Goal: Communication & Community: Answer question/provide support

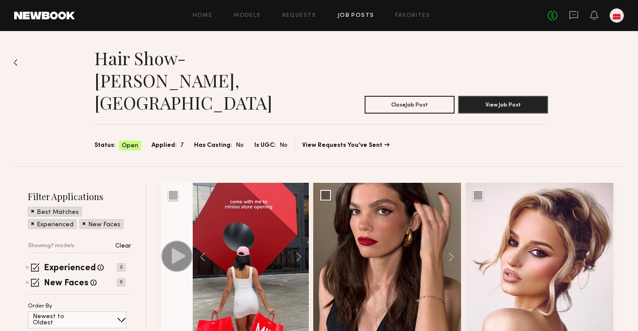
click at [351, 18] on link "Job Posts" at bounding box center [356, 16] width 37 height 6
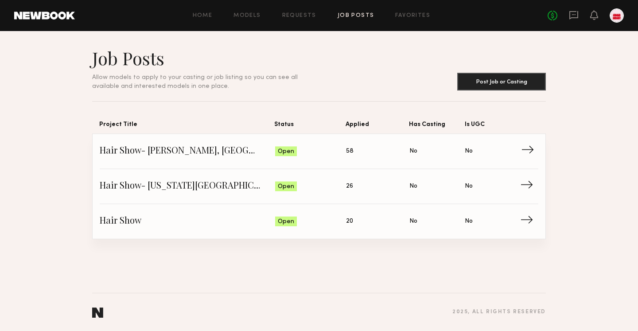
click at [350, 152] on span "58" at bounding box center [350, 151] width 8 height 10
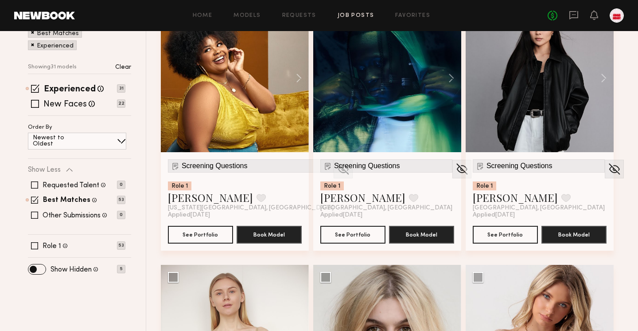
scroll to position [178, 0]
click at [455, 163] on img at bounding box center [462, 169] width 14 height 13
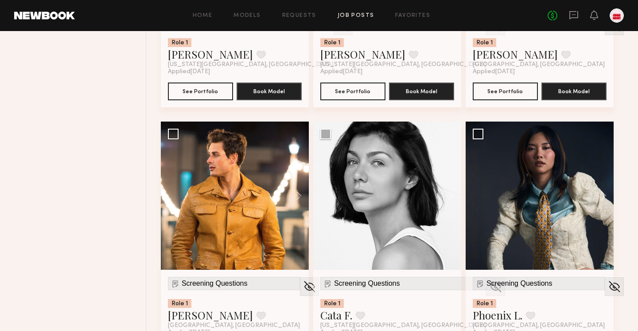
scroll to position [1104, 0]
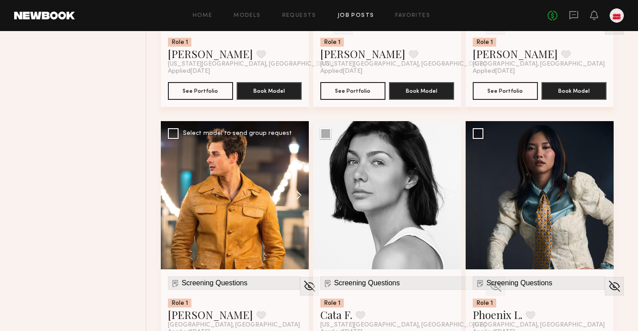
click at [299, 153] on button at bounding box center [295, 195] width 28 height 148
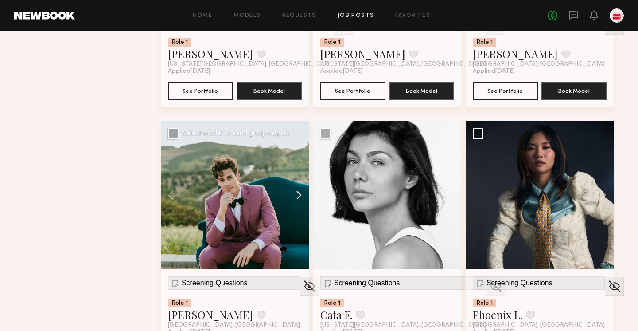
click at [299, 153] on button at bounding box center [295, 195] width 28 height 148
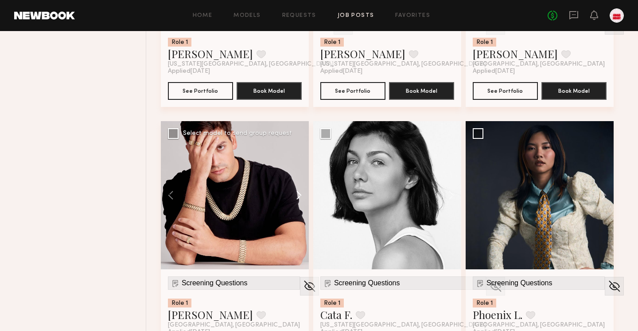
click at [299, 153] on button at bounding box center [295, 195] width 28 height 148
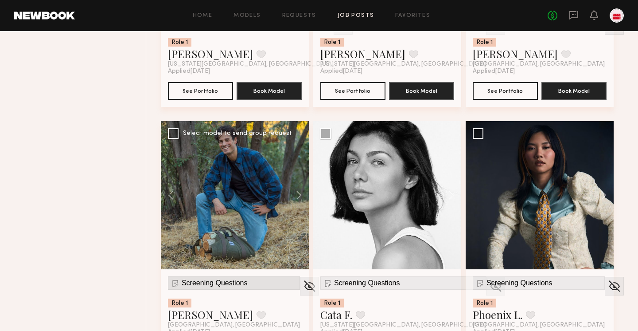
click at [210, 276] on div "Screening Questions" at bounding box center [234, 282] width 132 height 13
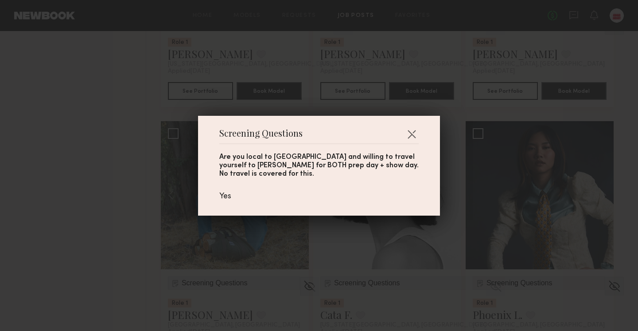
click at [140, 221] on div "Screening Questions Are you local to NYC and willing to travel yourself to Melv…" at bounding box center [319, 165] width 638 height 331
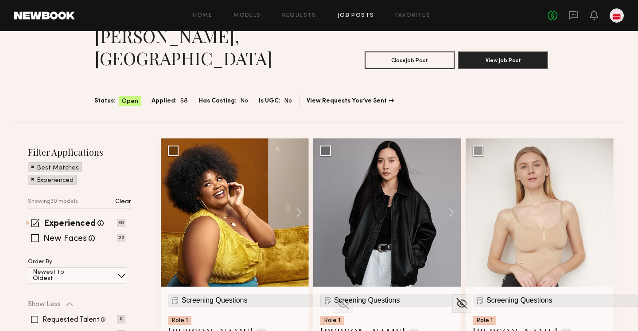
scroll to position [0, 0]
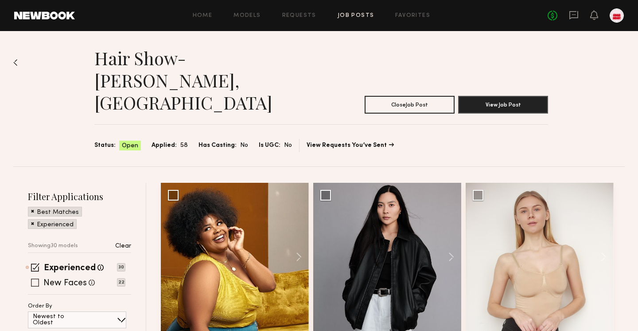
click at [86, 279] on label "New Faces" at bounding box center [64, 283] width 43 height 9
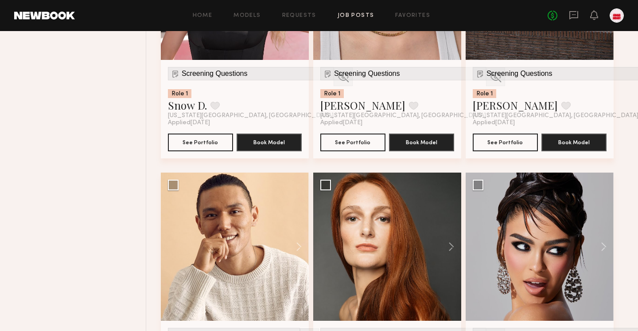
scroll to position [1318, 0]
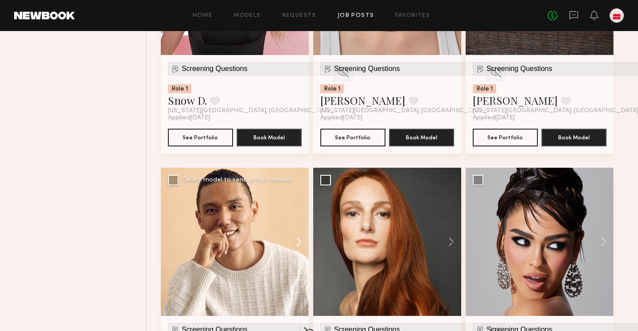
click at [308, 190] on button at bounding box center [295, 242] width 28 height 148
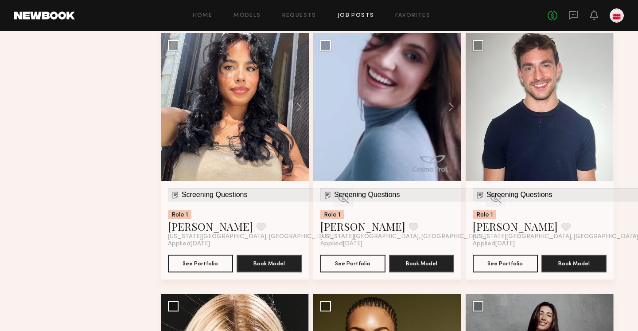
scroll to position [1685, 0]
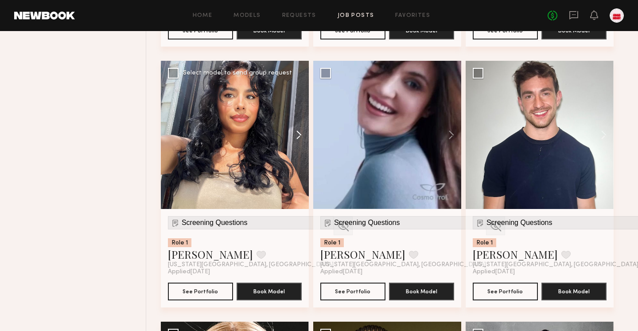
click at [293, 92] on button at bounding box center [295, 135] width 28 height 148
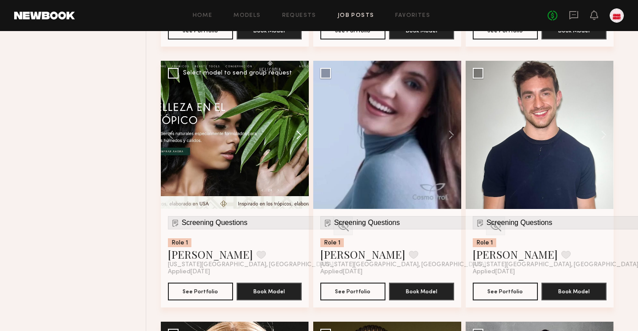
click at [293, 92] on button at bounding box center [295, 135] width 28 height 148
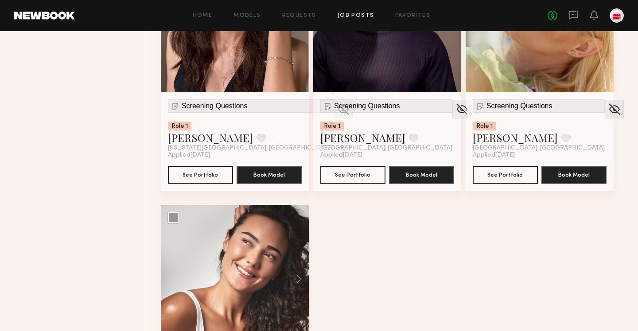
scroll to position [4500, 0]
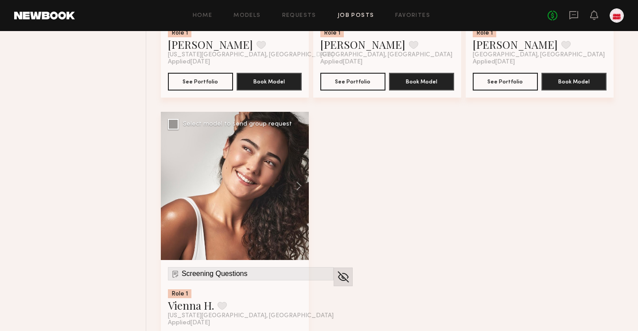
click at [336, 270] on img at bounding box center [343, 276] width 14 height 13
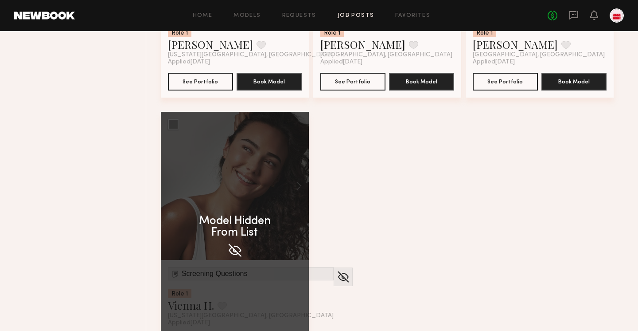
scroll to position [4220, 0]
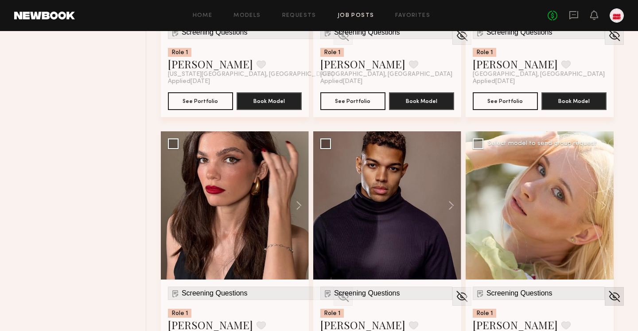
click at [608, 289] on img at bounding box center [615, 295] width 14 height 13
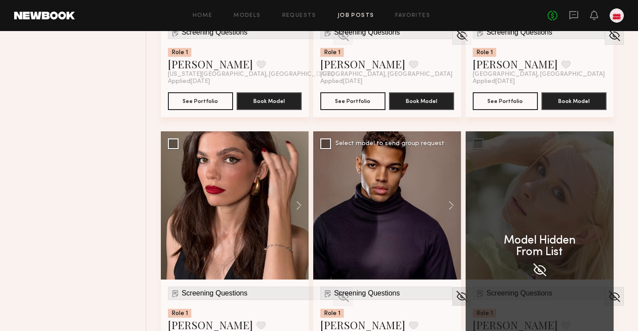
click at [455, 289] on img at bounding box center [462, 295] width 14 height 13
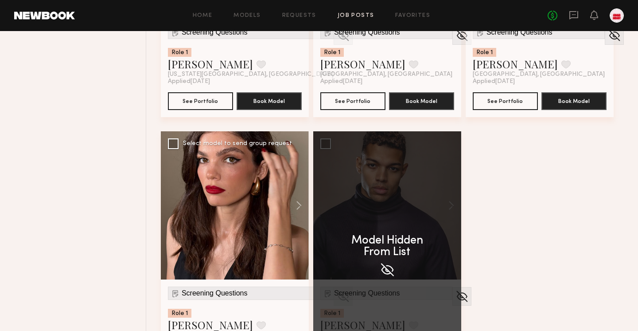
click at [336, 289] on img at bounding box center [343, 295] width 14 height 13
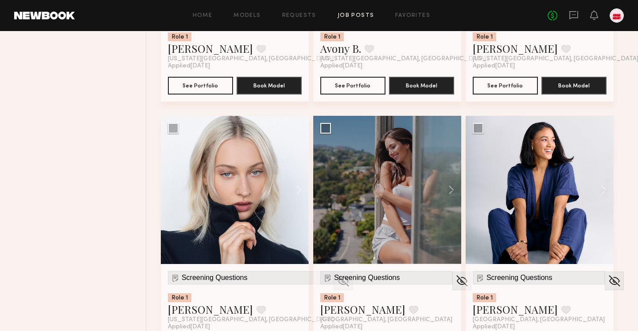
scroll to position [3979, 0]
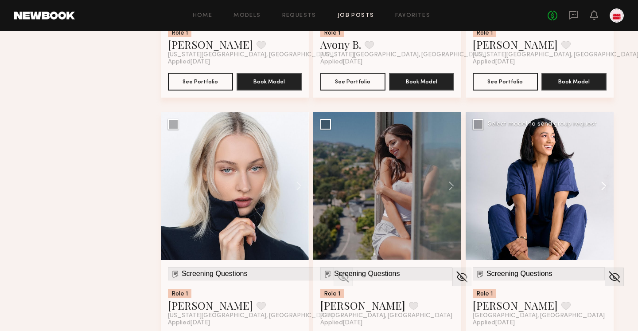
click at [602, 142] on button at bounding box center [599, 186] width 28 height 148
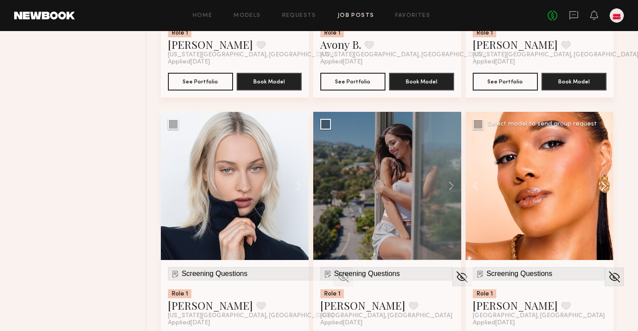
click at [602, 142] on button at bounding box center [599, 186] width 28 height 148
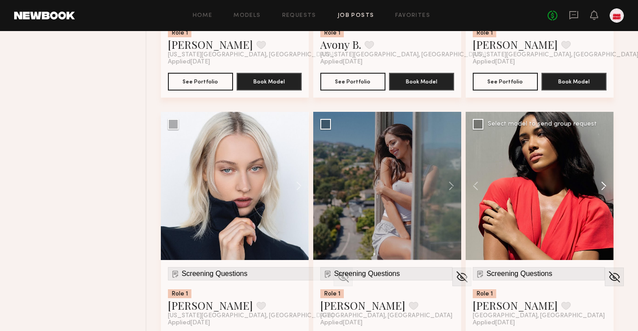
click at [602, 142] on button at bounding box center [599, 186] width 28 height 148
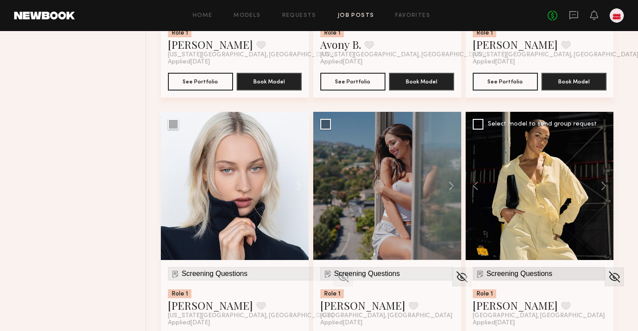
click at [527, 269] on span "Screening Questions" at bounding box center [520, 273] width 66 height 8
click at [557, 123] on div at bounding box center [540, 186] width 148 height 148
click at [449, 142] on button at bounding box center [447, 186] width 28 height 148
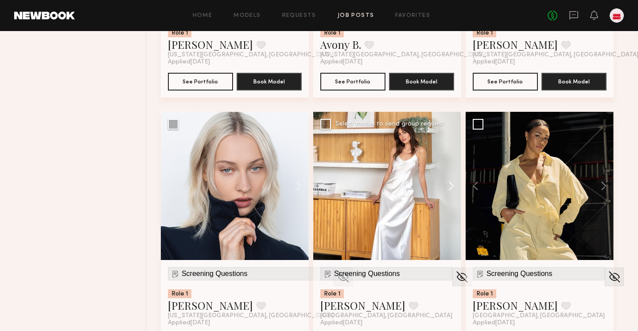
click at [449, 142] on button at bounding box center [447, 186] width 28 height 148
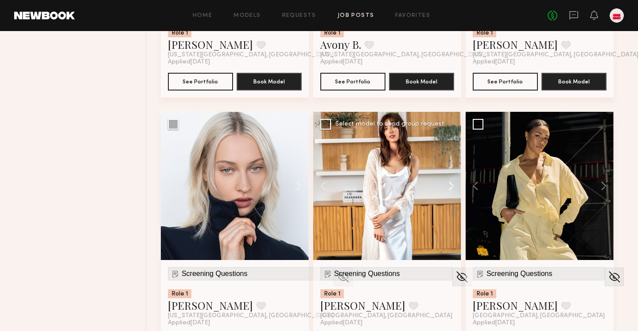
click at [449, 142] on button at bounding box center [447, 186] width 28 height 148
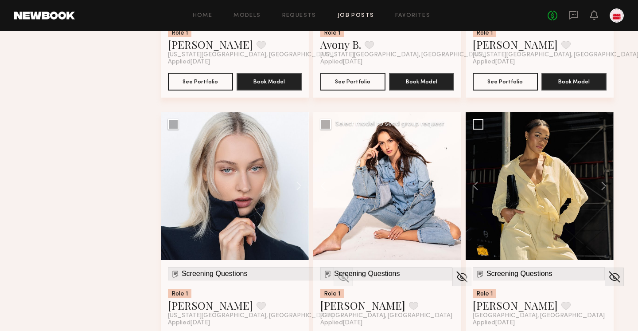
click at [449, 142] on div at bounding box center [387, 186] width 148 height 148
click at [364, 269] on span "Screening Questions" at bounding box center [367, 273] width 66 height 8
click at [203, 310] on div "Screening Questions Role 1 Polina S. Favorite New York City, NY Applied 09/28/2…" at bounding box center [235, 309] width 148 height 98
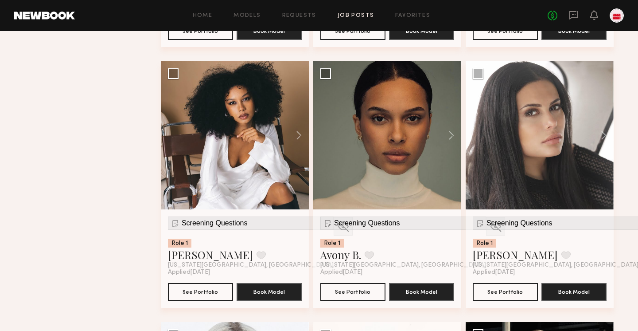
scroll to position [3769, 0]
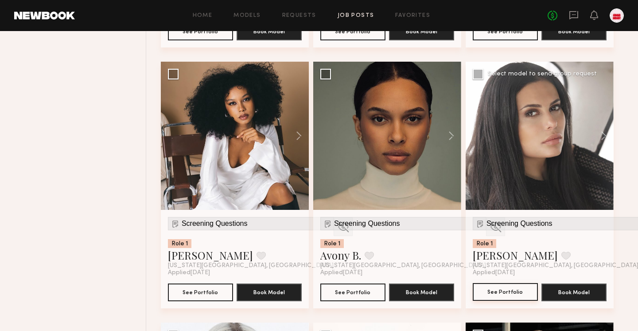
click at [494, 283] on button "See Portfolio" at bounding box center [505, 292] width 65 height 18
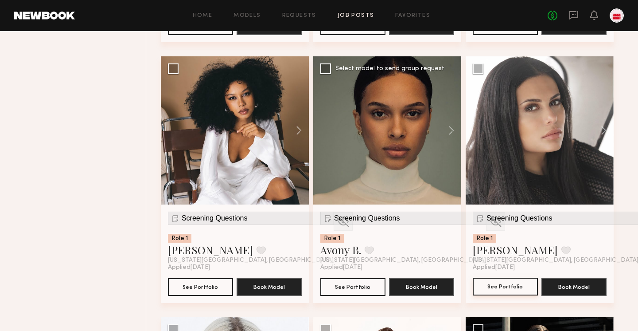
scroll to position [3775, 0]
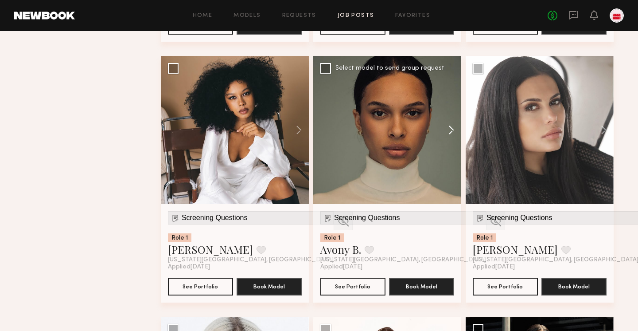
click at [447, 93] on button at bounding box center [447, 130] width 28 height 148
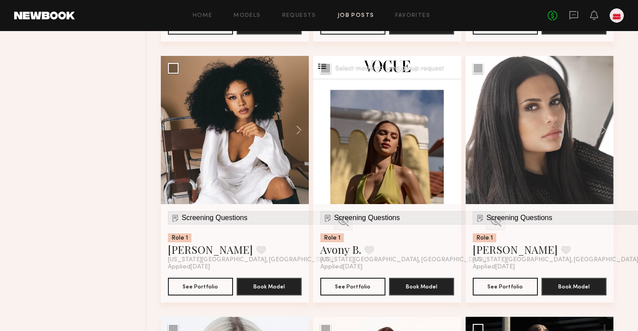
click at [447, 93] on button at bounding box center [447, 130] width 28 height 148
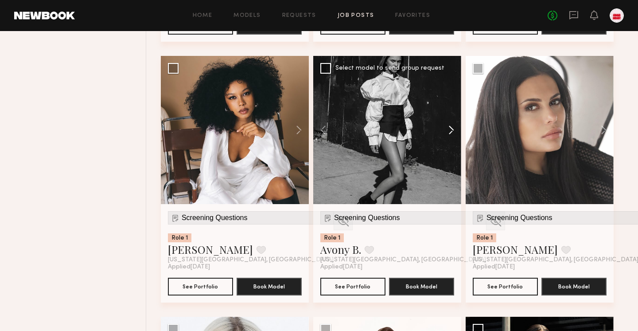
click at [447, 93] on button at bounding box center [447, 130] width 28 height 148
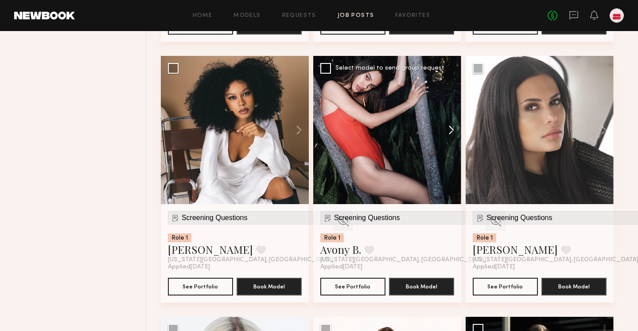
click at [447, 93] on button at bounding box center [447, 130] width 28 height 148
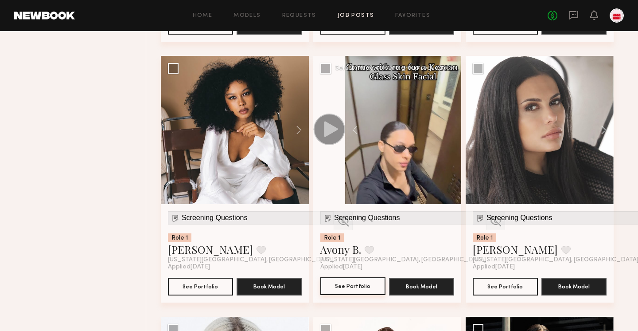
click at [338, 277] on button "See Portfolio" at bounding box center [352, 286] width 65 height 18
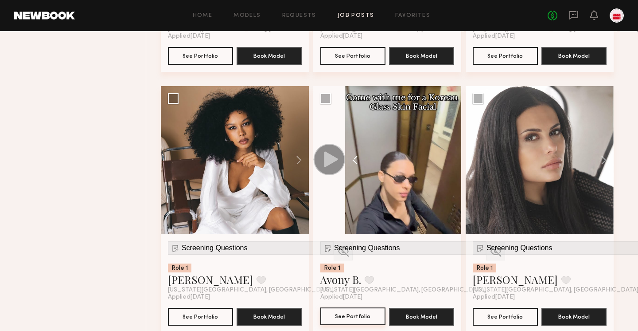
scroll to position [3747, 0]
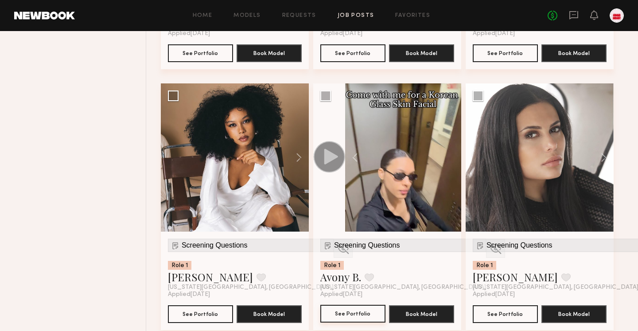
click at [360, 304] on button "See Portfolio" at bounding box center [352, 313] width 65 height 18
click at [209, 304] on button "See Portfolio" at bounding box center [200, 313] width 65 height 18
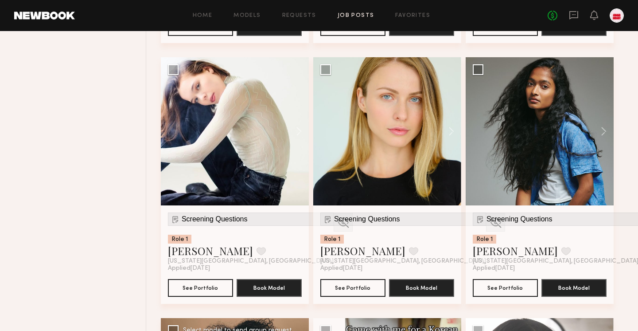
scroll to position [3503, 0]
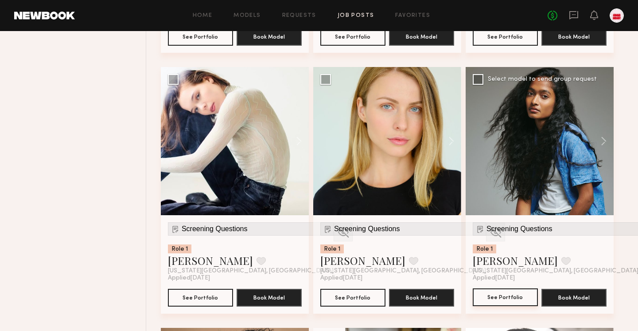
click at [499, 288] on button "See Portfolio" at bounding box center [505, 297] width 65 height 18
click at [358, 288] on button "See Portfolio" at bounding box center [352, 297] width 65 height 18
click at [200, 288] on button "See Portfolio" at bounding box center [200, 297] width 65 height 18
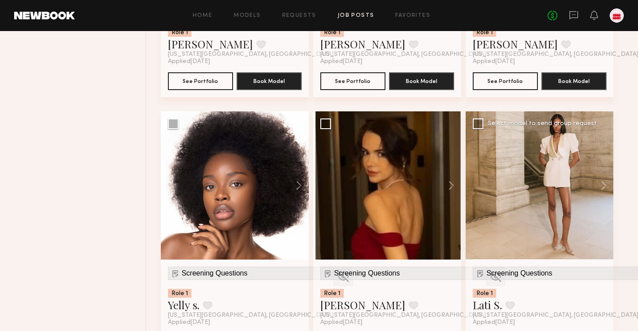
scroll to position [3206, 0]
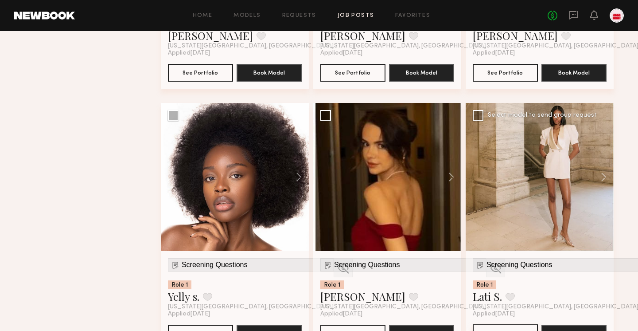
click at [508, 324] on button "See Portfolio" at bounding box center [505, 333] width 65 height 18
click at [339, 324] on button "See Portfolio" at bounding box center [352, 333] width 65 height 18
click at [207, 324] on button "See Portfolio" at bounding box center [200, 333] width 65 height 18
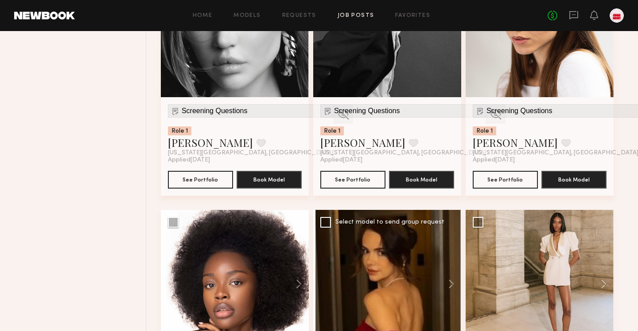
scroll to position [3054, 0]
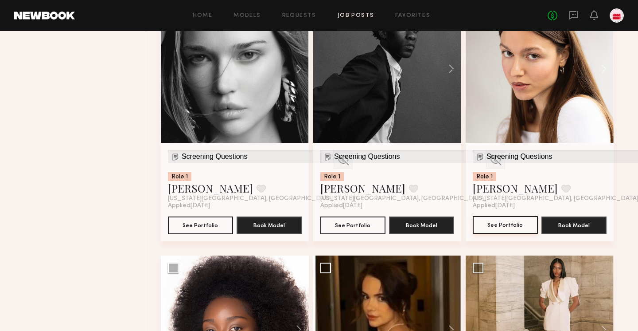
click at [486, 216] on button "See Portfolio" at bounding box center [505, 225] width 65 height 18
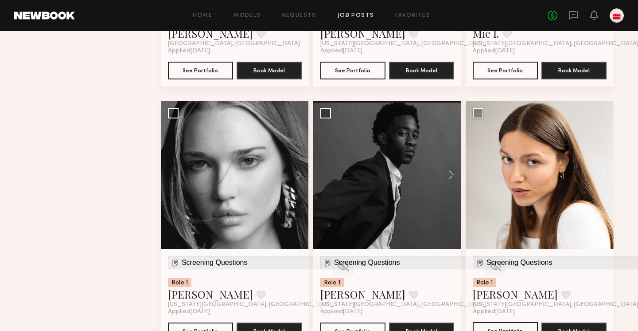
scroll to position [2946, 0]
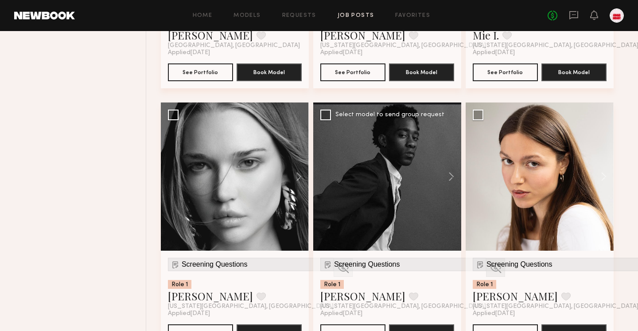
click at [489, 261] on img at bounding box center [496, 267] width 14 height 13
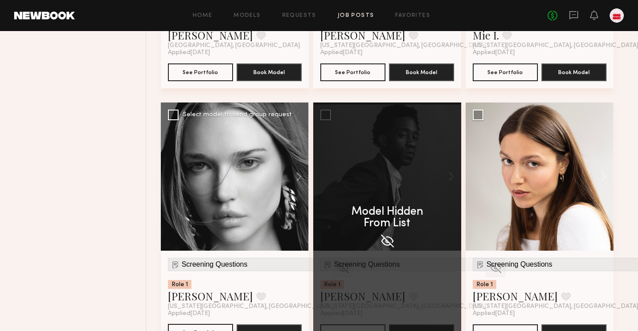
click at [203, 323] on button "See Portfolio" at bounding box center [200, 332] width 65 height 18
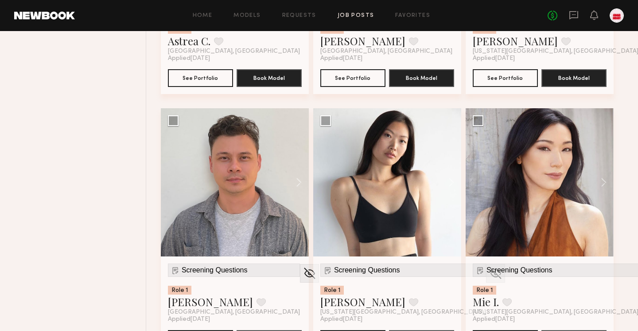
scroll to position [2682, 0]
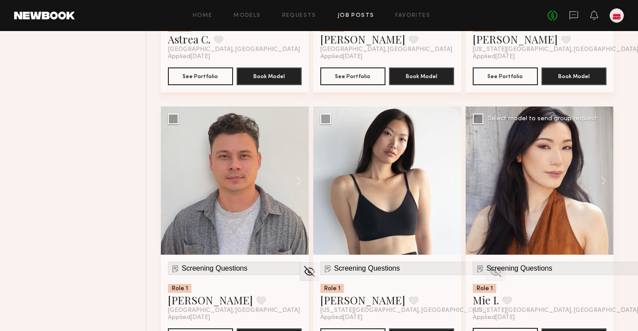
click at [511, 327] on button "See Portfolio" at bounding box center [505, 336] width 65 height 18
click at [347, 327] on button "See Portfolio" at bounding box center [352, 336] width 65 height 18
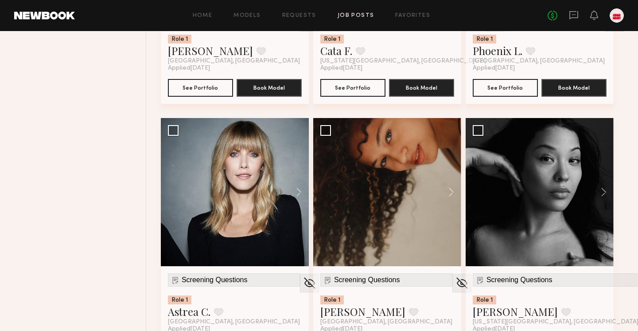
scroll to position [2410, 0]
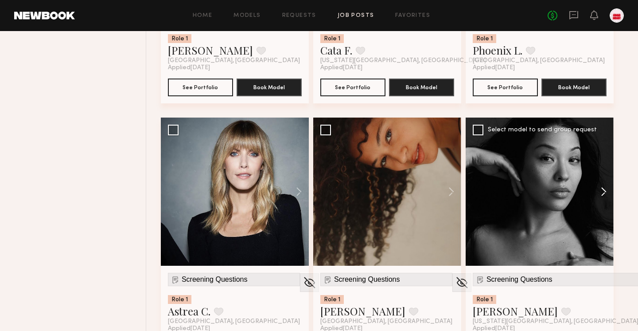
click at [599, 155] on button at bounding box center [599, 191] width 28 height 148
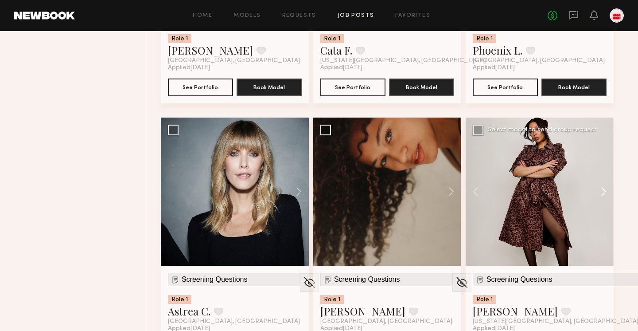
click at [599, 155] on button at bounding box center [599, 191] width 28 height 148
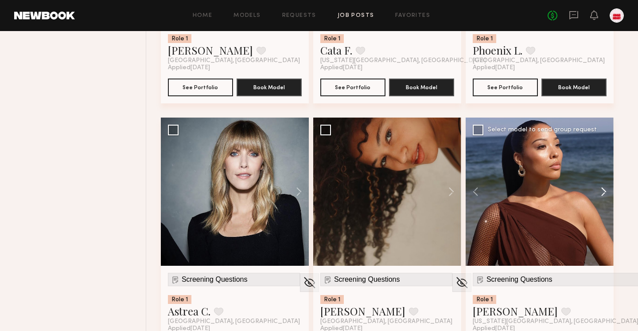
click at [599, 155] on button at bounding box center [599, 191] width 28 height 148
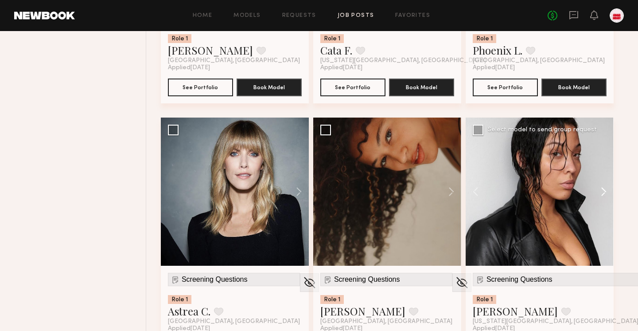
click at [599, 155] on button at bounding box center [599, 191] width 28 height 148
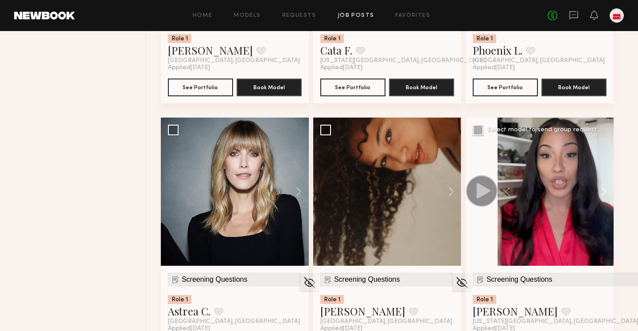
click at [599, 155] on button at bounding box center [599, 191] width 28 height 148
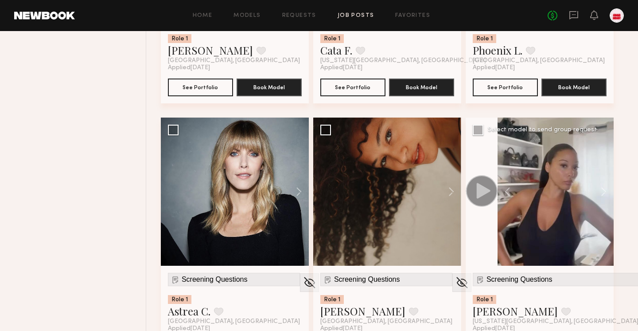
click at [198, 275] on span "Screening Questions" at bounding box center [215, 279] width 66 height 8
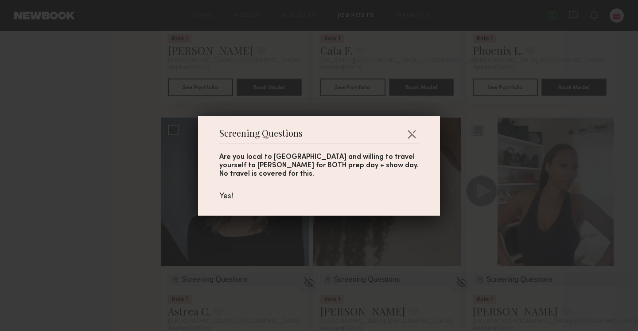
click at [140, 229] on div "Screening Questions Are you local to NYC and willing to travel yourself to Melv…" at bounding box center [319, 165] width 638 height 331
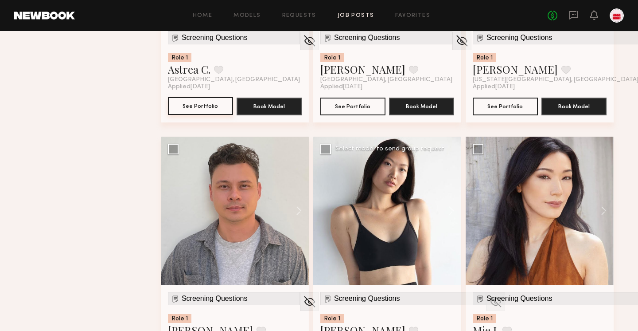
scroll to position [2694, 0]
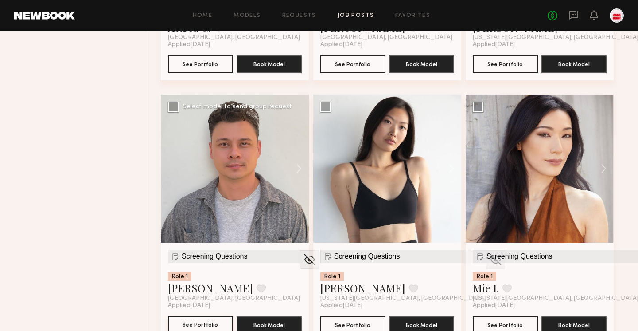
click at [208, 316] on button "See Portfolio" at bounding box center [200, 325] width 65 height 18
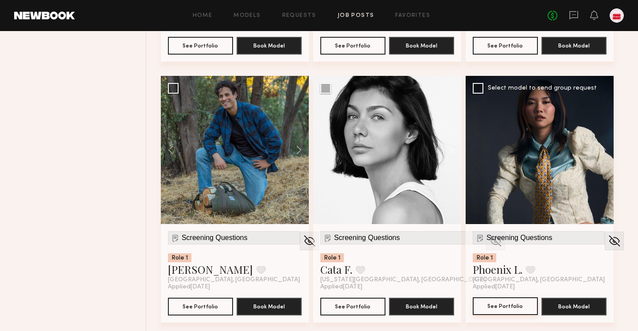
scroll to position [2192, 0]
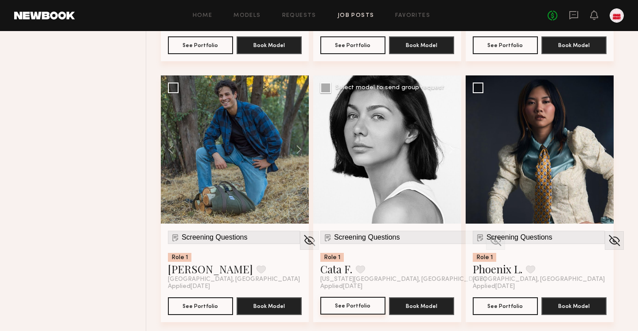
click at [344, 296] on button "See Portfolio" at bounding box center [352, 305] width 65 height 18
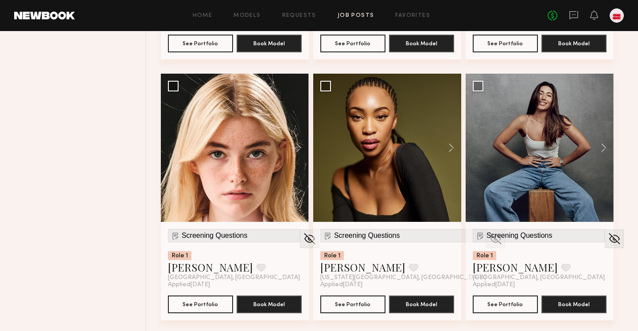
scroll to position [1934, 0]
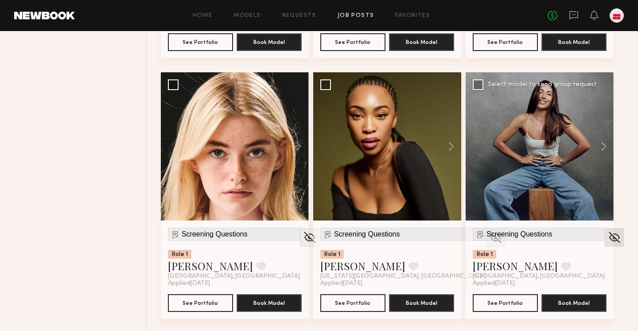
click at [608, 230] on img at bounding box center [615, 236] width 14 height 13
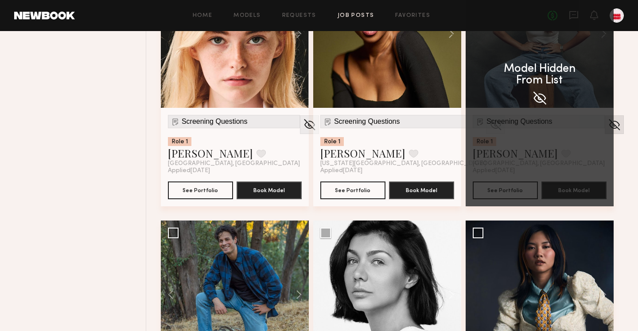
scroll to position [2083, 0]
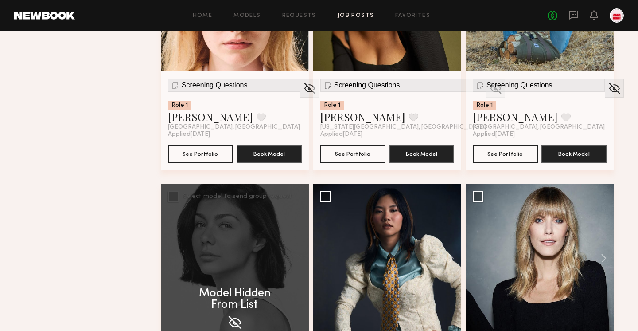
click at [293, 308] on div "Model Hidden From List" at bounding box center [235, 307] width 148 height 246
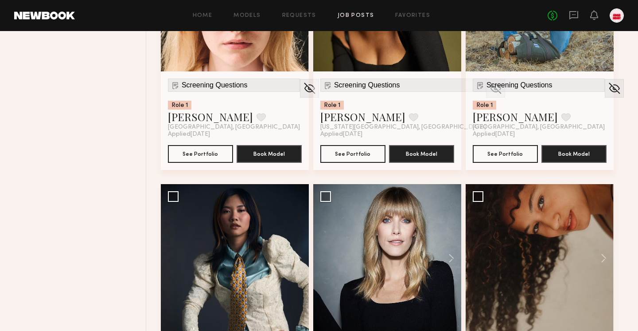
click at [120, 220] on div "Filter Applications Best Matches Experienced New Faces Showing 45 models Clear …" at bounding box center [79, 53] width 133 height 3908
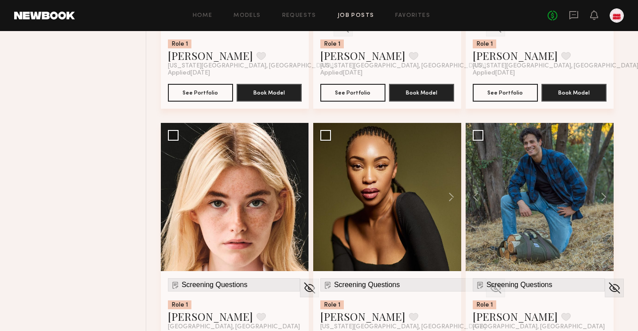
scroll to position [1889, 0]
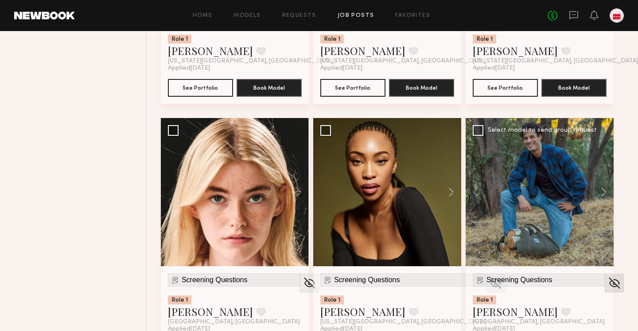
click at [608, 276] on img at bounding box center [615, 282] width 14 height 13
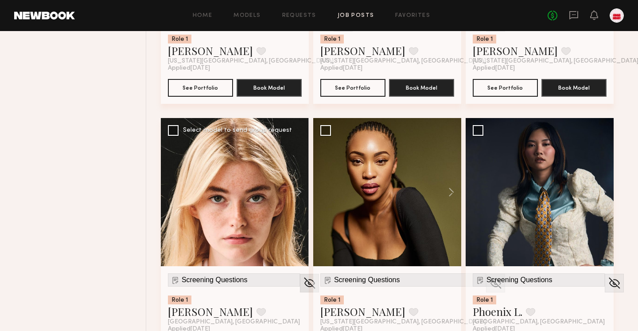
click at [303, 276] on img at bounding box center [310, 282] width 14 height 13
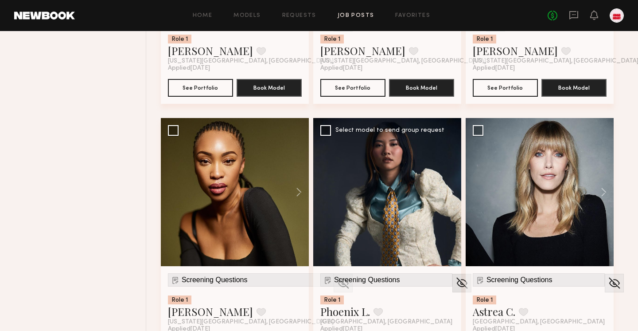
click at [455, 276] on img at bounding box center [462, 282] width 14 height 13
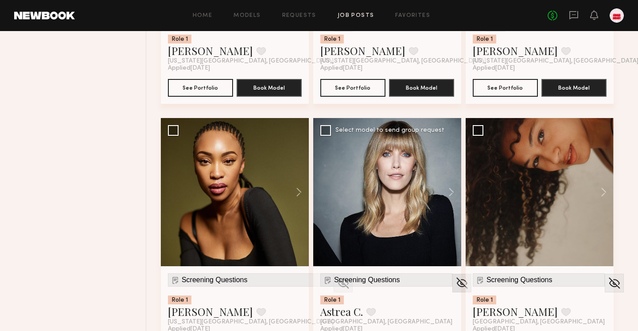
click at [455, 276] on img at bounding box center [462, 282] width 14 height 13
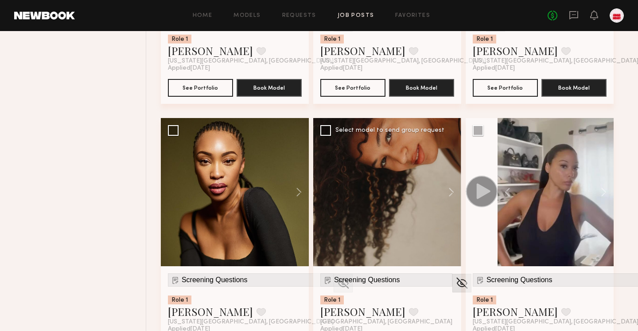
click at [455, 276] on img at bounding box center [462, 282] width 14 height 13
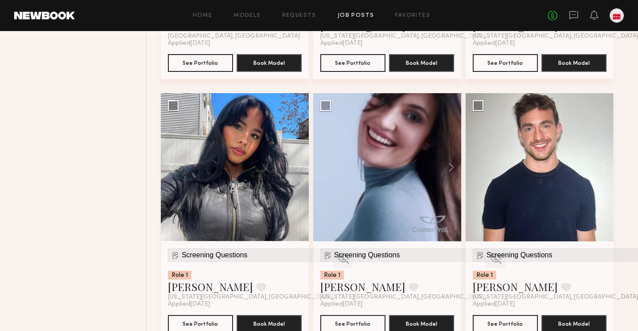
scroll to position [1654, 0]
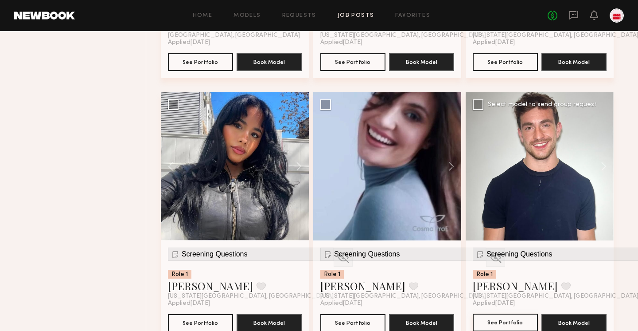
click at [505, 313] on button "See Portfolio" at bounding box center [505, 322] width 65 height 18
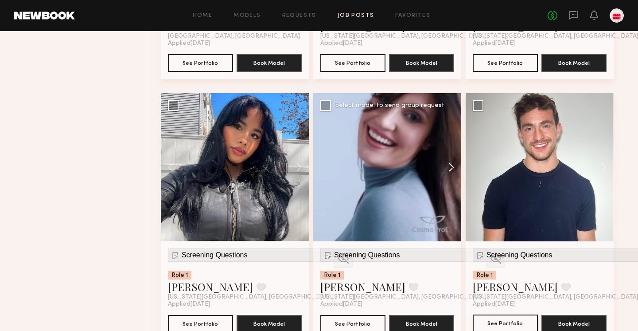
scroll to position [1648, 0]
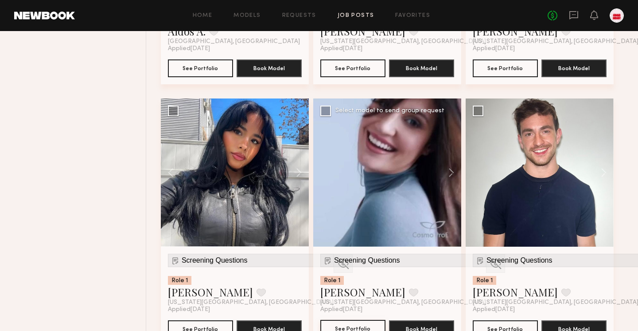
click at [356, 319] on button "See Portfolio" at bounding box center [352, 328] width 65 height 18
click at [204, 319] on button "See Portfolio" at bounding box center [200, 328] width 65 height 18
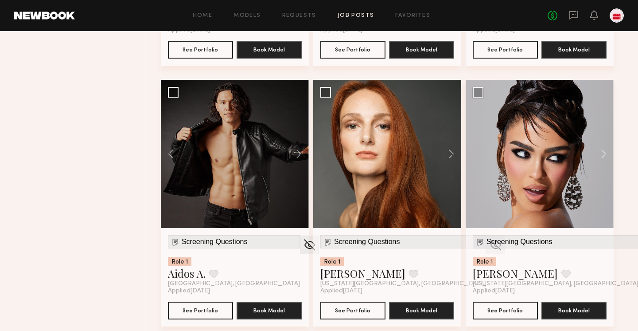
scroll to position [1406, 0]
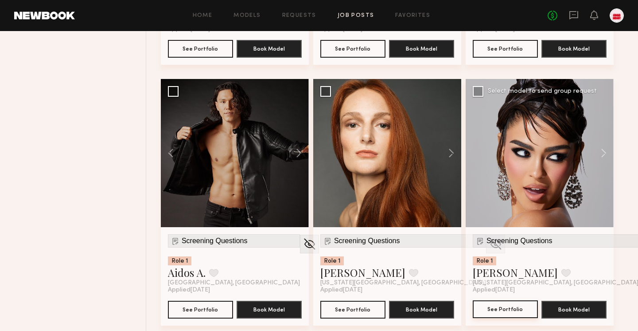
click at [511, 300] on button "See Portfolio" at bounding box center [505, 309] width 65 height 18
click at [358, 300] on button "See Portfolio" at bounding box center [352, 309] width 65 height 18
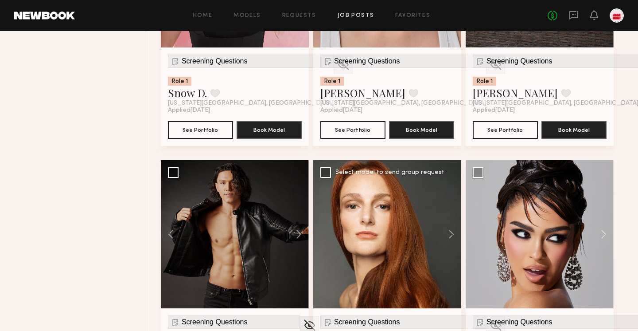
scroll to position [1305, 0]
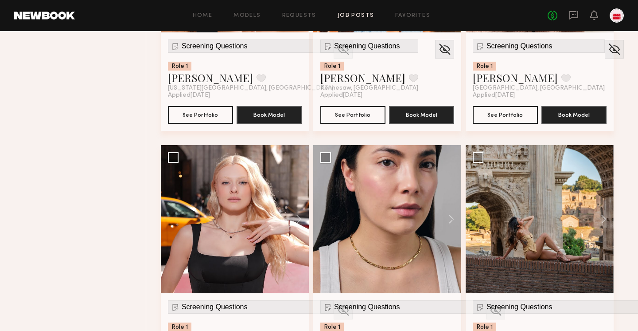
scroll to position [1091, 0]
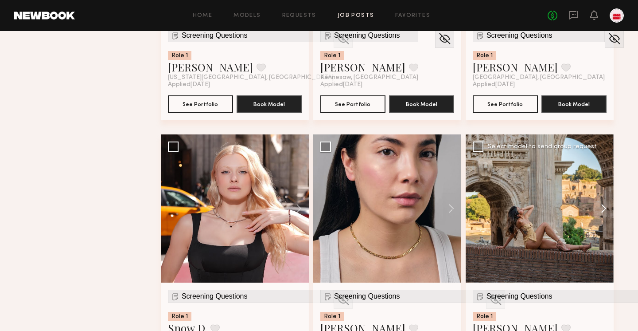
click at [602, 165] on button at bounding box center [599, 208] width 28 height 148
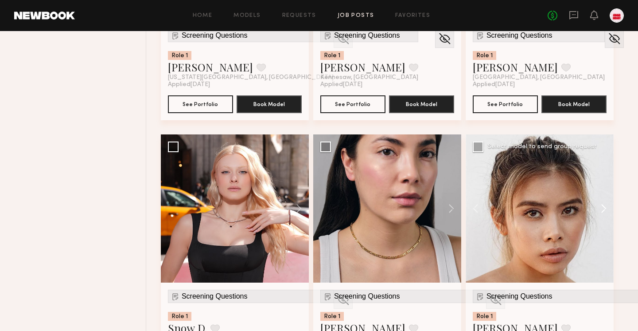
click at [602, 165] on button at bounding box center [599, 208] width 28 height 148
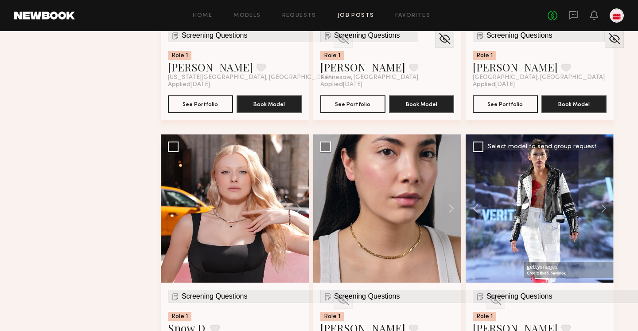
scroll to position [1135, 0]
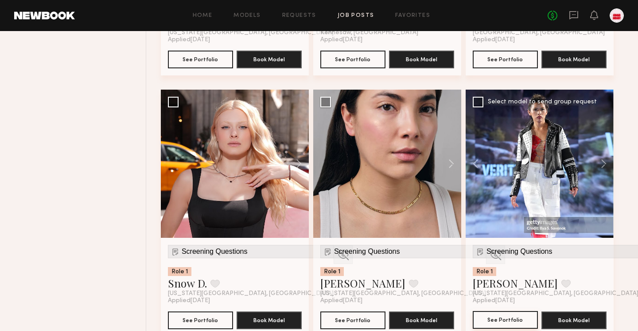
click at [514, 311] on button "See Portfolio" at bounding box center [505, 320] width 65 height 18
click at [354, 311] on button "See Portfolio" at bounding box center [352, 320] width 65 height 18
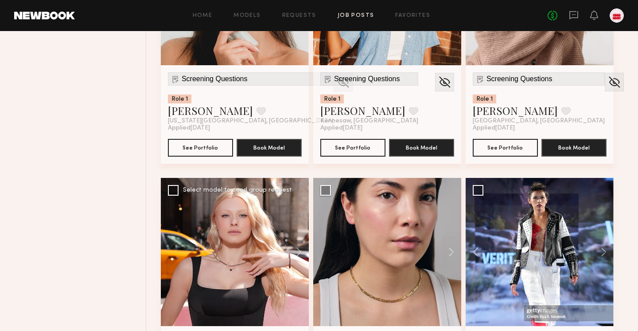
scroll to position [1093, 0]
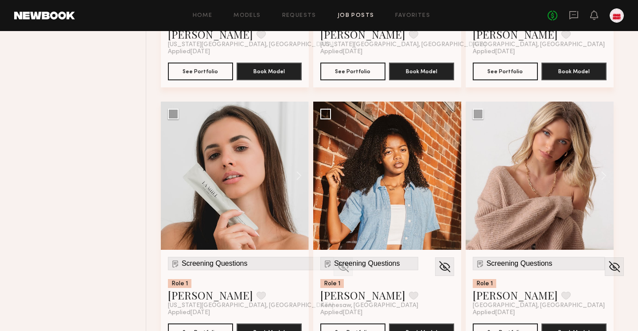
scroll to position [864, 0]
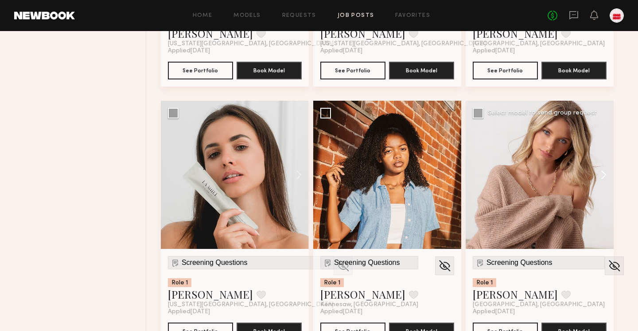
click at [601, 133] on button at bounding box center [599, 175] width 28 height 148
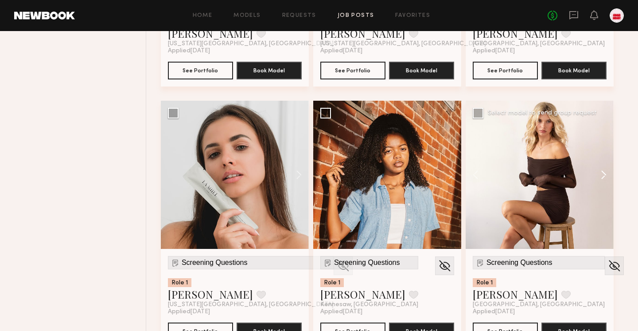
click at [601, 133] on button at bounding box center [599, 175] width 28 height 148
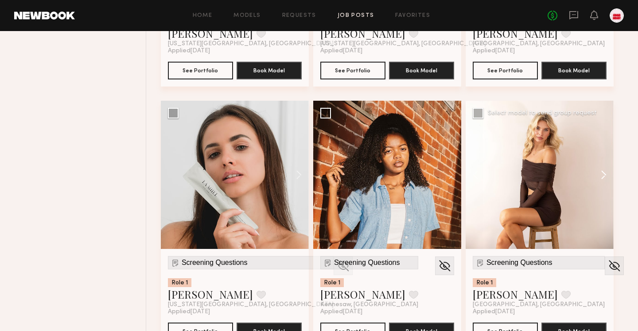
click at [601, 133] on button at bounding box center [599, 175] width 28 height 148
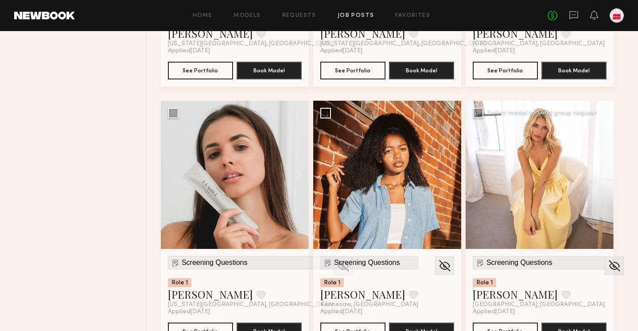
click at [601, 133] on button at bounding box center [599, 175] width 28 height 148
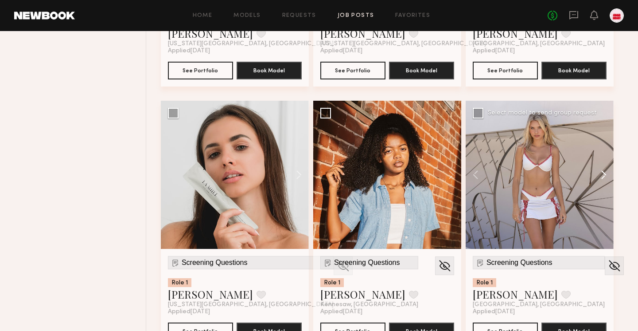
click at [601, 133] on button at bounding box center [599, 175] width 28 height 148
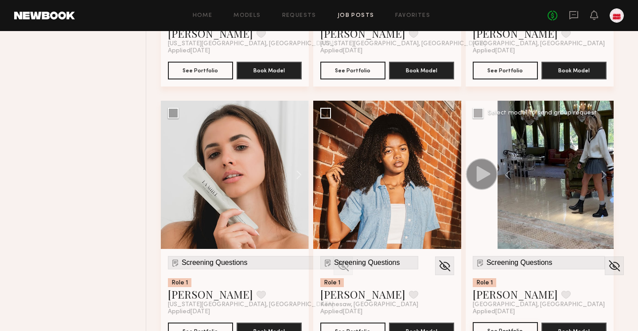
click at [506, 322] on button "See Portfolio" at bounding box center [505, 331] width 65 height 18
click at [351, 322] on button "See Portfolio" at bounding box center [352, 331] width 65 height 18
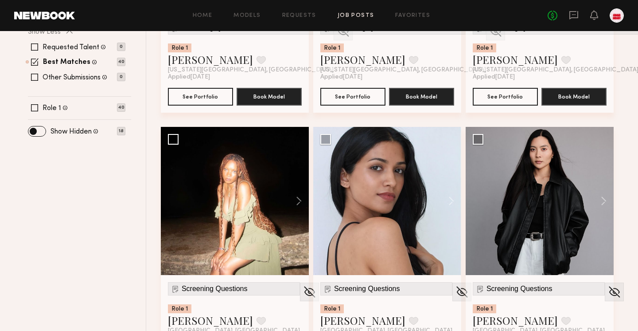
scroll to position [317, 0]
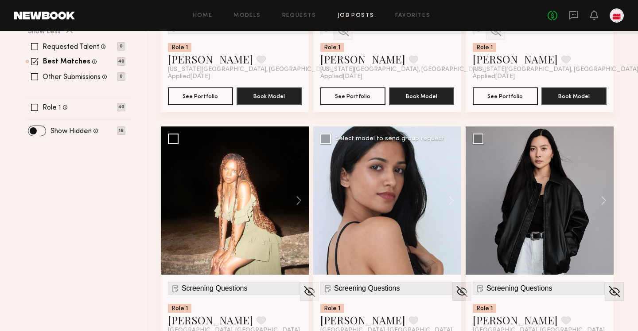
click at [455, 284] on img at bounding box center [462, 290] width 14 height 13
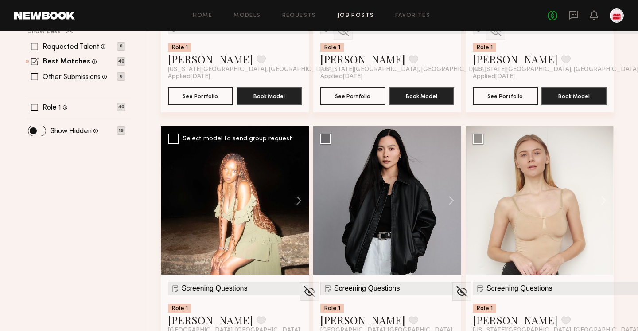
click at [303, 274] on div "Screening Questions Role 1 Deborah S. Favorite Atlanta, GA Applied 09/29/2025 S…" at bounding box center [235, 323] width 148 height 98
click at [300, 282] on div at bounding box center [309, 291] width 19 height 19
click at [303, 284] on img at bounding box center [310, 290] width 14 height 13
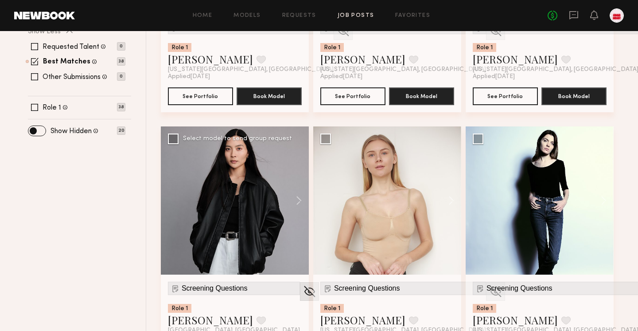
click at [303, 284] on img at bounding box center [310, 290] width 14 height 13
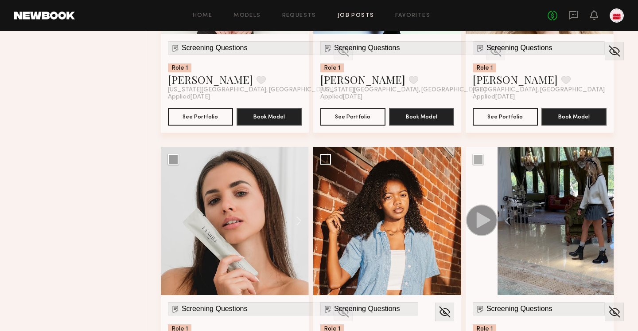
scroll to position [560, 0]
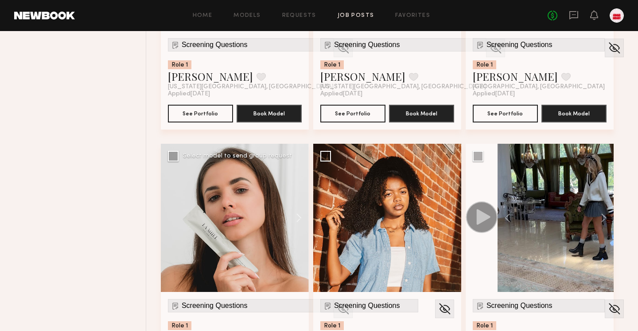
click at [262, 194] on div at bounding box center [235, 218] width 148 height 148
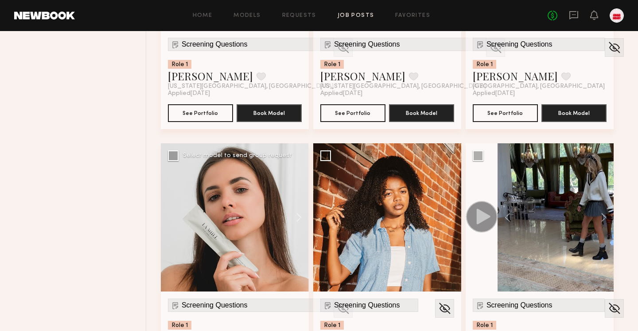
scroll to position [634, 0]
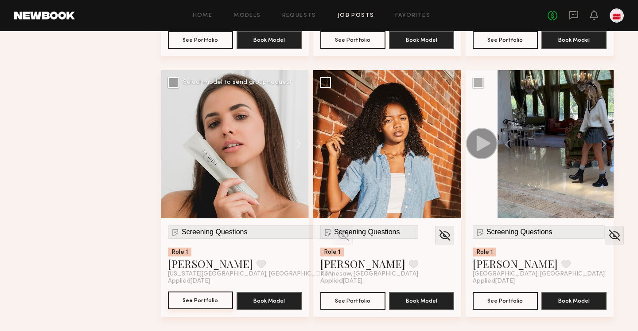
click at [199, 291] on button "See Portfolio" at bounding box center [200, 300] width 65 height 18
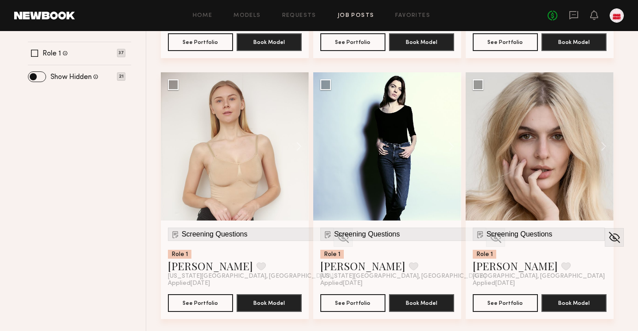
scroll to position [363, 0]
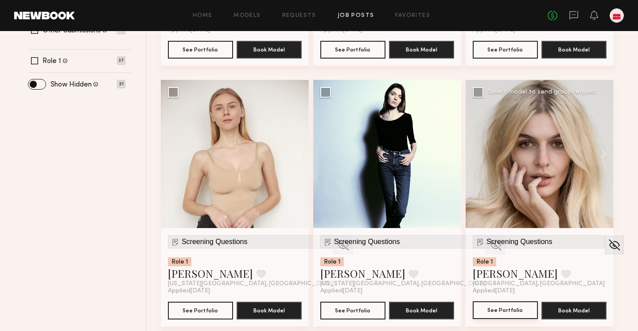
click at [509, 301] on button "See Portfolio" at bounding box center [505, 310] width 65 height 18
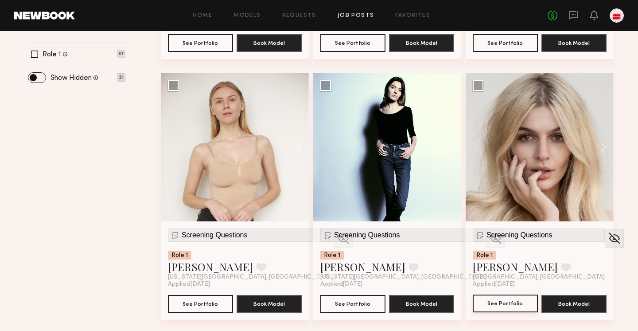
scroll to position [371, 0]
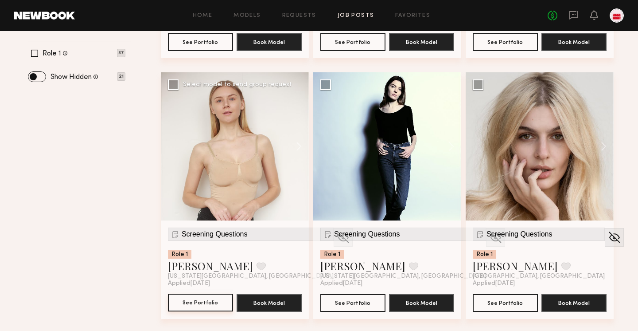
click at [211, 293] on button "See Portfolio" at bounding box center [200, 302] width 65 height 18
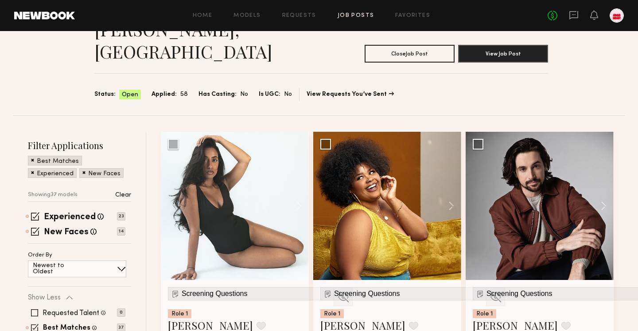
scroll to position [52, 0]
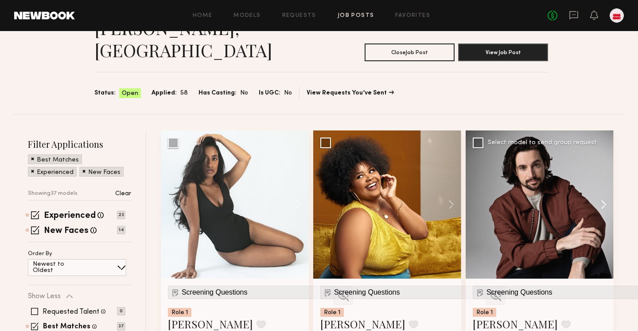
click at [599, 162] on button at bounding box center [599, 204] width 28 height 148
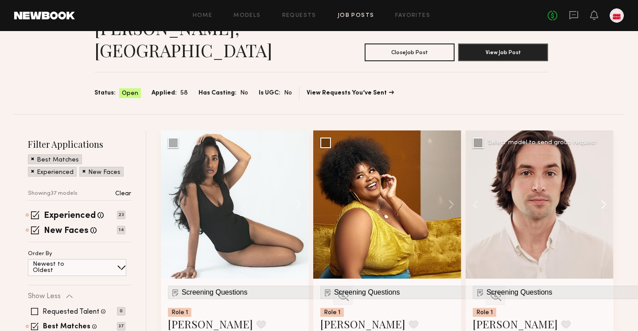
click at [599, 162] on button at bounding box center [599, 204] width 28 height 148
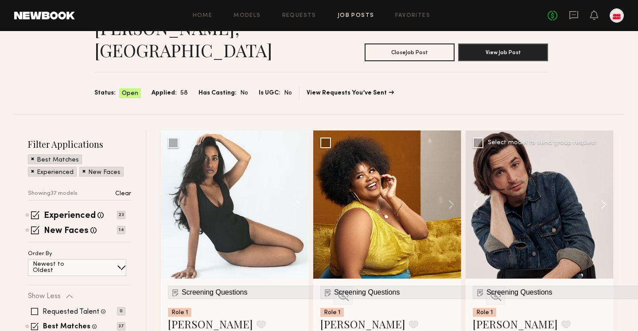
click at [599, 162] on button at bounding box center [599, 204] width 28 height 148
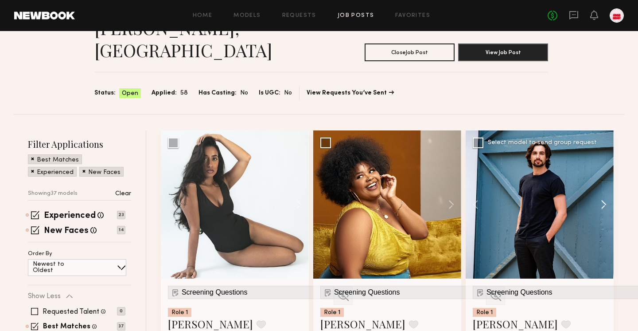
click at [599, 162] on button at bounding box center [599, 204] width 28 height 148
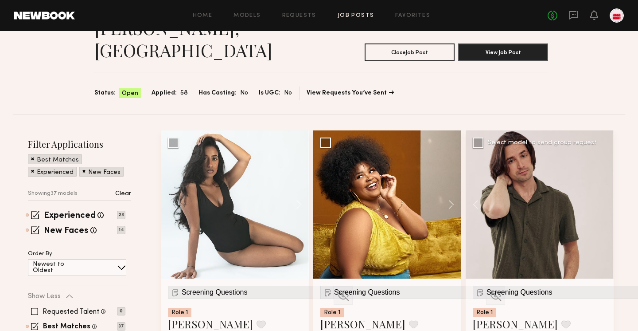
click at [599, 162] on div at bounding box center [540, 204] width 148 height 148
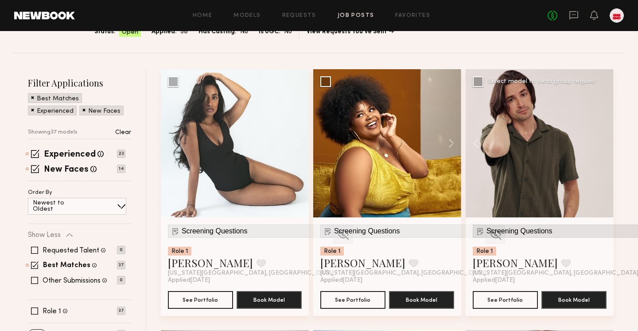
scroll to position [114, 0]
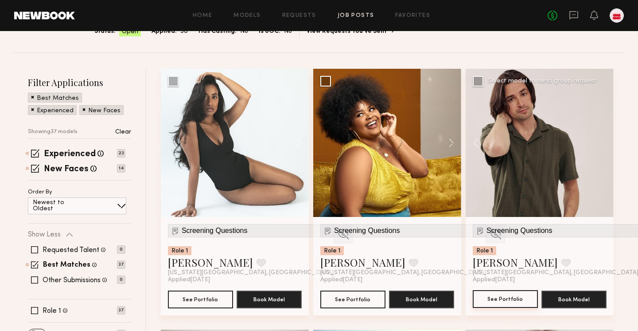
click at [519, 290] on button "See Portfolio" at bounding box center [505, 299] width 65 height 18
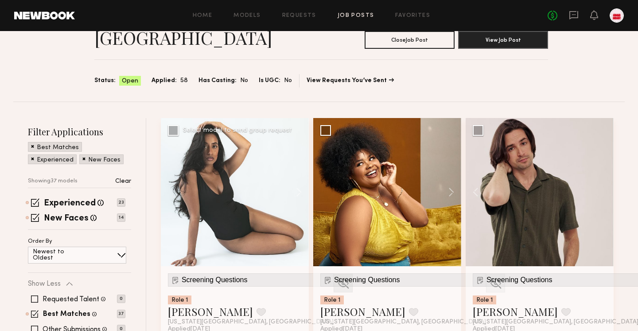
scroll to position [46, 0]
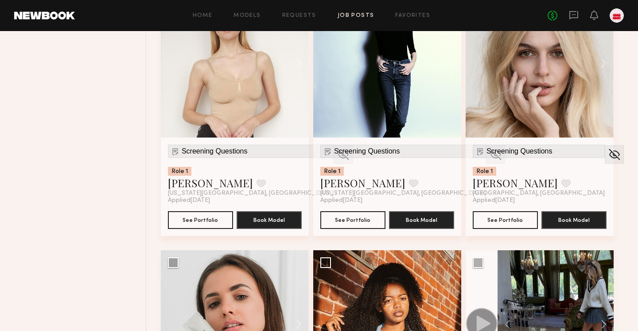
scroll to position [223, 0]
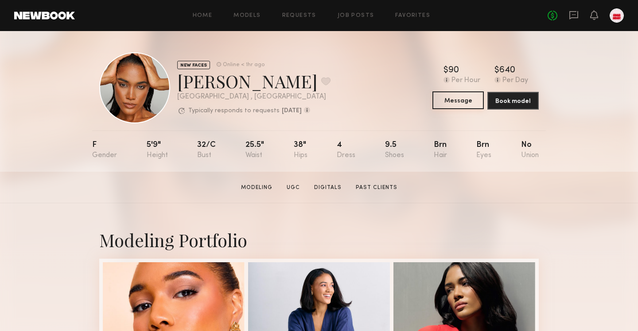
click at [445, 103] on button "Message" at bounding box center [457, 100] width 51 height 18
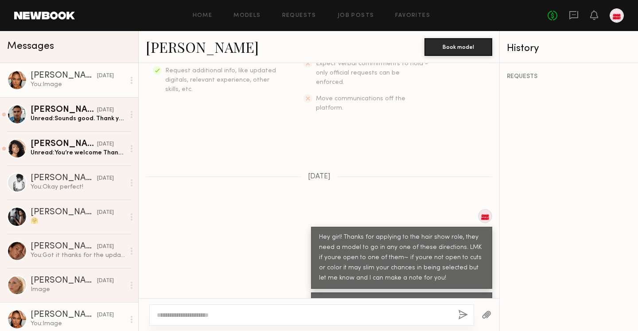
scroll to position [198, 0]
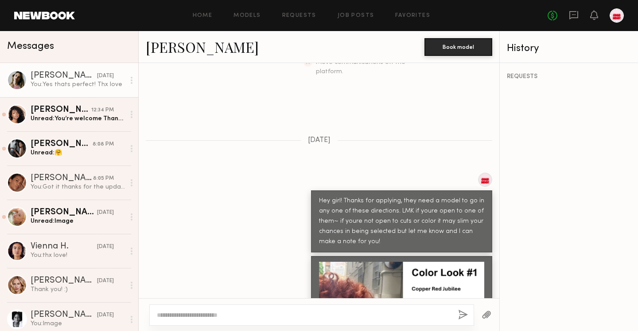
scroll to position [236, 0]
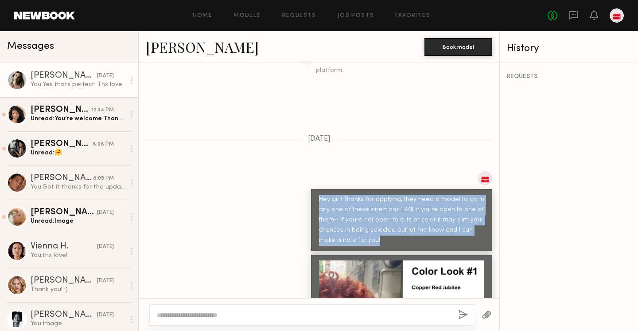
drag, startPoint x: 370, startPoint y: 219, endPoint x: 313, endPoint y: 179, distance: 70.3
click at [313, 189] on div "Hey girl! Thanks for applying, they need a model to go in any one of these dire…" at bounding box center [401, 220] width 181 height 62
copy div "Hey girl! Thanks for applying, they need a model to go in any one of these dire…"
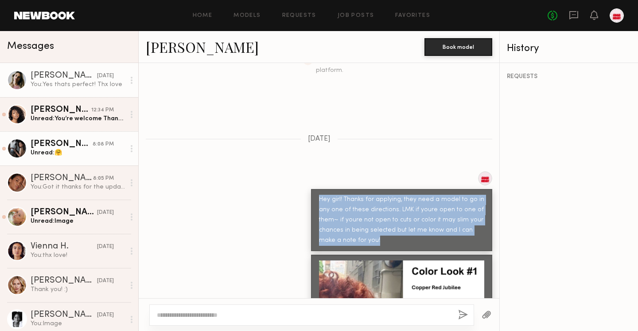
click at [75, 147] on div "Margarita K." at bounding box center [62, 144] width 62 height 9
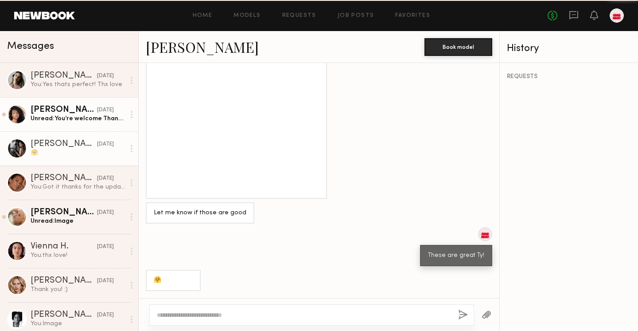
scroll to position [983, 0]
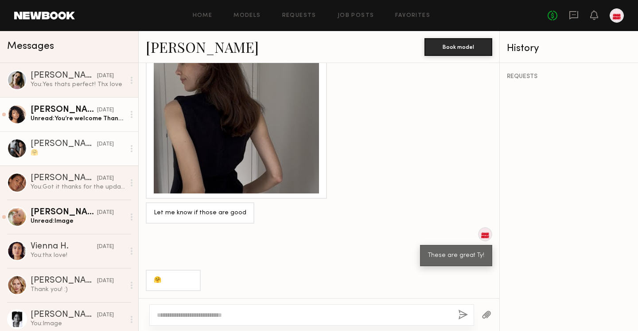
click at [59, 122] on div "Unread: You’re welcome Thank you" at bounding box center [78, 118] width 94 height 8
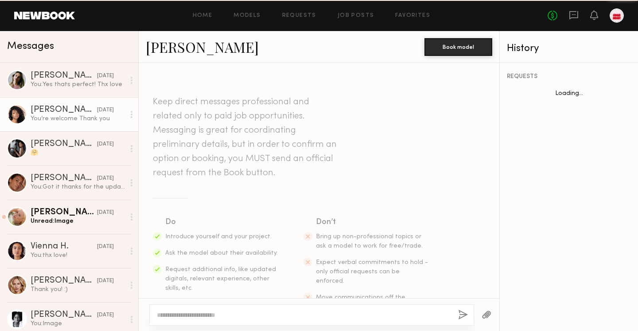
scroll to position [647, 0]
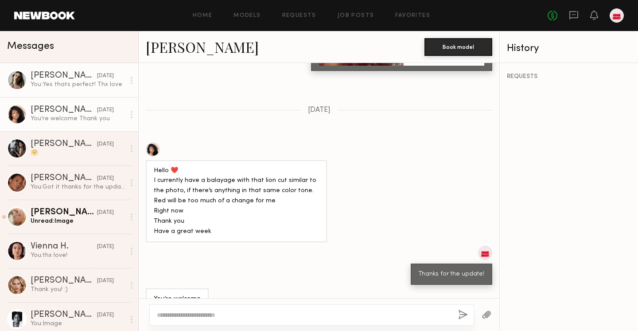
click at [66, 78] on div "[PERSON_NAME]" at bounding box center [64, 75] width 66 height 9
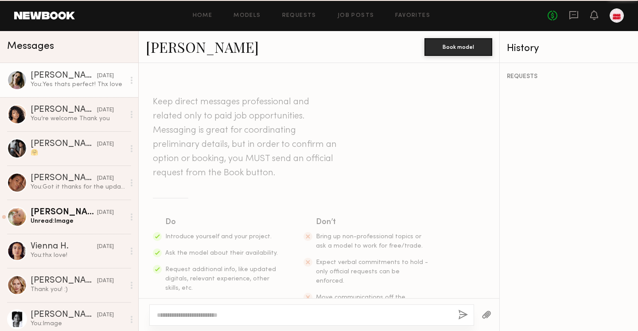
scroll to position [1420, 0]
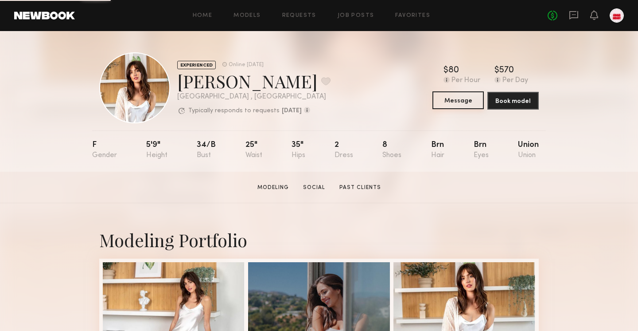
click at [466, 97] on button "Message" at bounding box center [457, 100] width 51 height 18
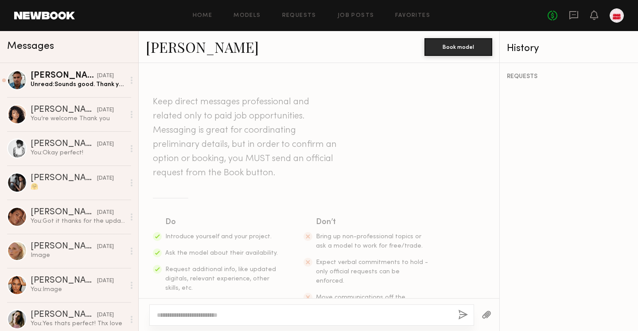
click at [223, 316] on textarea at bounding box center [304, 314] width 294 height 9
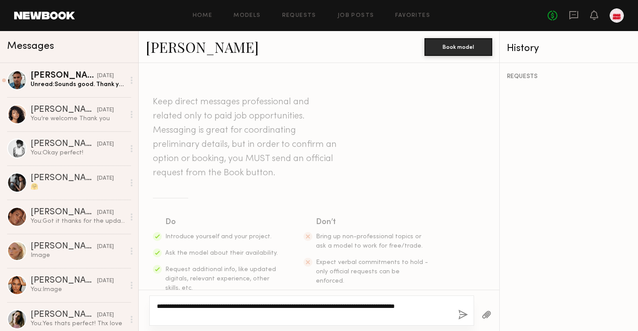
type textarea "**********"
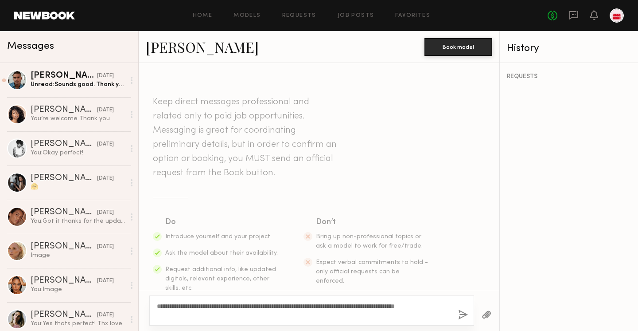
click at [465, 317] on button "button" at bounding box center [463, 314] width 10 height 11
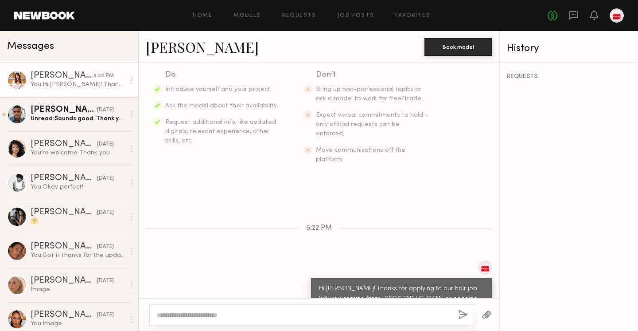
scroll to position [857, 0]
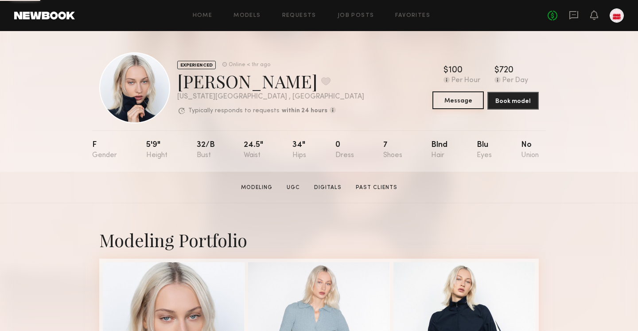
click at [456, 99] on button "Message" at bounding box center [457, 100] width 51 height 18
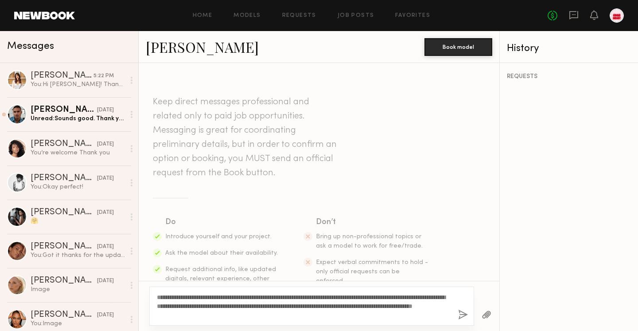
click at [238, 300] on textarea "**********" at bounding box center [304, 305] width 294 height 27
type textarea "**********"
click at [466, 312] on button "button" at bounding box center [463, 314] width 10 height 11
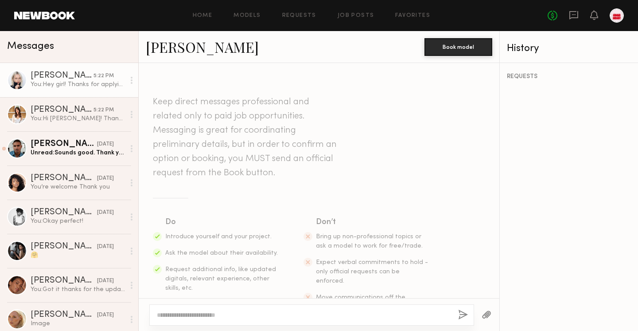
scroll to position [178, 0]
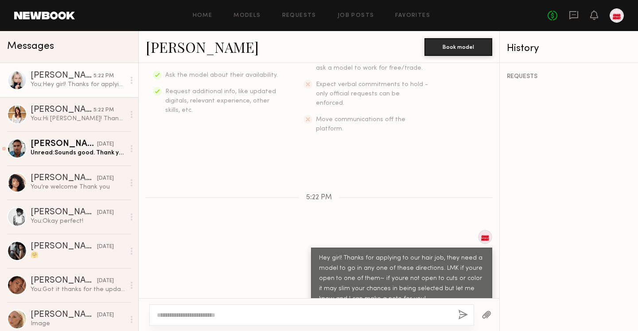
click at [486, 318] on button "button" at bounding box center [487, 314] width 10 height 11
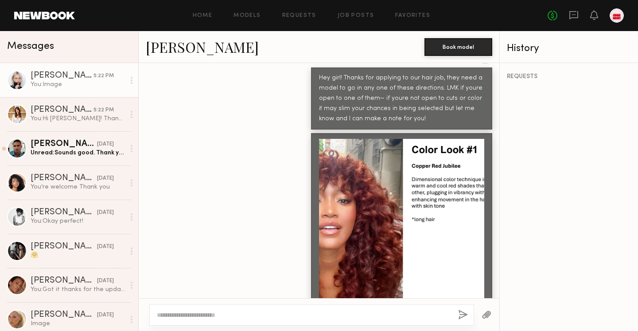
click at [491, 315] on button "button" at bounding box center [487, 314] width 10 height 11
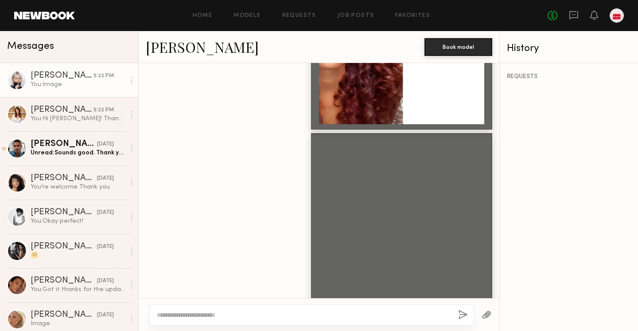
click at [487, 312] on button "button" at bounding box center [487, 314] width 10 height 11
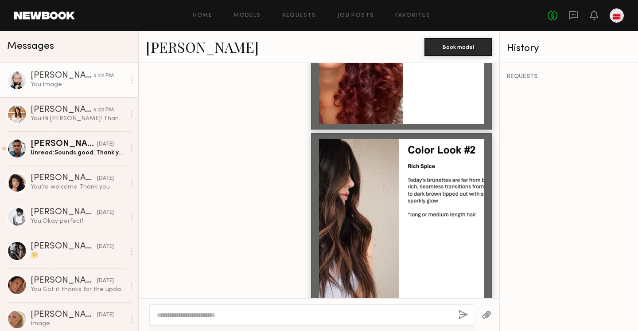
scroll to position [717, 0]
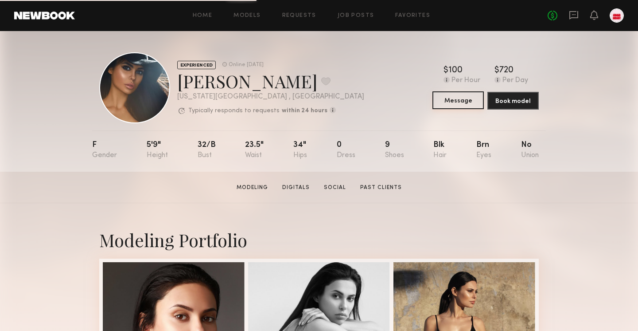
click at [452, 97] on button "Message" at bounding box center [457, 100] width 51 height 18
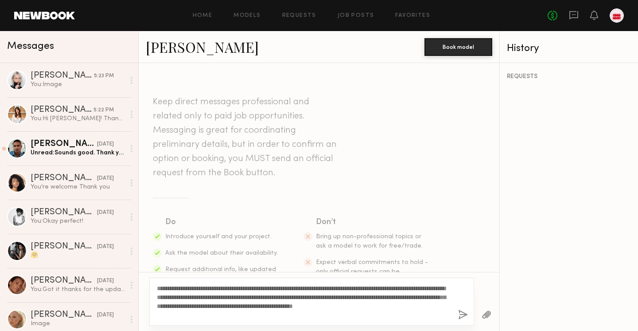
click at [439, 307] on textarea "**********" at bounding box center [304, 301] width 294 height 35
type textarea "**********"
click at [462, 315] on button "button" at bounding box center [463, 314] width 10 height 11
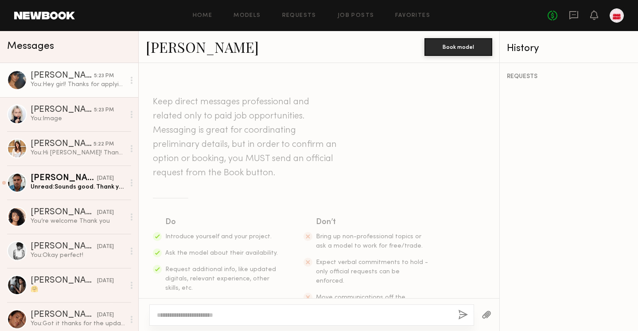
scroll to position [188, 0]
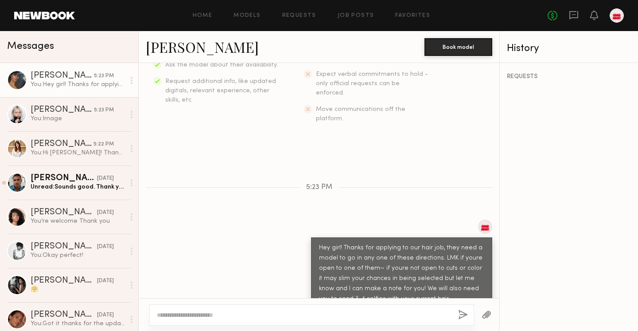
click at [480, 319] on div at bounding box center [486, 315] width 25 height 22
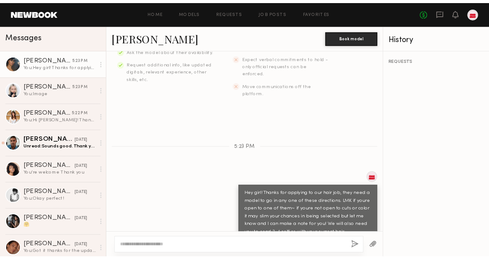
scroll to position [368, 0]
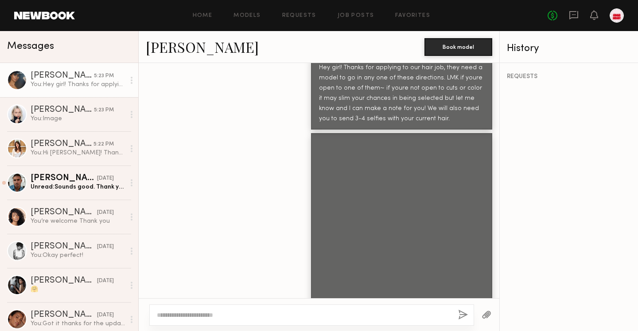
click at [495, 315] on div at bounding box center [486, 315] width 25 height 22
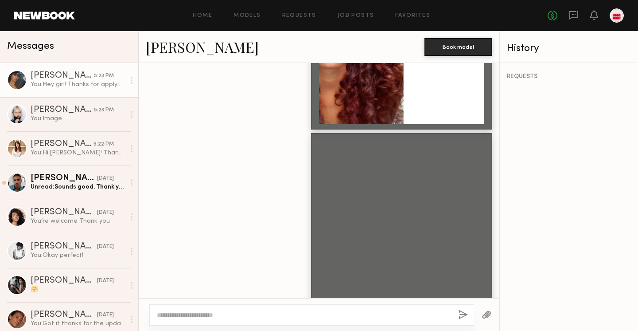
click at [487, 313] on button "button" at bounding box center [487, 314] width 10 height 11
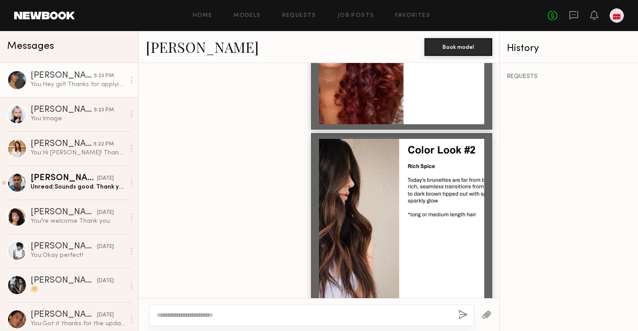
scroll to position [728, 0]
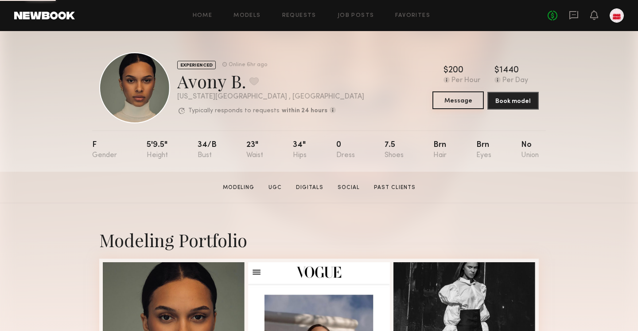
click at [461, 93] on button "Message" at bounding box center [457, 100] width 51 height 18
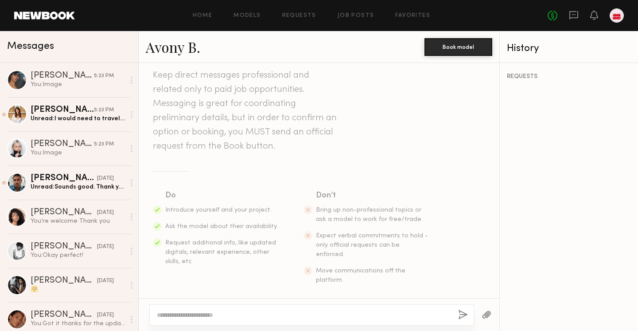
scroll to position [26, 0]
click at [484, 311] on button "button" at bounding box center [487, 314] width 10 height 11
click at [362, 319] on div at bounding box center [311, 314] width 325 height 21
click at [334, 309] on div at bounding box center [311, 314] width 325 height 21
click at [336, 314] on textarea at bounding box center [304, 314] width 294 height 9
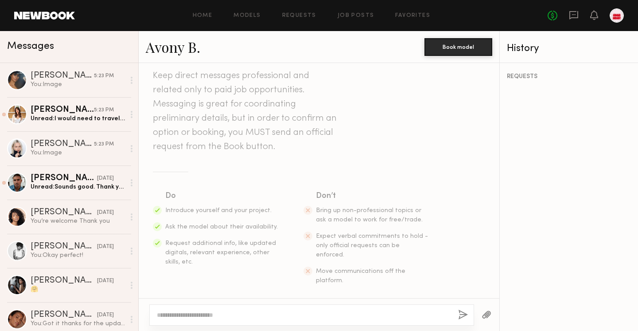
paste textarea "**********"
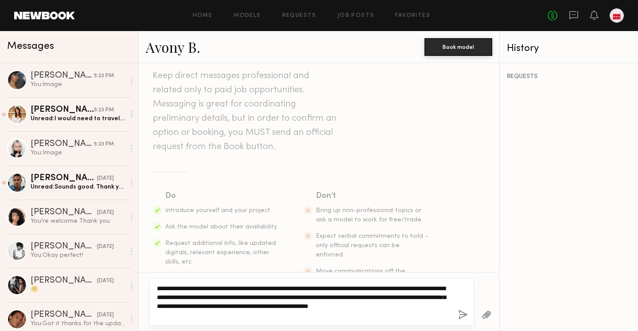
type textarea "**********"
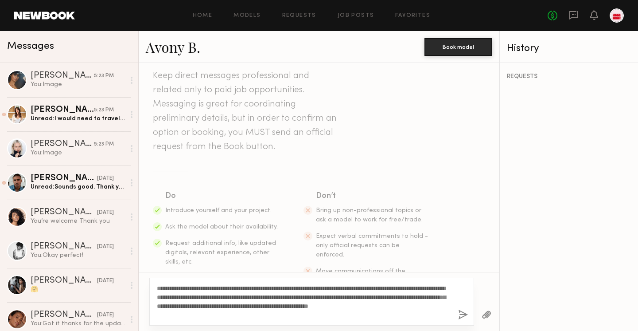
click at [465, 312] on button "button" at bounding box center [463, 314] width 10 height 11
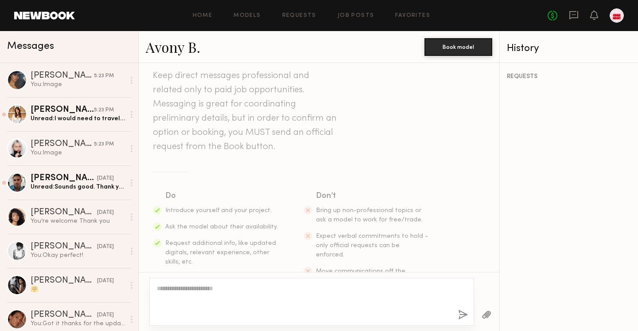
scroll to position [188, 0]
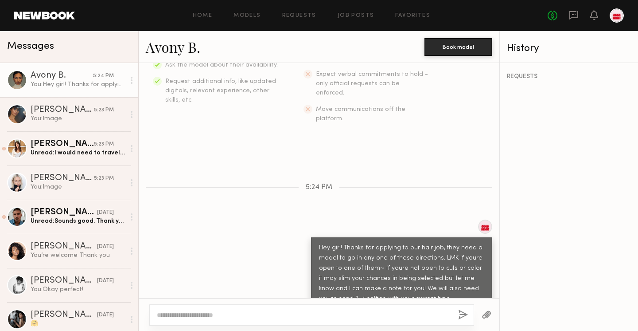
click at [487, 314] on button "button" at bounding box center [487, 314] width 10 height 11
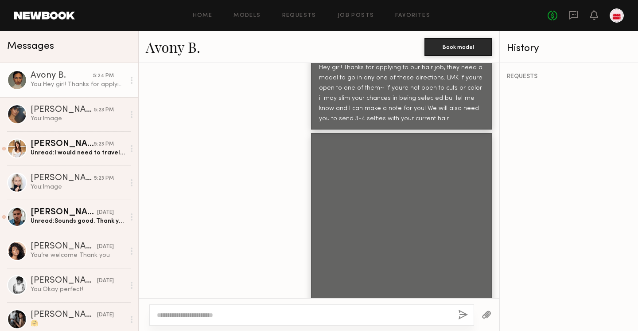
click at [490, 316] on button "button" at bounding box center [487, 314] width 10 height 11
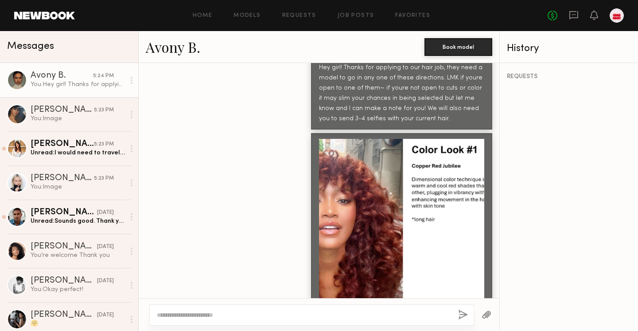
scroll to position [548, 0]
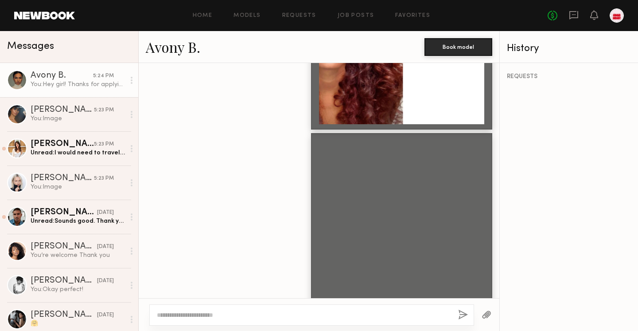
click at [489, 319] on button "button" at bounding box center [487, 314] width 10 height 11
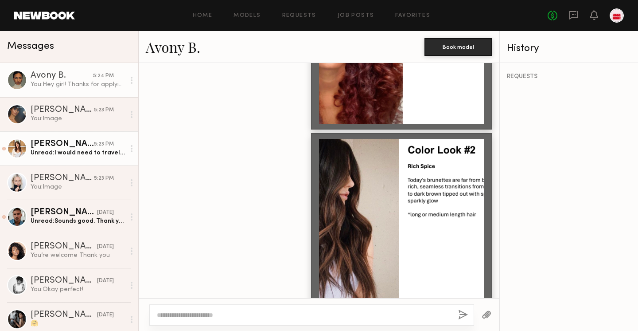
scroll to position [728, 0]
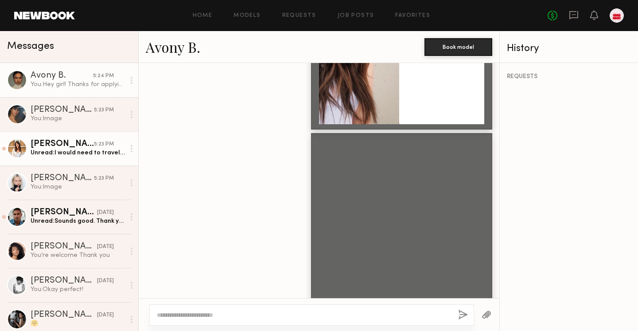
click at [57, 154] on div "Unread: I would need to travel myself in from LA! However I have friends I can …" at bounding box center [78, 152] width 94 height 8
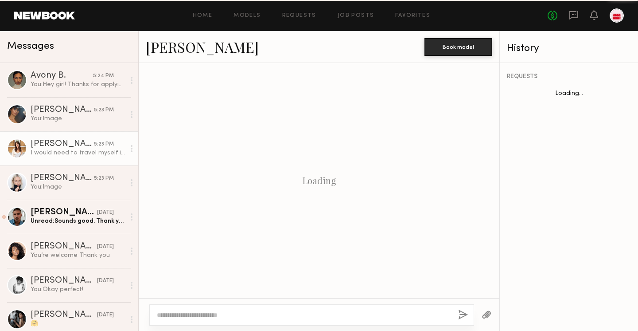
scroll to position [182, 0]
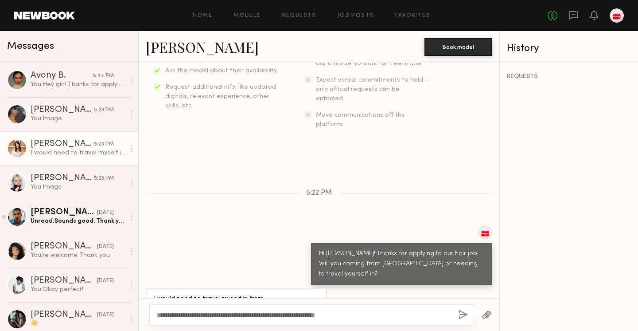
type textarea "**********"
click at [462, 315] on button "button" at bounding box center [463, 314] width 10 height 11
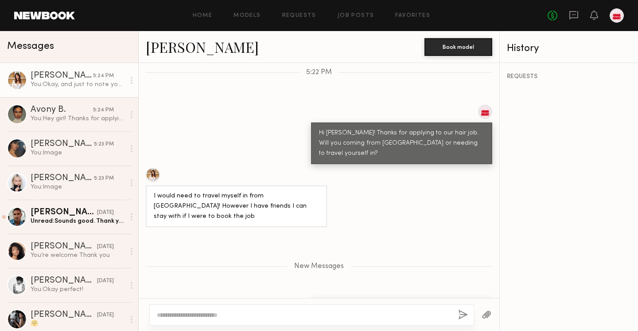
click at [375, 307] on div at bounding box center [311, 314] width 325 height 21
click at [375, 313] on textarea at bounding box center [304, 314] width 294 height 9
paste textarea "**********"
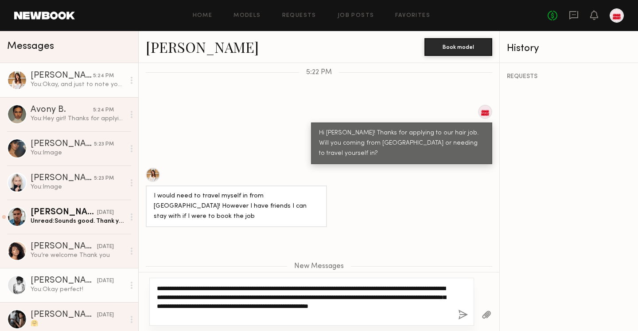
drag, startPoint x: 282, startPoint y: 285, endPoint x: 97, endPoint y: 285, distance: 185.2
click at [97, 285] on div "Messages Marilyn B. 5:24 PM You: Okay, and just to note youll be needed for 2 d…" at bounding box center [319, 181] width 638 height 300
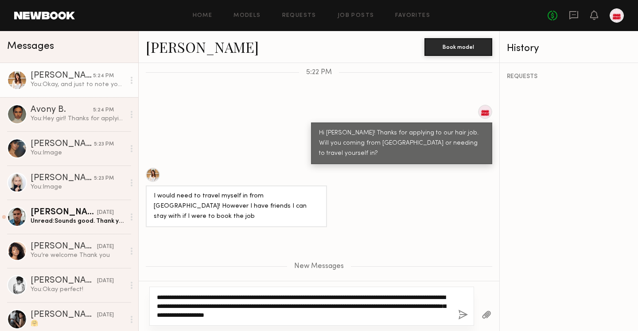
type textarea "**********"
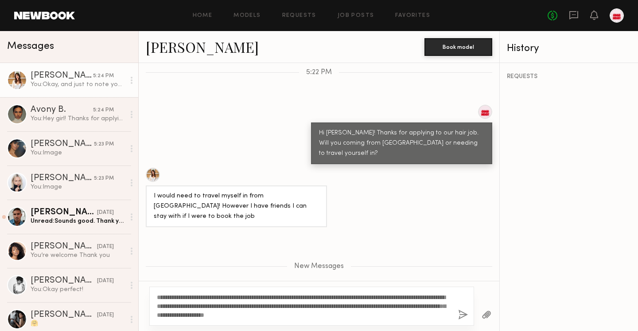
click at [464, 314] on button "button" at bounding box center [463, 314] width 10 height 11
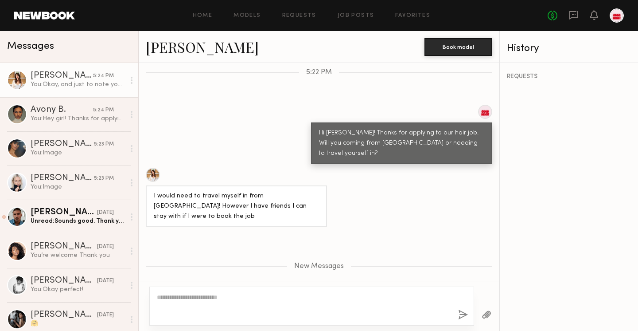
scroll to position [386, 0]
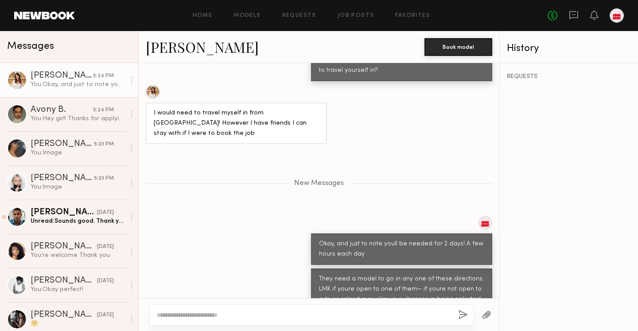
click at [487, 316] on button "button" at bounding box center [487, 314] width 10 height 11
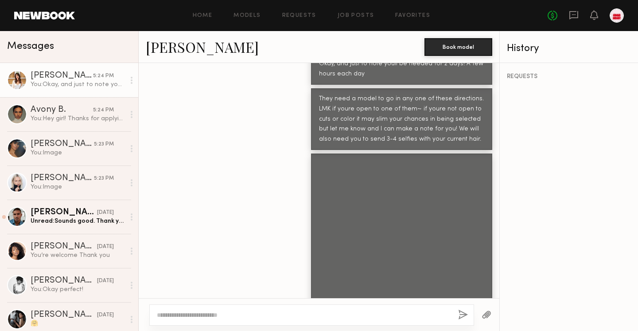
click at [485, 310] on button "button" at bounding box center [487, 314] width 10 height 11
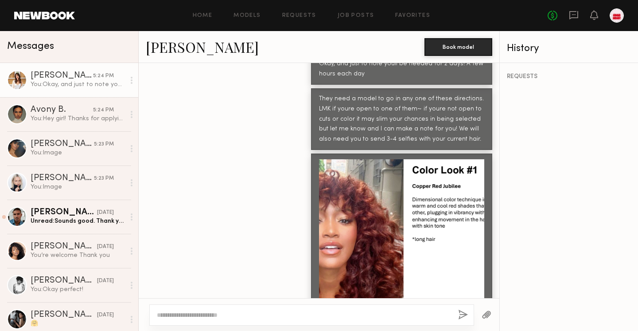
scroll to position [745, 0]
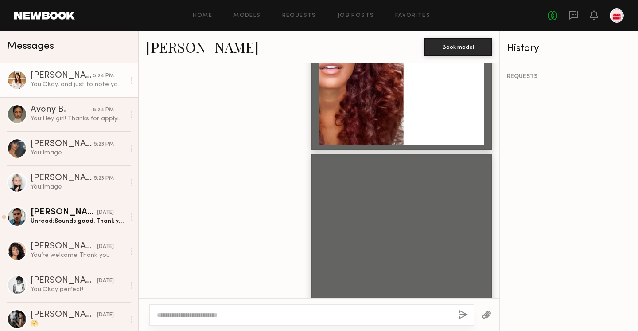
click at [487, 313] on button "button" at bounding box center [487, 314] width 10 height 11
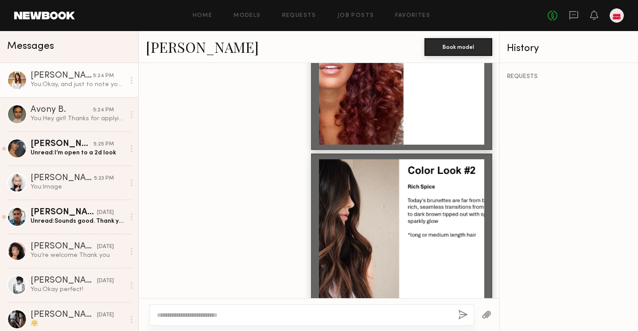
scroll to position [925, 0]
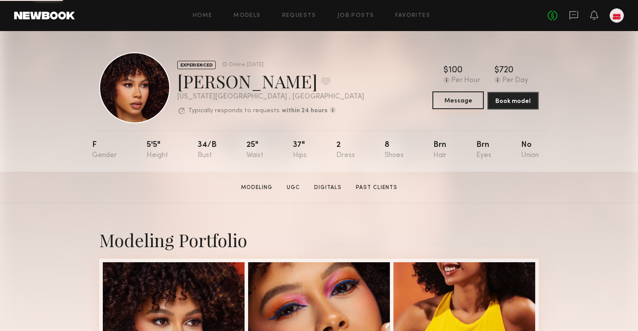
click at [453, 102] on button "Message" at bounding box center [457, 100] width 51 height 18
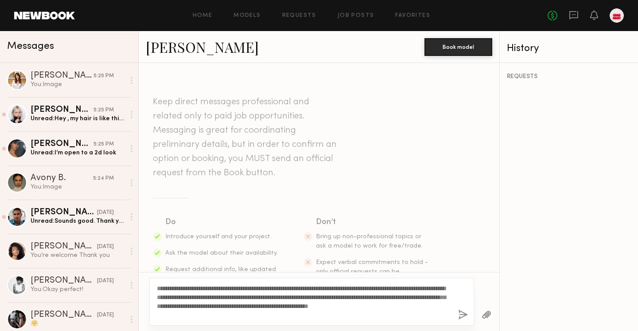
type textarea "**********"
click at [461, 316] on button "button" at bounding box center [463, 314] width 10 height 11
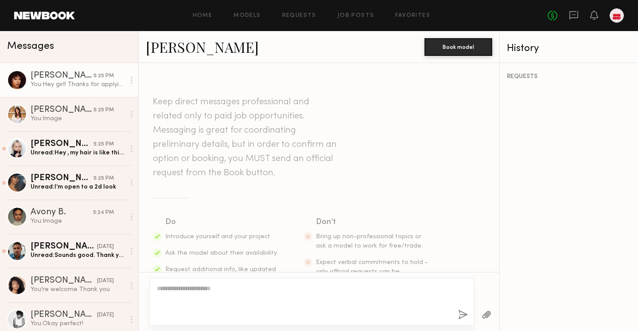
scroll to position [188, 0]
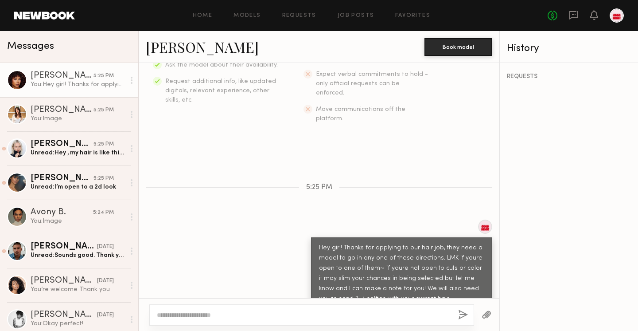
click at [485, 318] on button "button" at bounding box center [487, 314] width 10 height 11
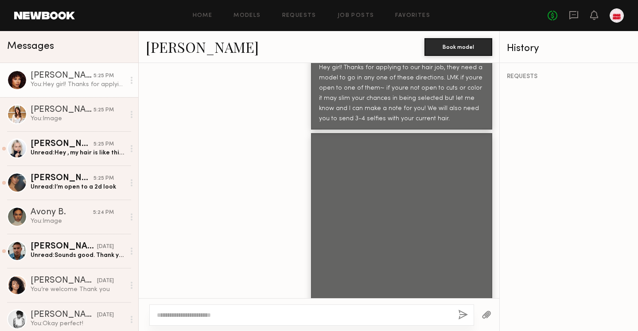
click at [483, 314] on button "button" at bounding box center [487, 314] width 10 height 11
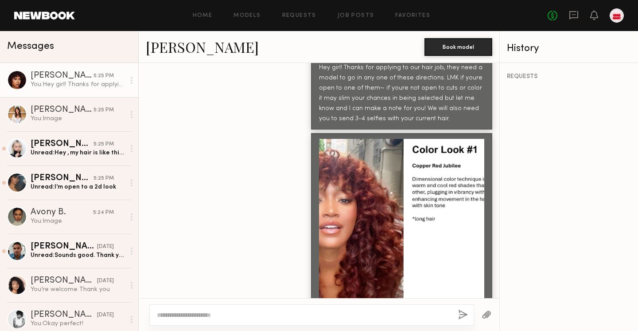
scroll to position [548, 0]
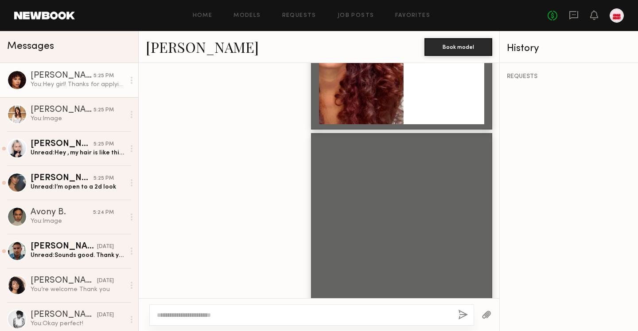
click at [487, 311] on button "button" at bounding box center [487, 314] width 10 height 11
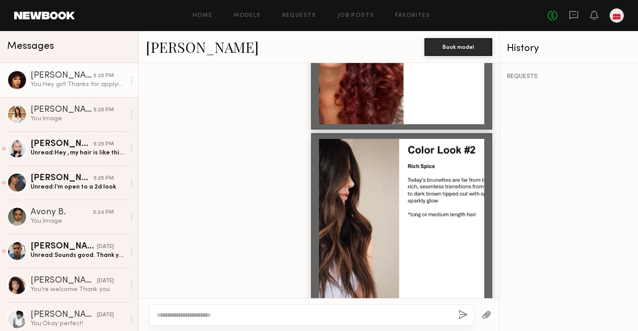
scroll to position [728, 0]
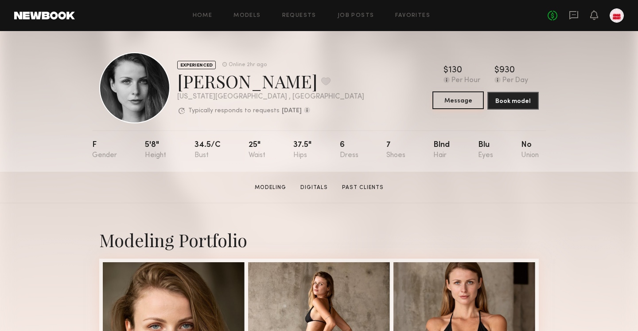
click at [449, 93] on button "Message" at bounding box center [457, 100] width 51 height 18
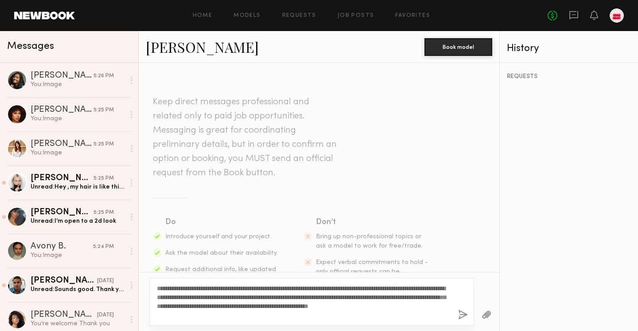
type textarea "**********"
click at [461, 314] on button "button" at bounding box center [463, 314] width 10 height 11
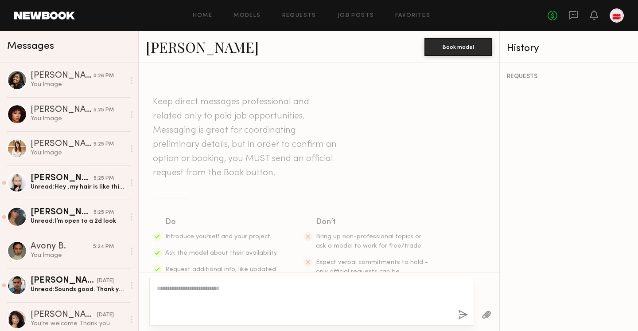
scroll to position [188, 0]
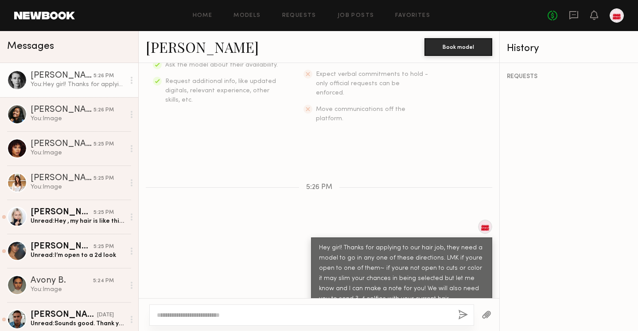
click at [484, 316] on button "button" at bounding box center [487, 314] width 10 height 11
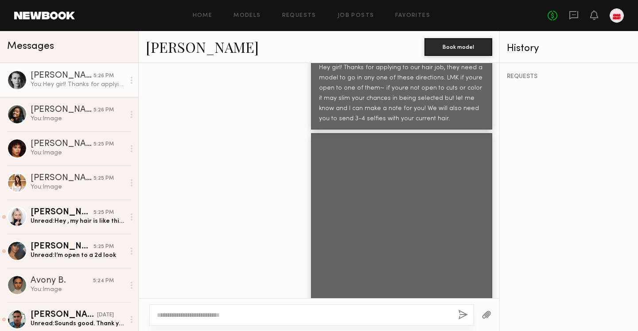
click at [460, 313] on button "button" at bounding box center [463, 314] width 10 height 11
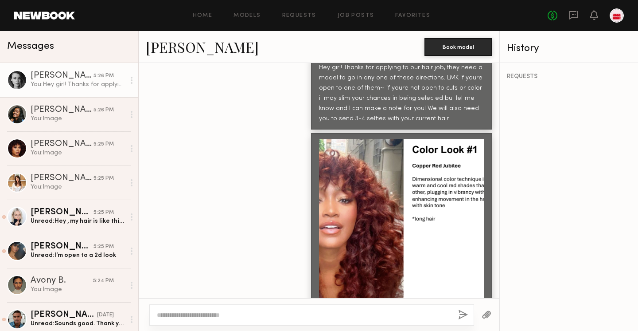
click at [463, 314] on button "button" at bounding box center [463, 314] width 10 height 11
click at [483, 316] on button "button" at bounding box center [487, 314] width 10 height 11
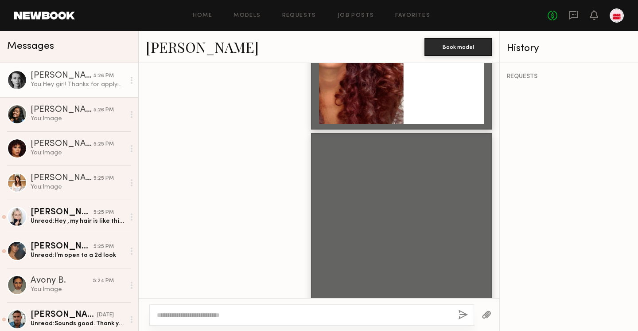
click at [485, 317] on button "button" at bounding box center [487, 314] width 10 height 11
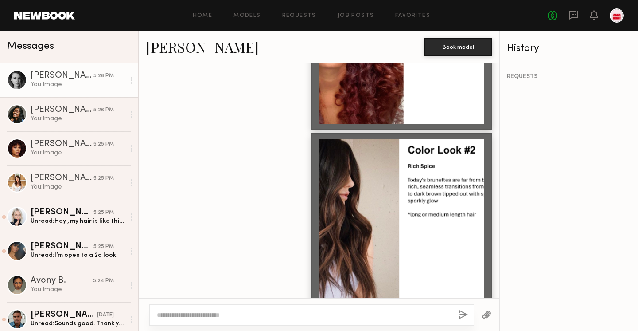
scroll to position [728, 0]
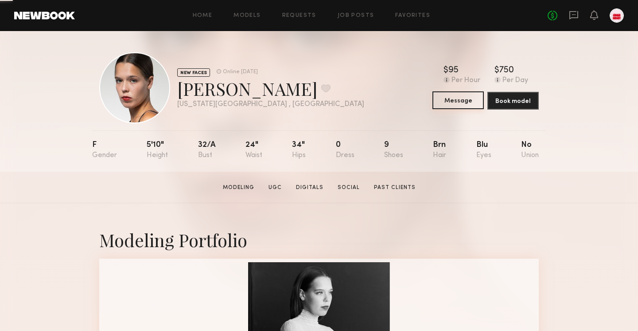
click at [456, 100] on button "Message" at bounding box center [457, 100] width 51 height 18
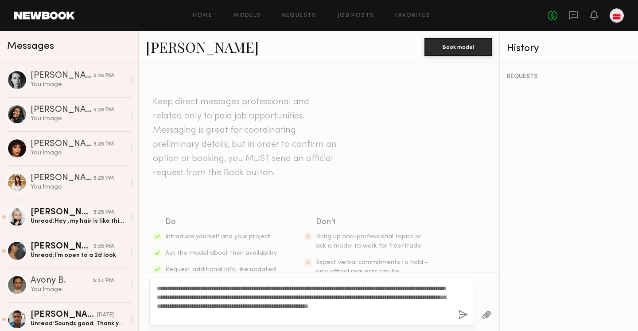
type textarea "**********"
click at [465, 316] on button "button" at bounding box center [463, 314] width 10 height 11
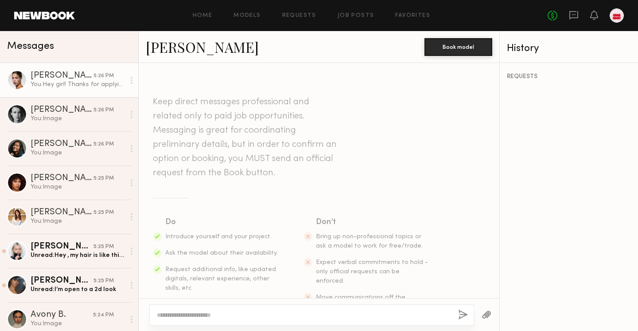
scroll to position [188, 0]
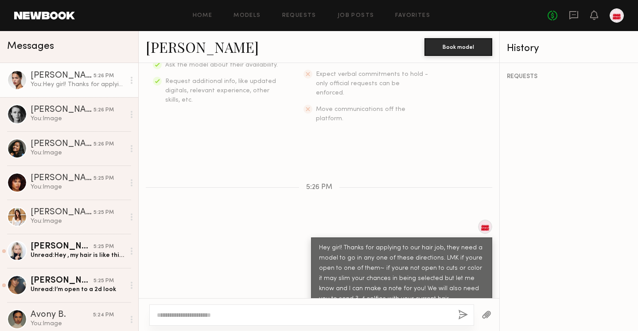
click at [489, 316] on button "button" at bounding box center [487, 314] width 10 height 11
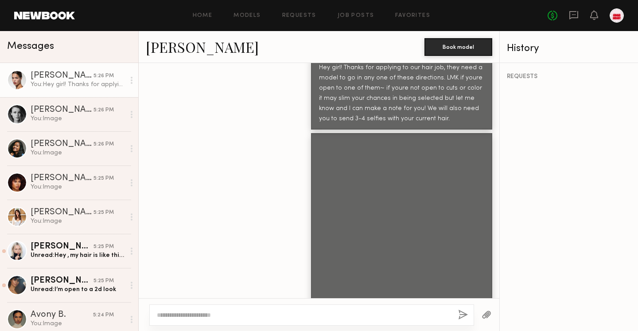
click at [485, 318] on button "button" at bounding box center [487, 314] width 10 height 11
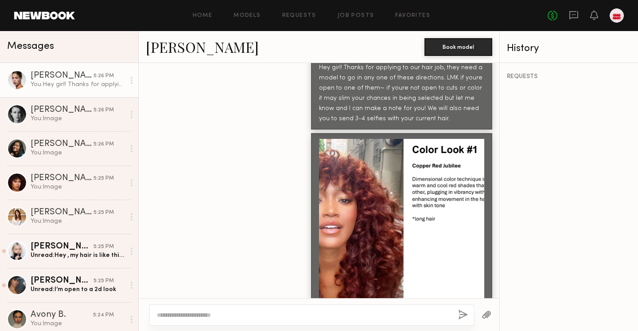
scroll to position [548, 0]
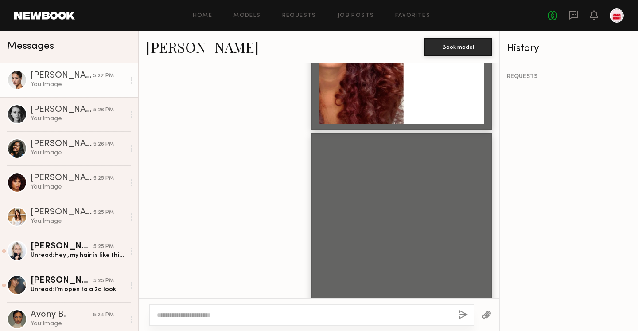
click at [485, 308] on div at bounding box center [486, 315] width 25 height 22
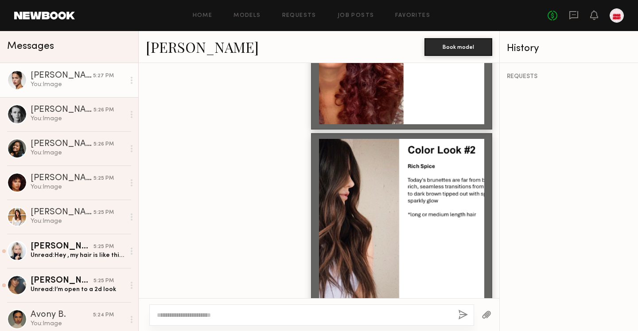
scroll to position [728, 0]
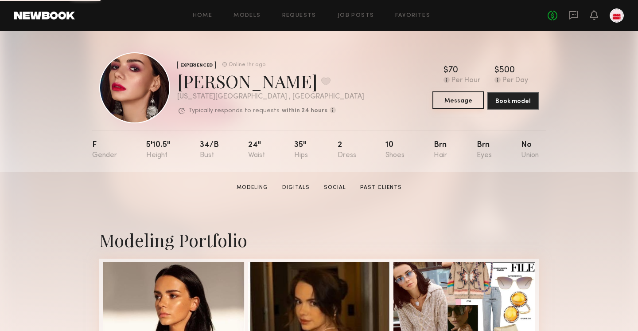
click at [471, 95] on button "Message" at bounding box center [457, 100] width 51 height 18
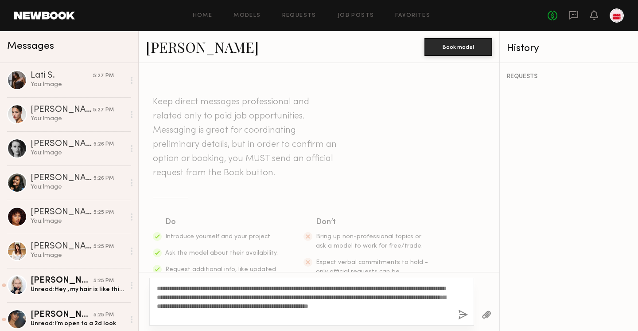
type textarea "**********"
click at [463, 312] on button "button" at bounding box center [463, 314] width 10 height 11
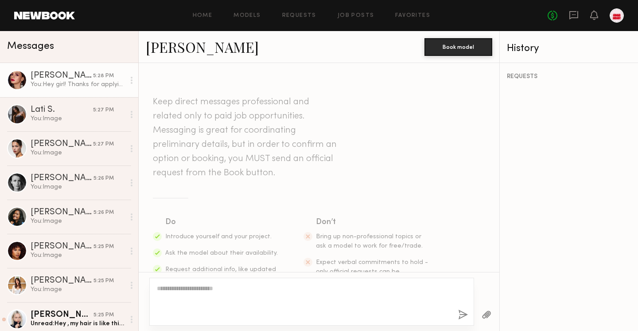
scroll to position [188, 0]
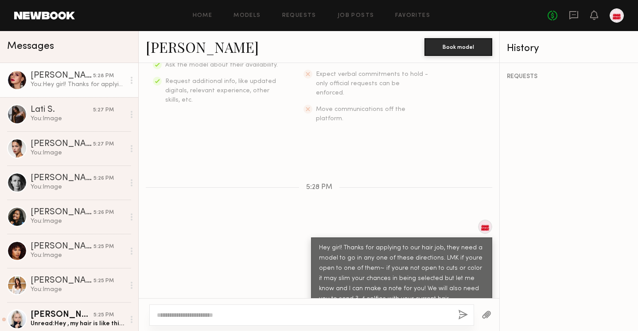
click at [487, 319] on button "button" at bounding box center [487, 314] width 10 height 11
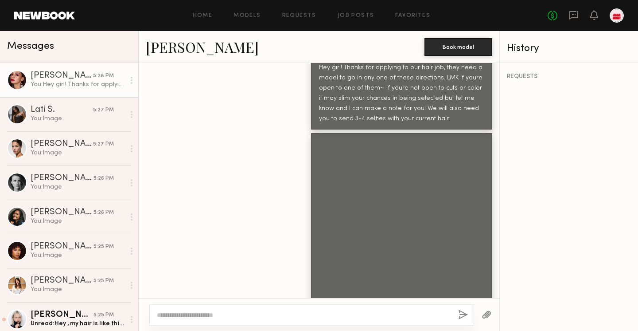
click at [480, 314] on div at bounding box center [486, 315] width 25 height 22
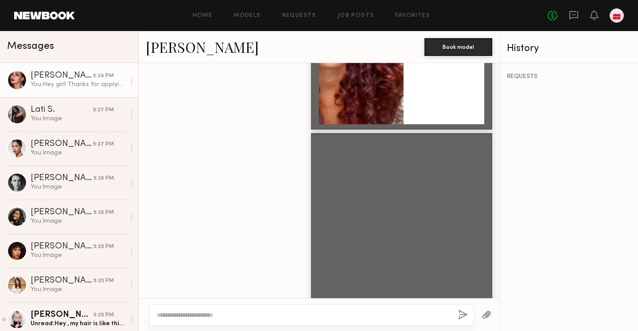
click at [487, 315] on button "button" at bounding box center [487, 314] width 10 height 11
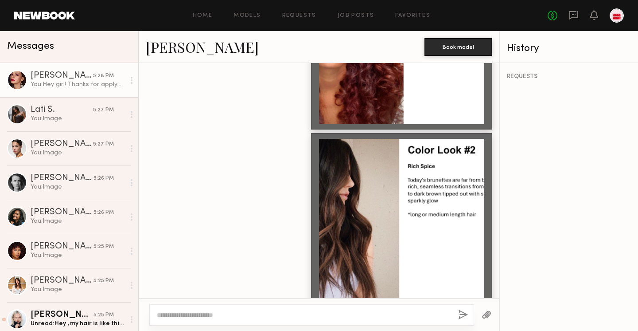
scroll to position [728, 0]
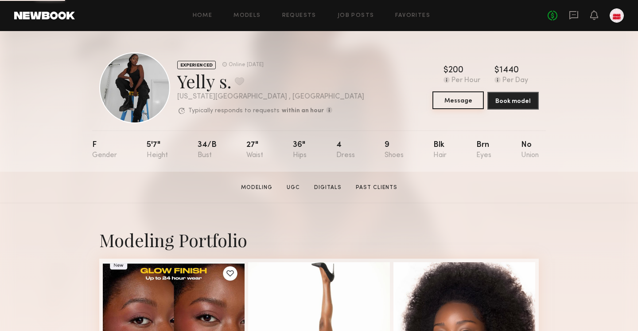
click at [468, 97] on button "Message" at bounding box center [457, 100] width 51 height 18
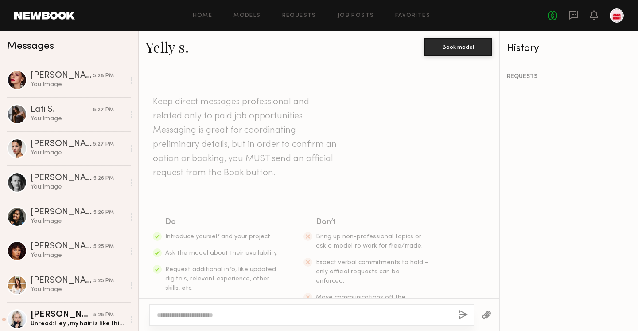
click at [487, 317] on button "button" at bounding box center [487, 314] width 10 height 11
click at [306, 315] on textarea at bounding box center [304, 314] width 294 height 9
paste textarea "**********"
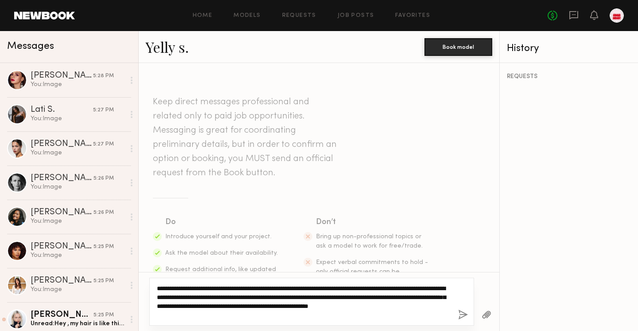
type textarea "**********"
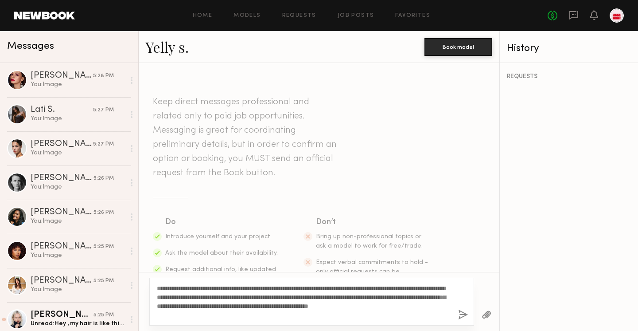
click at [462, 313] on button "button" at bounding box center [463, 314] width 10 height 11
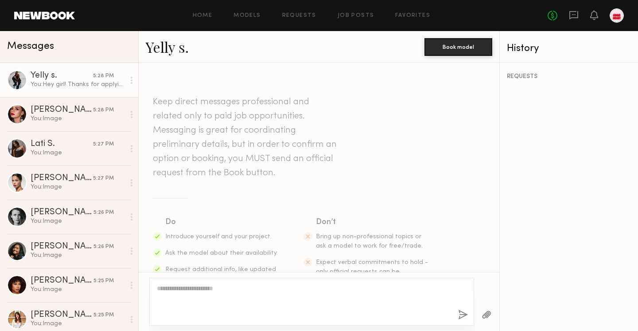
scroll to position [188, 0]
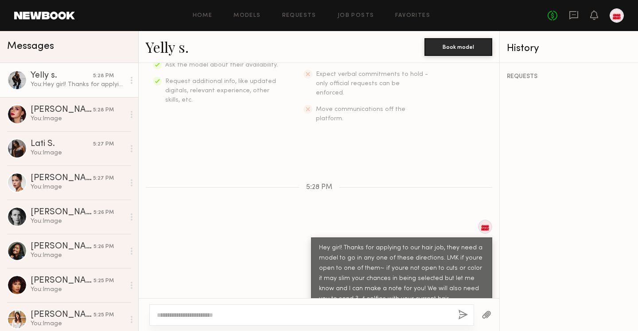
click at [487, 310] on button "button" at bounding box center [487, 314] width 10 height 11
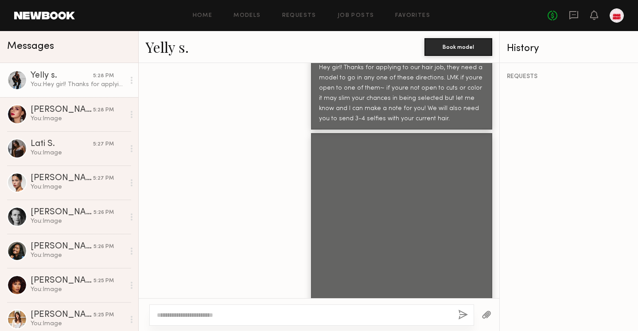
click at [486, 319] on button "button" at bounding box center [487, 314] width 10 height 11
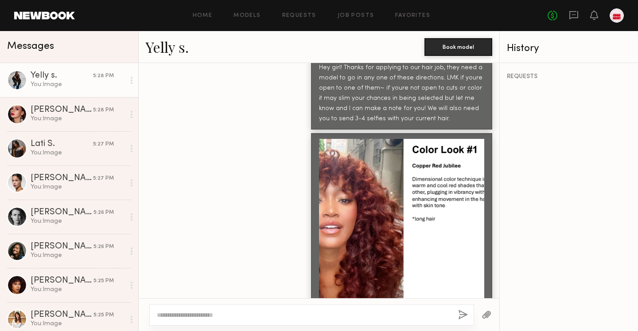
scroll to position [548, 0]
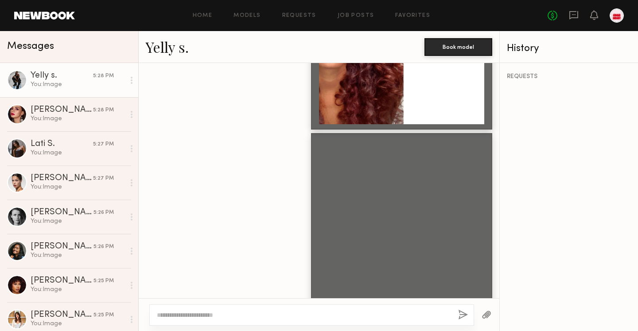
click at [485, 312] on button "button" at bounding box center [487, 314] width 10 height 11
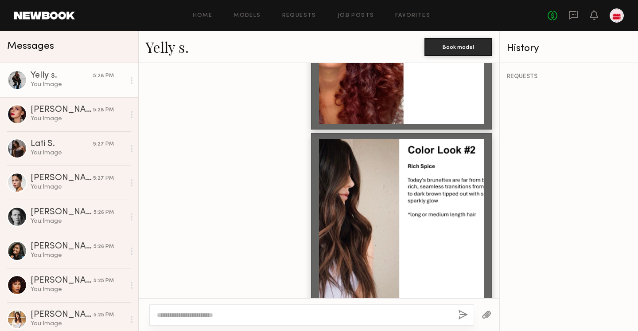
scroll to position [728, 0]
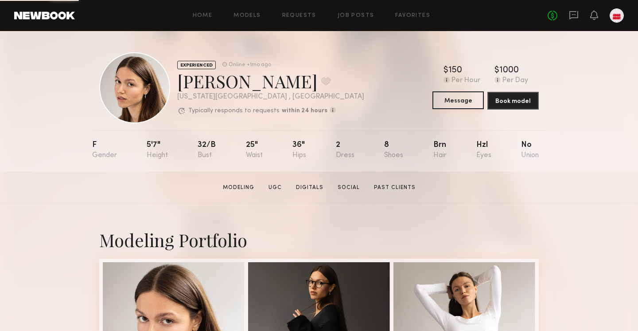
click at [467, 103] on button "Message" at bounding box center [457, 100] width 51 height 18
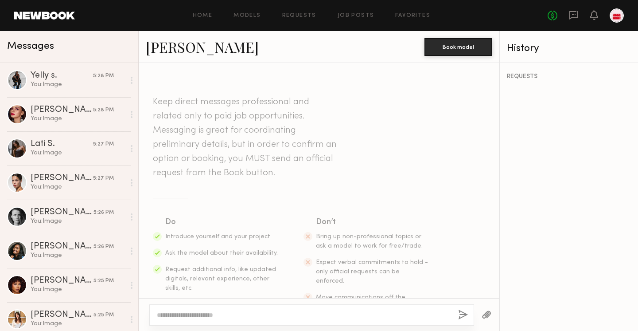
click at [485, 315] on button "button" at bounding box center [487, 314] width 10 height 11
click at [197, 316] on textarea at bounding box center [304, 314] width 294 height 9
paste textarea "**********"
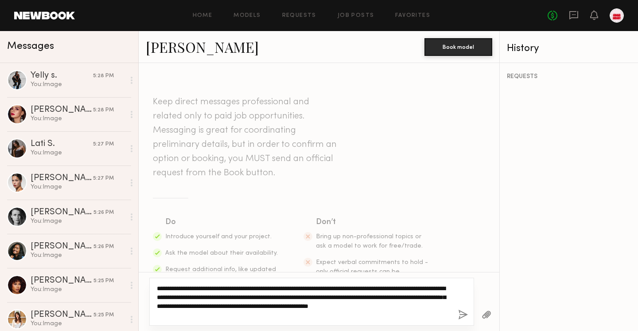
type textarea "**********"
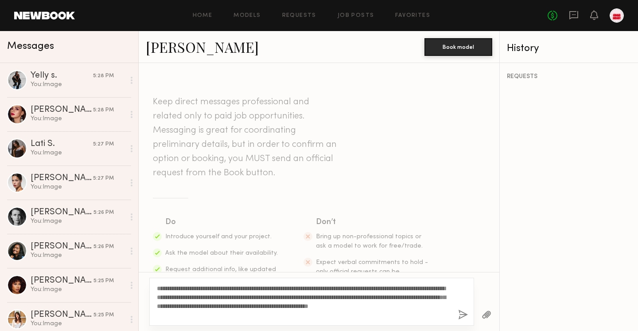
click at [461, 313] on button "button" at bounding box center [463, 314] width 10 height 11
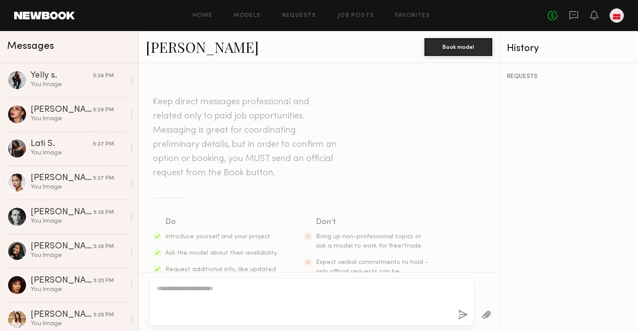
scroll to position [188, 0]
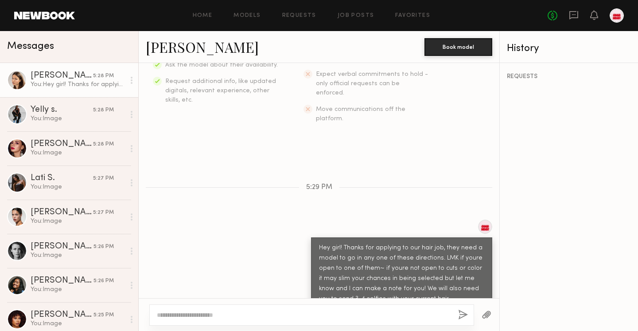
click at [479, 313] on div at bounding box center [486, 315] width 25 height 22
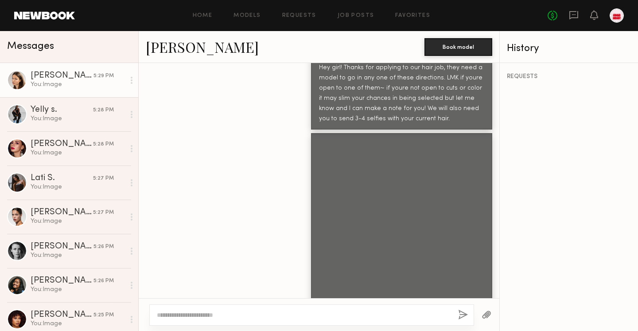
click at [490, 314] on button "button" at bounding box center [487, 314] width 10 height 11
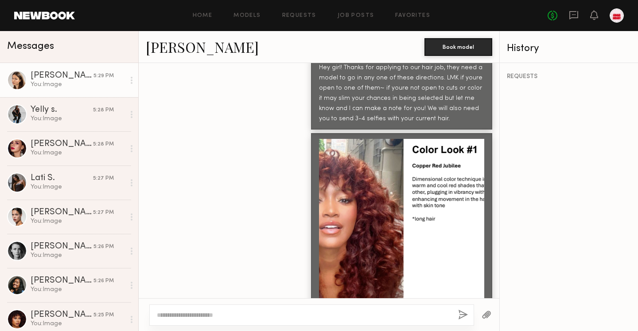
scroll to position [548, 0]
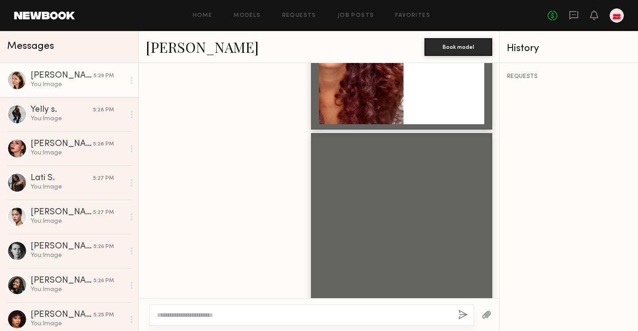
click at [485, 312] on button "button" at bounding box center [487, 314] width 10 height 11
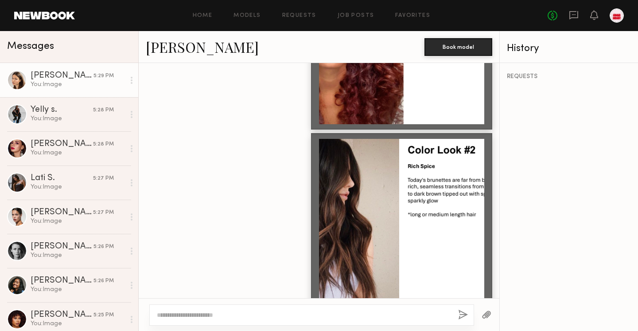
scroll to position [728, 0]
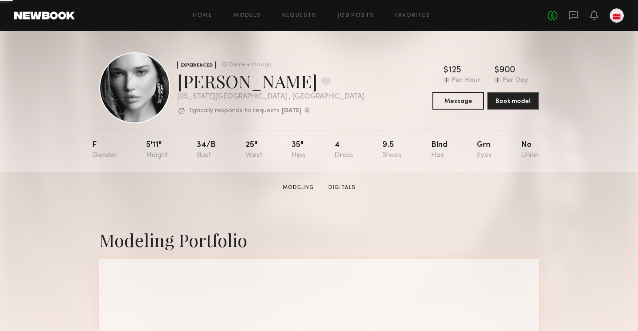
scroll to position [25, 0]
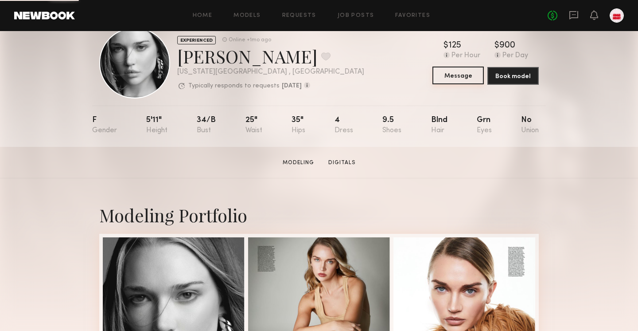
click at [460, 81] on button "Message" at bounding box center [457, 75] width 51 height 18
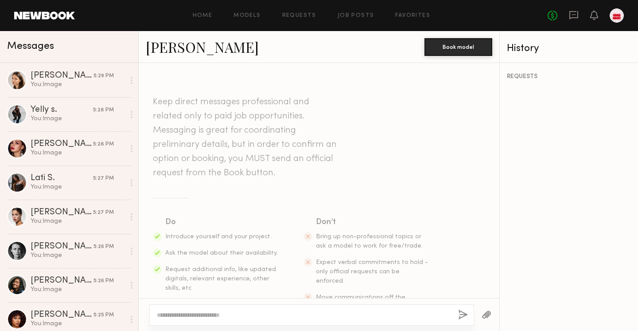
scroll to position [27, 0]
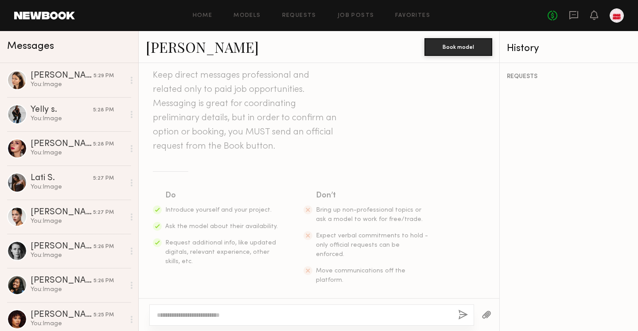
click at [492, 313] on div at bounding box center [486, 315] width 25 height 22
click at [358, 312] on textarea at bounding box center [304, 314] width 294 height 9
paste textarea "**********"
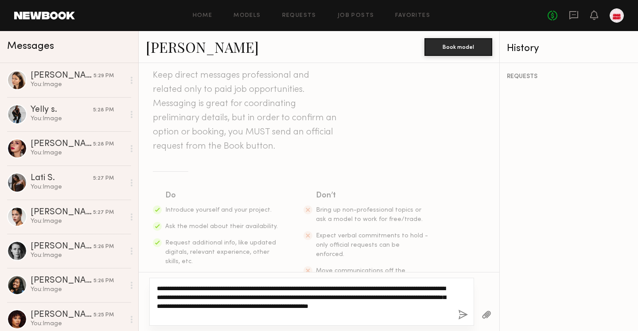
type textarea "**********"
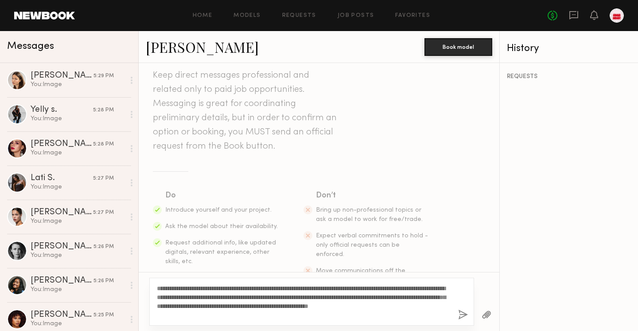
click at [464, 311] on button "button" at bounding box center [463, 314] width 10 height 11
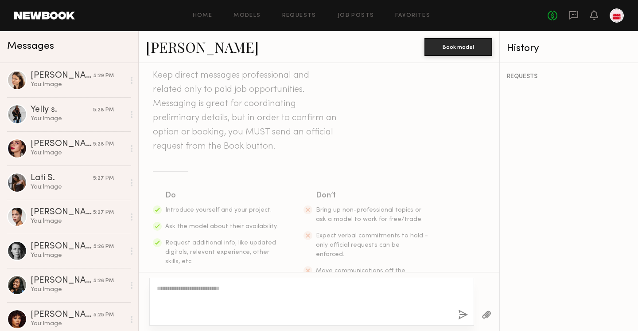
scroll to position [188, 0]
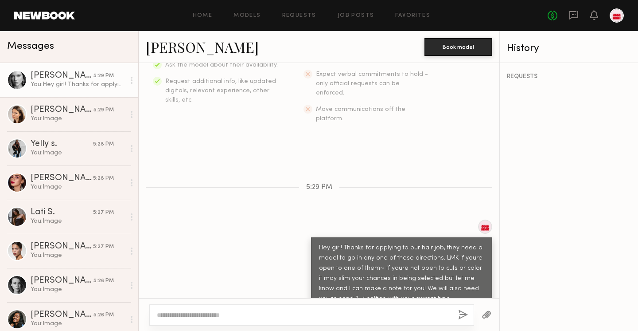
click at [495, 315] on div at bounding box center [486, 315] width 25 height 22
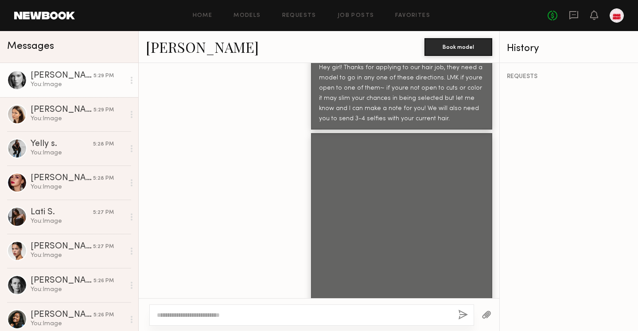
click at [485, 313] on button "button" at bounding box center [487, 314] width 10 height 11
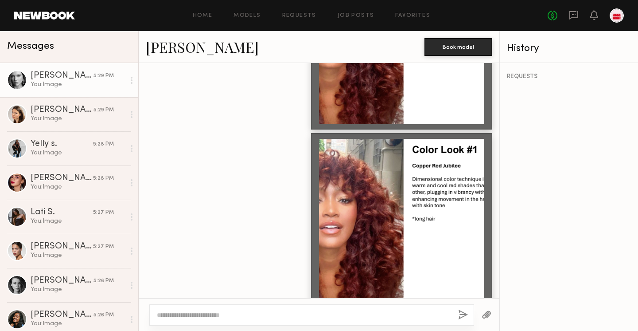
scroll to position [728, 0]
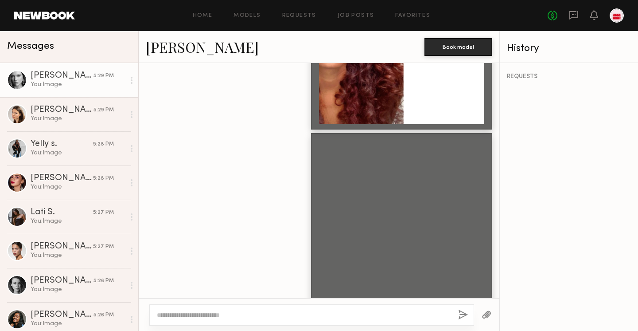
click at [483, 313] on button "button" at bounding box center [487, 314] width 10 height 11
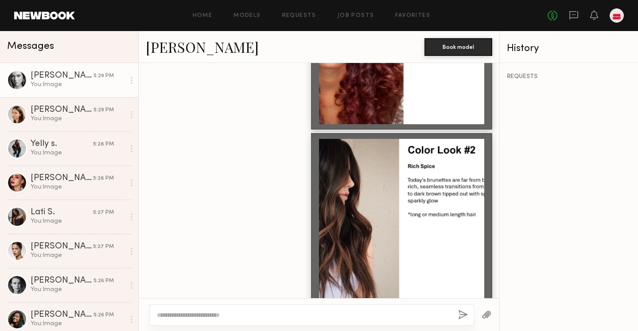
scroll to position [908, 0]
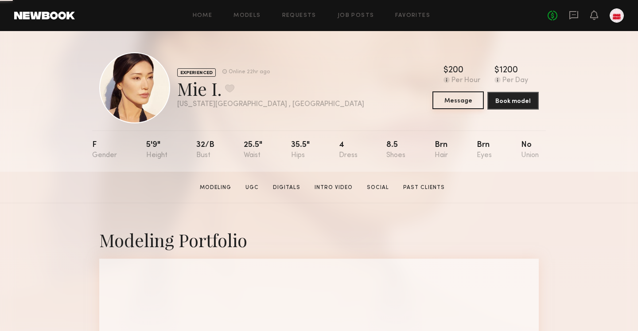
click at [450, 99] on button "Message" at bounding box center [457, 100] width 51 height 18
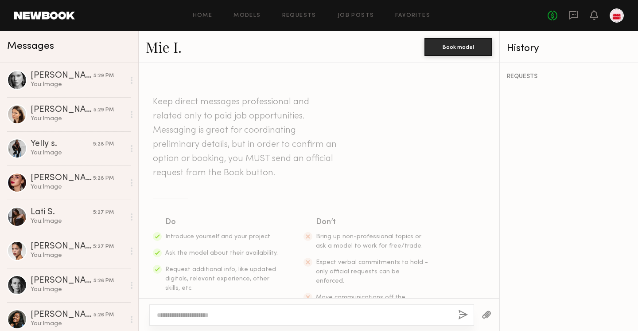
click at [187, 316] on textarea at bounding box center [304, 314] width 294 height 9
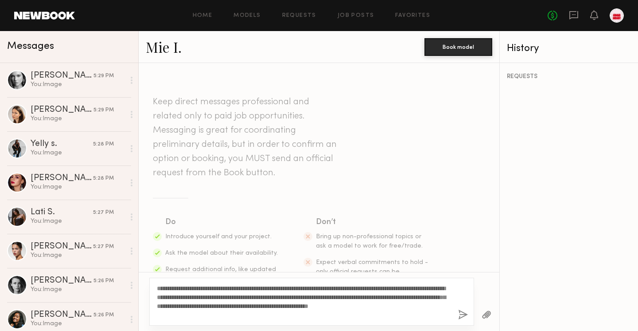
click at [171, 287] on textarea "**********" at bounding box center [304, 301] width 294 height 35
type textarea "**********"
click at [459, 314] on button "button" at bounding box center [463, 314] width 10 height 11
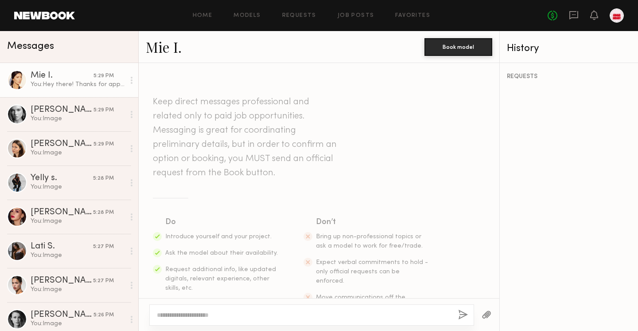
scroll to position [188, 0]
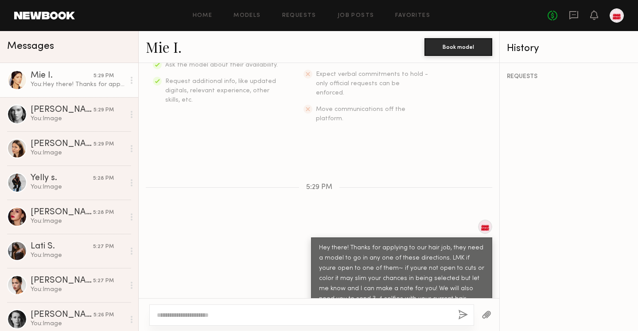
click at [480, 316] on div at bounding box center [486, 315] width 25 height 22
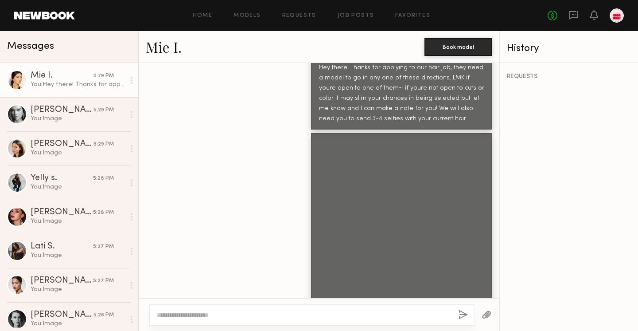
click at [476, 310] on div at bounding box center [486, 315] width 25 height 22
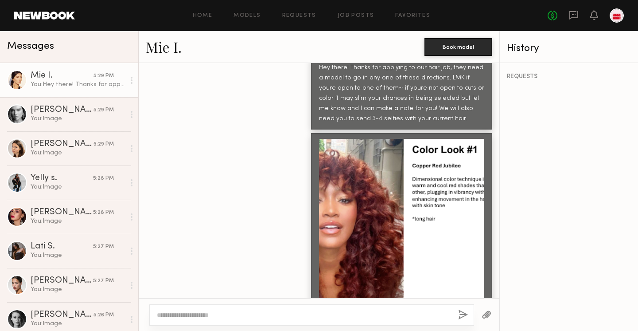
scroll to position [548, 0]
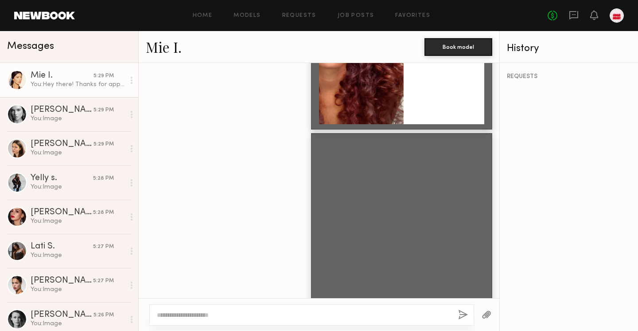
click at [487, 312] on button "button" at bounding box center [487, 314] width 10 height 11
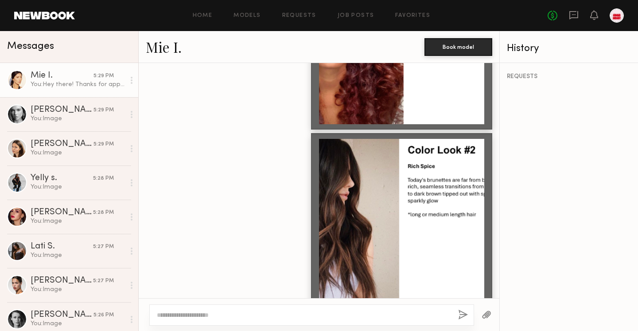
scroll to position [728, 0]
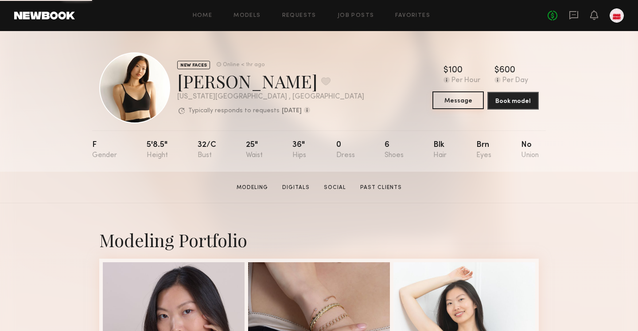
click at [464, 108] on button "Message" at bounding box center [457, 100] width 51 height 18
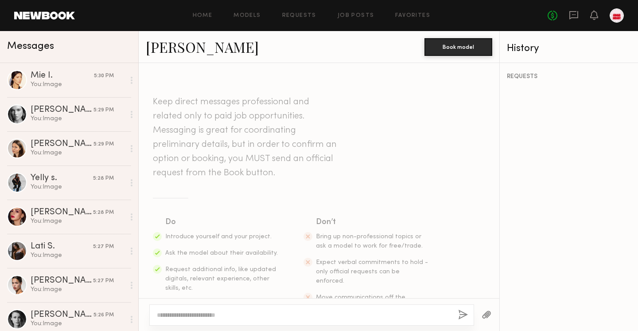
click at [484, 317] on button "button" at bounding box center [487, 314] width 10 height 11
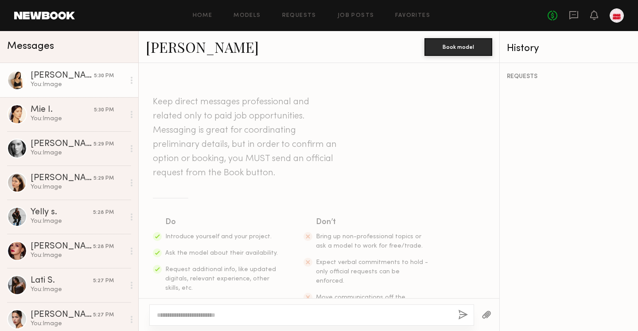
scroll to position [292, 0]
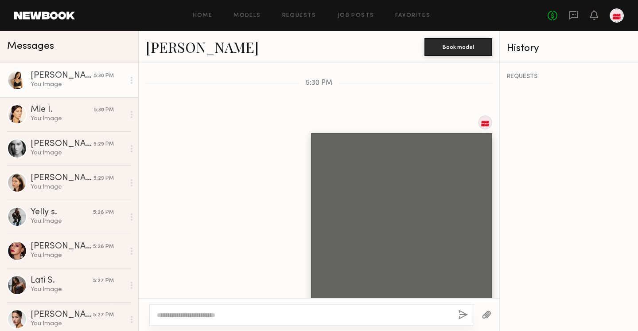
click at [466, 315] on button "button" at bounding box center [463, 314] width 10 height 11
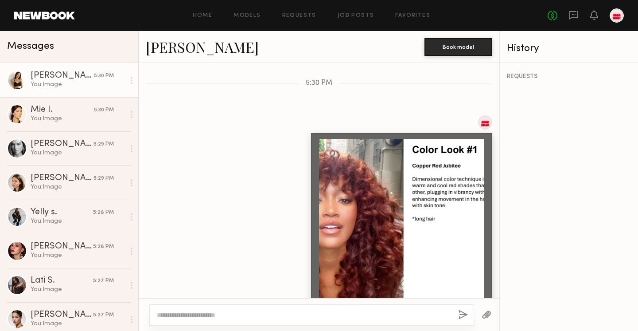
click at [493, 315] on div at bounding box center [486, 315] width 25 height 22
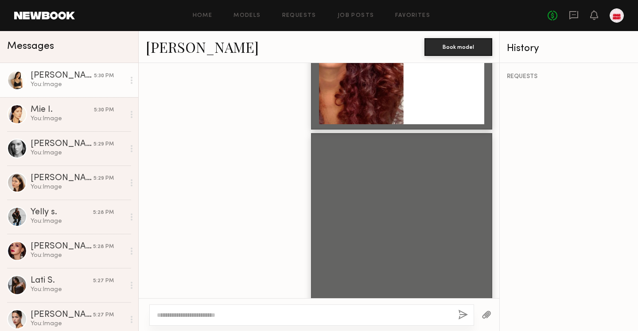
click at [486, 318] on button "button" at bounding box center [487, 314] width 10 height 11
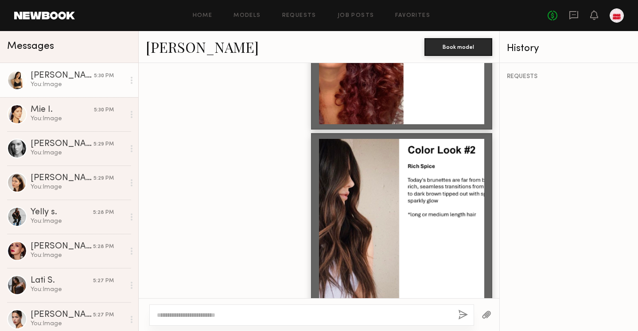
scroll to position [652, 0]
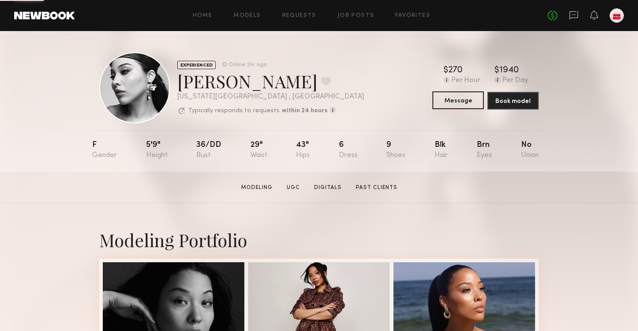
click at [449, 95] on button "Message" at bounding box center [457, 100] width 51 height 18
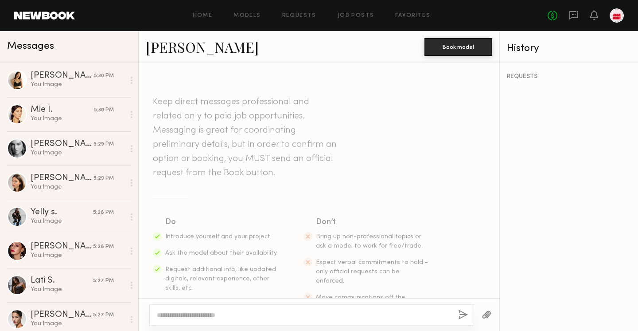
click at [310, 312] on textarea at bounding box center [304, 314] width 294 height 9
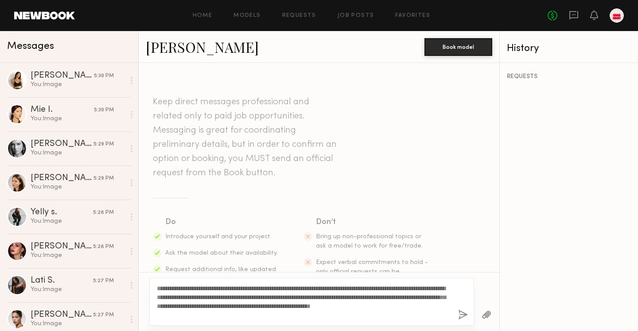
type textarea "**********"
click at [464, 316] on button "button" at bounding box center [463, 314] width 10 height 11
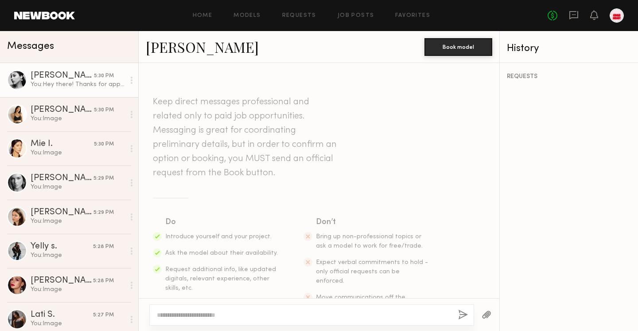
scroll to position [188, 0]
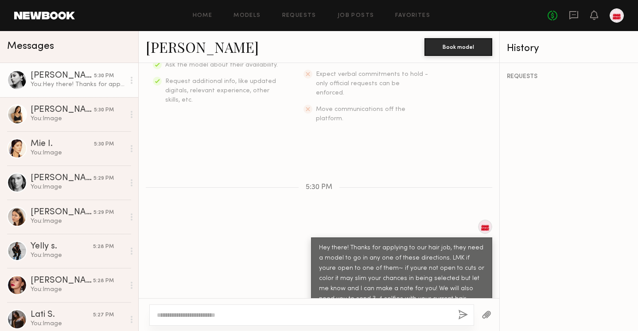
click at [482, 316] on button "button" at bounding box center [487, 314] width 10 height 11
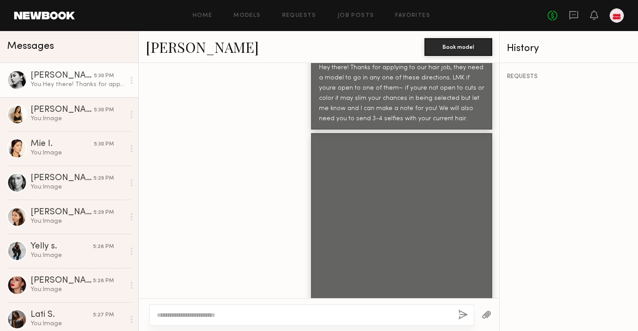
click at [484, 318] on button "button" at bounding box center [487, 314] width 10 height 11
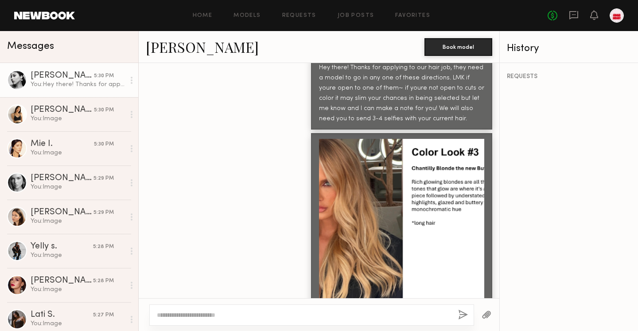
scroll to position [548, 0]
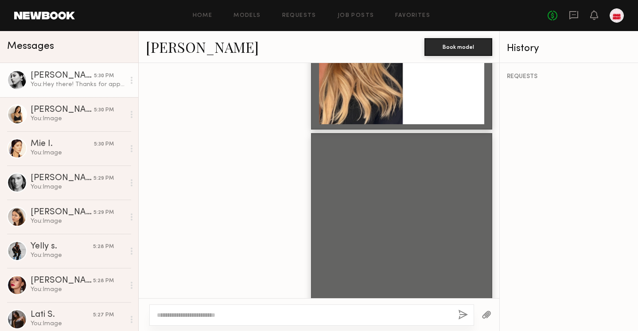
click at [485, 316] on button "button" at bounding box center [487, 314] width 10 height 11
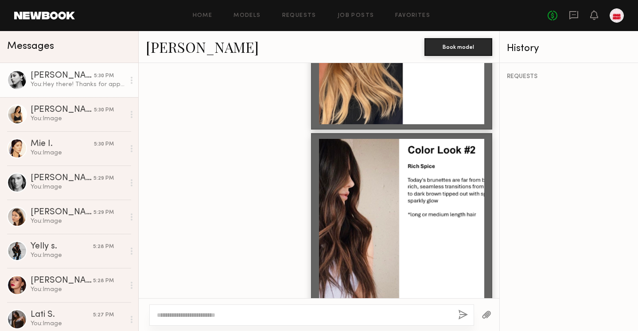
scroll to position [728, 0]
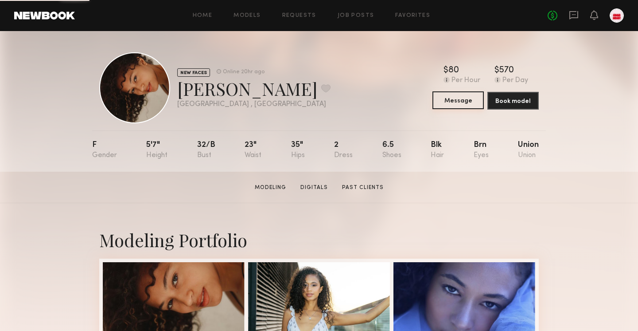
click at [464, 103] on button "Message" at bounding box center [457, 100] width 51 height 18
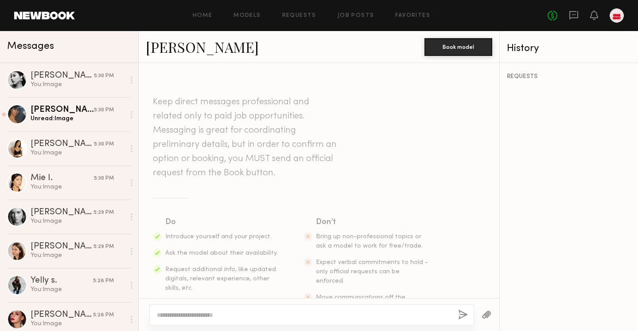
click at [486, 312] on button "button" at bounding box center [487, 314] width 10 height 11
click at [301, 309] on div at bounding box center [311, 314] width 325 height 21
click at [302, 316] on textarea at bounding box center [304, 314] width 294 height 9
paste textarea "**********"
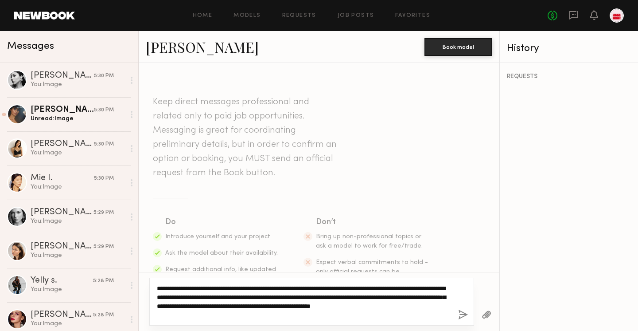
type textarea "**********"
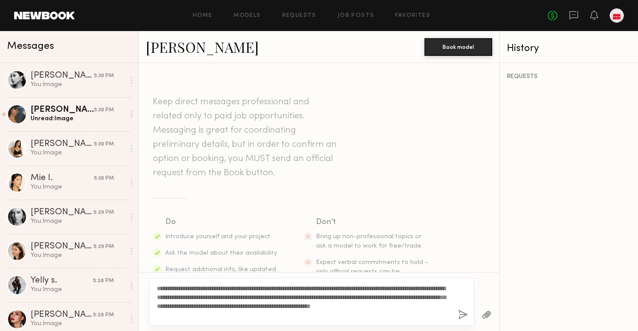
click at [464, 312] on button "button" at bounding box center [463, 314] width 10 height 11
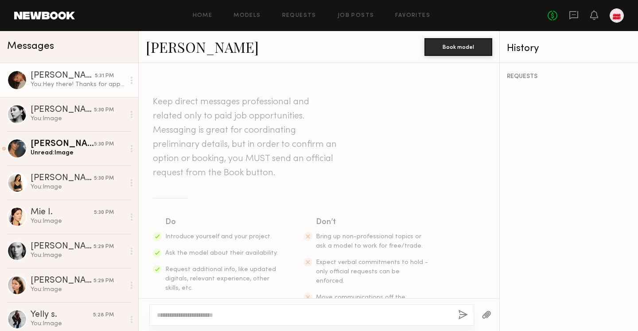
scroll to position [188, 0]
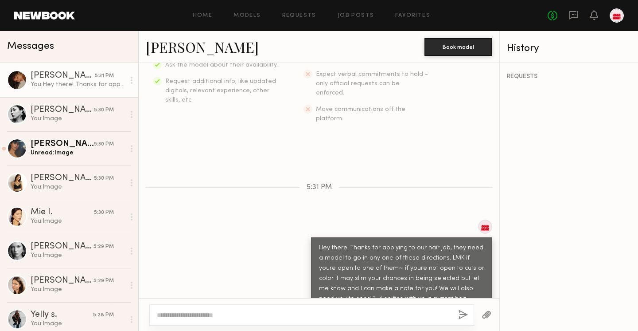
click at [486, 312] on button "button" at bounding box center [487, 314] width 10 height 11
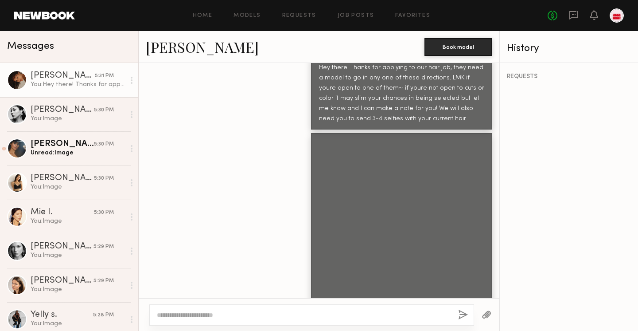
click at [479, 312] on div at bounding box center [486, 315] width 25 height 22
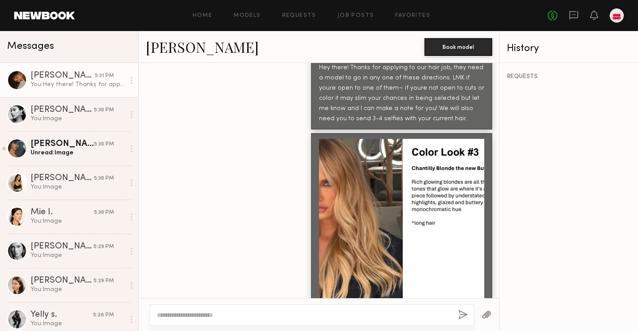
scroll to position [548, 0]
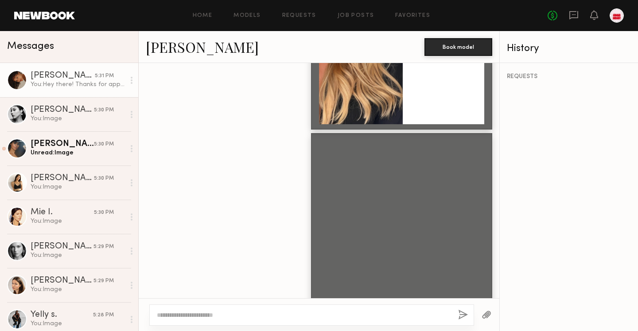
click at [487, 316] on button "button" at bounding box center [487, 314] width 10 height 11
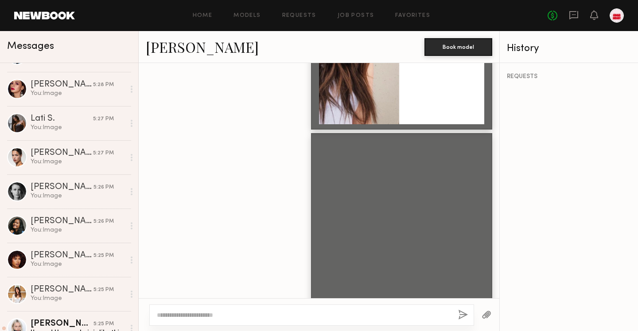
scroll to position [0, 0]
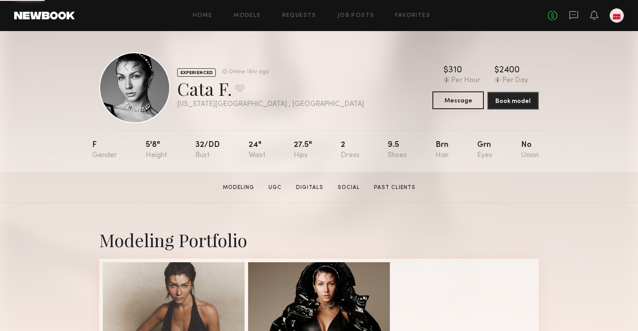
click at [464, 97] on button "Message" at bounding box center [457, 100] width 51 height 18
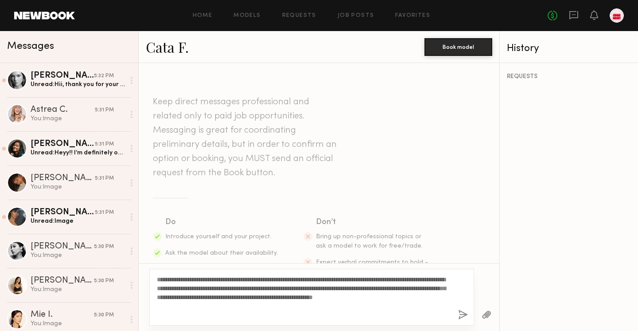
type textarea "**********"
click at [460, 315] on button "button" at bounding box center [463, 314] width 10 height 11
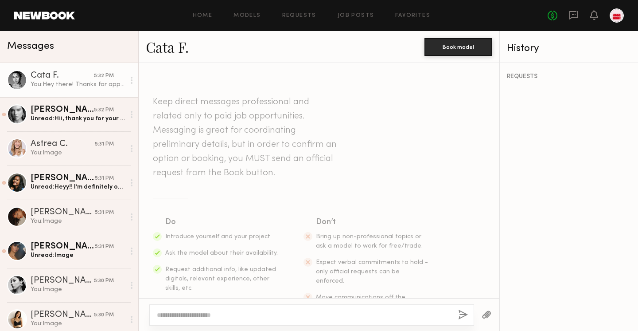
scroll to position [188, 0]
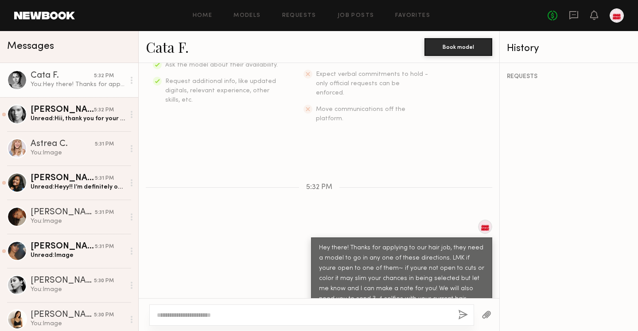
click at [491, 311] on button "button" at bounding box center [487, 314] width 10 height 11
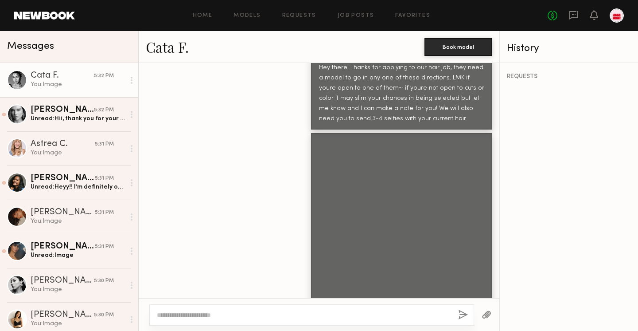
click at [488, 311] on button "button" at bounding box center [487, 314] width 10 height 11
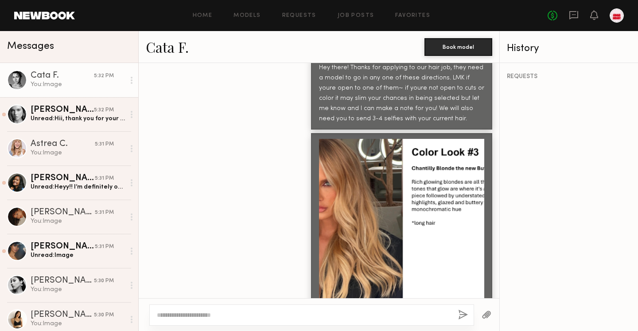
scroll to position [548, 0]
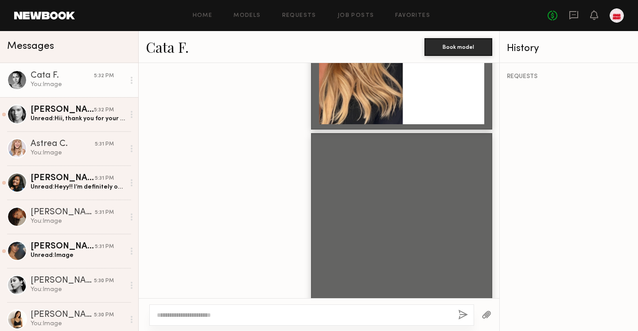
click at [485, 312] on button "button" at bounding box center [487, 314] width 10 height 11
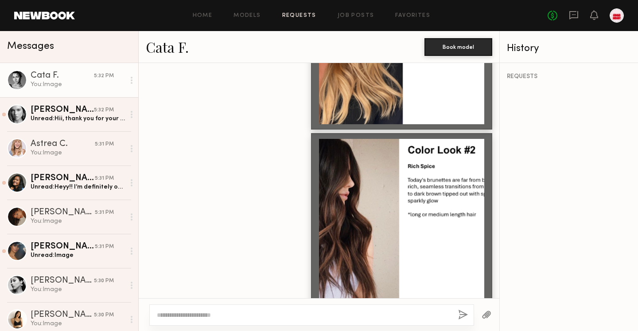
scroll to position [728, 0]
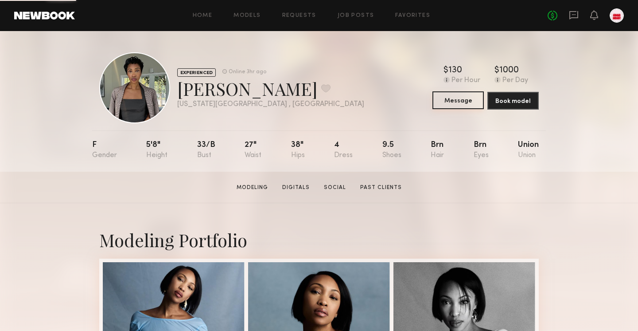
click at [452, 101] on button "Message" at bounding box center [457, 100] width 51 height 18
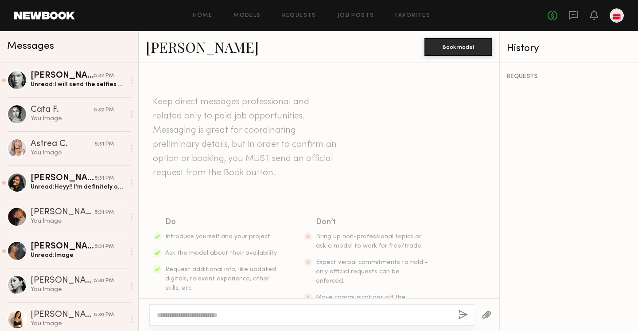
click at [257, 316] on textarea at bounding box center [304, 314] width 294 height 9
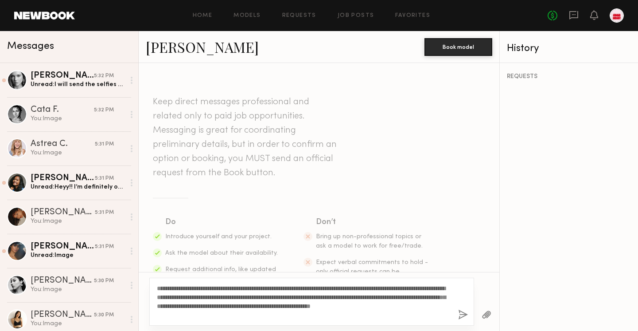
type textarea "**********"
click at [459, 314] on button "button" at bounding box center [463, 314] width 10 height 11
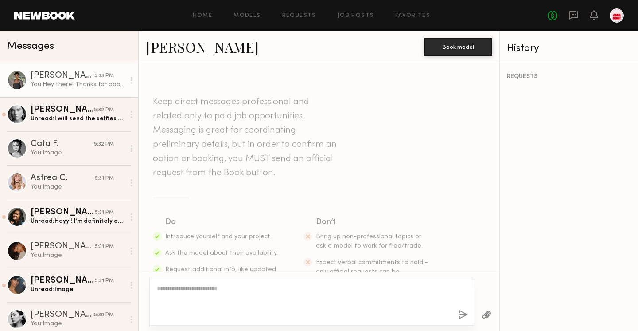
scroll to position [188, 0]
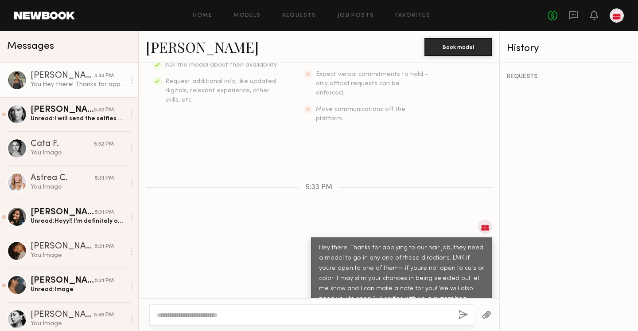
click at [482, 320] on button "button" at bounding box center [487, 314] width 10 height 11
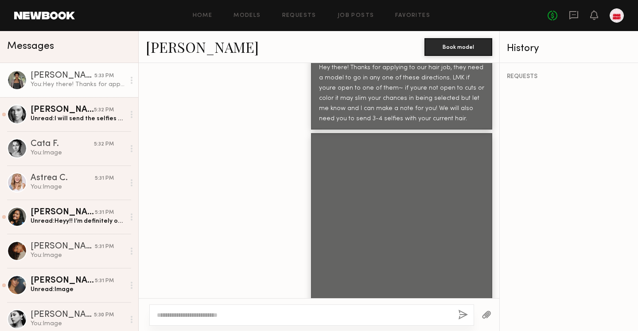
click at [488, 319] on button "button" at bounding box center [487, 314] width 10 height 11
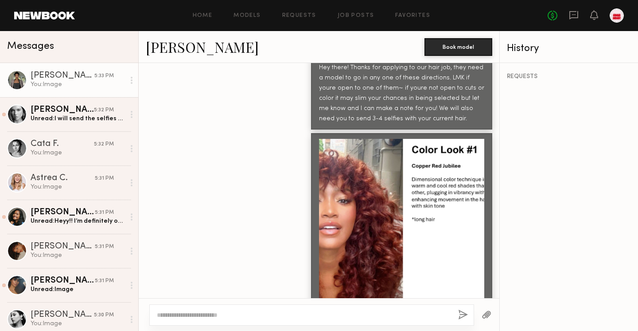
scroll to position [548, 0]
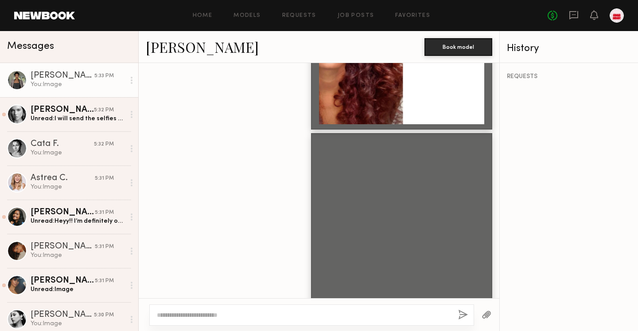
click at [485, 315] on button "button" at bounding box center [487, 314] width 10 height 11
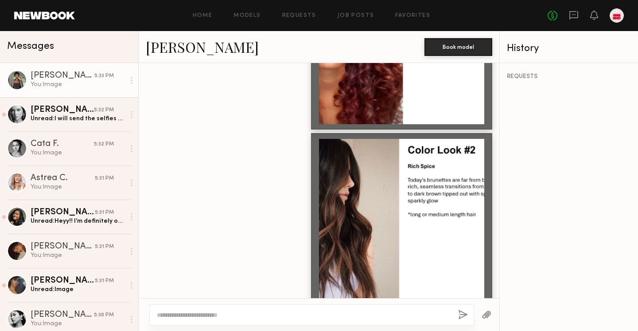
scroll to position [728, 0]
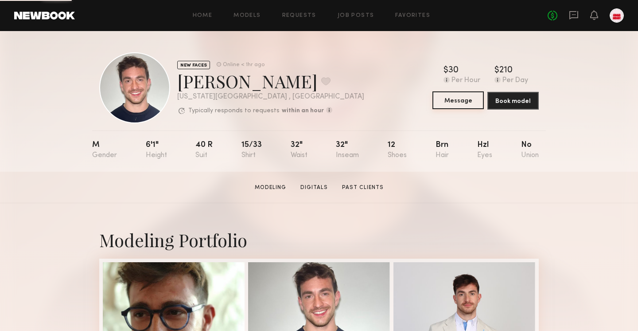
click at [458, 101] on button "Message" at bounding box center [457, 100] width 51 height 18
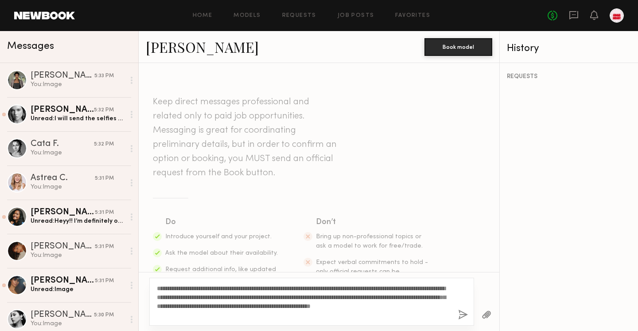
drag, startPoint x: 413, startPoint y: 288, endPoint x: 364, endPoint y: 287, distance: 49.6
click at [364, 288] on textarea "**********" at bounding box center [304, 301] width 294 height 35
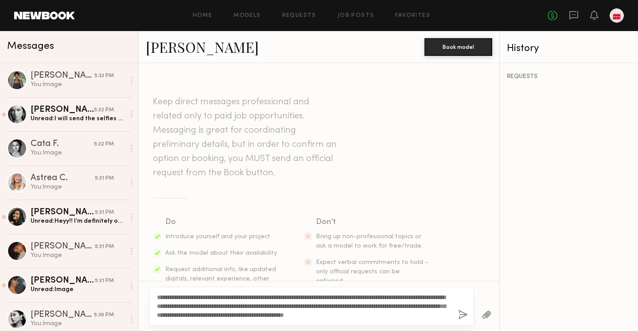
click at [403, 299] on textarea "**********" at bounding box center [304, 305] width 294 height 27
drag, startPoint x: 171, startPoint y: 304, endPoint x: 269, endPoint y: 314, distance: 98.4
click at [269, 314] on textarea "**********" at bounding box center [304, 305] width 294 height 27
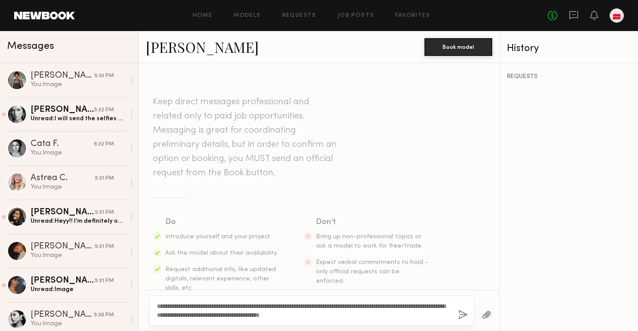
click at [366, 316] on textarea "**********" at bounding box center [304, 310] width 294 height 18
type textarea "**********"
click at [464, 315] on button "button" at bounding box center [463, 314] width 10 height 11
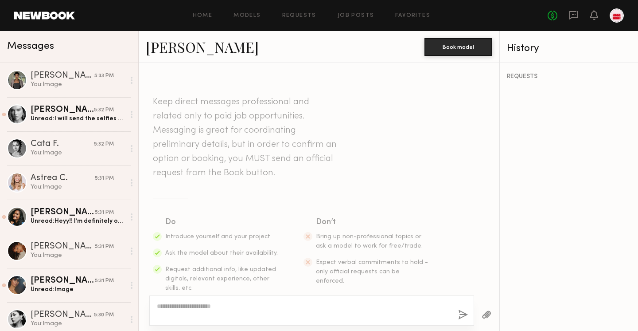
scroll to position [168, 0]
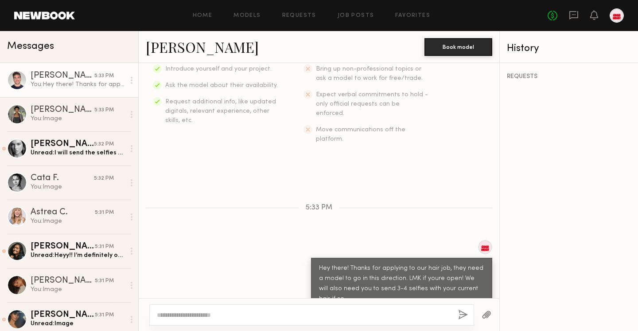
click at [485, 316] on button "button" at bounding box center [487, 314] width 10 height 11
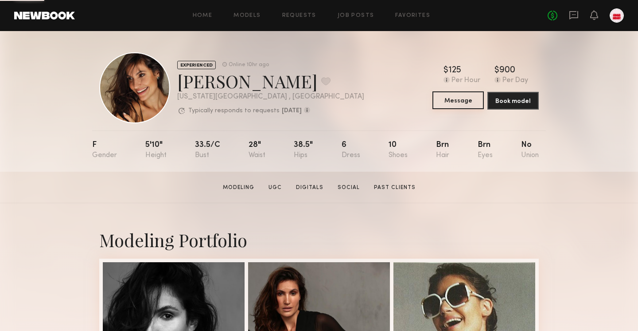
click at [470, 102] on button "Message" at bounding box center [457, 100] width 51 height 18
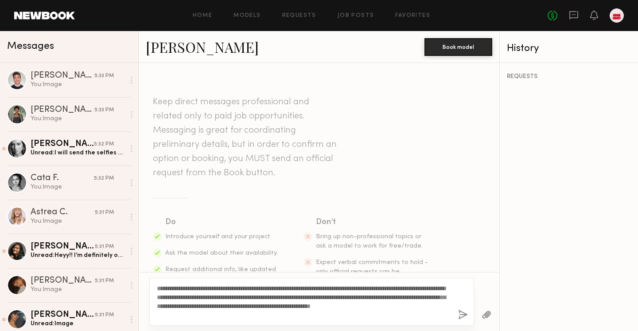
type textarea "**********"
click at [461, 312] on button "button" at bounding box center [463, 314] width 10 height 11
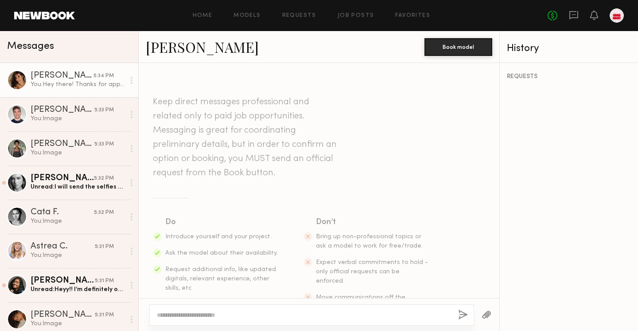
scroll to position [188, 0]
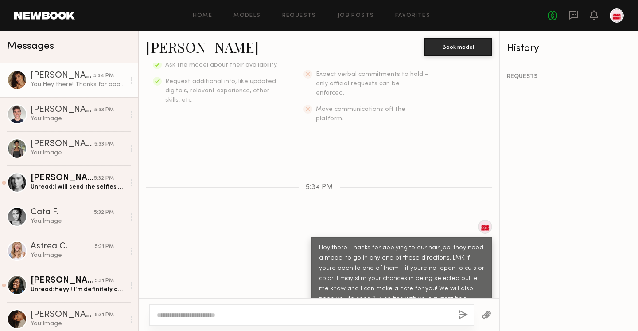
click at [479, 314] on div at bounding box center [486, 315] width 25 height 22
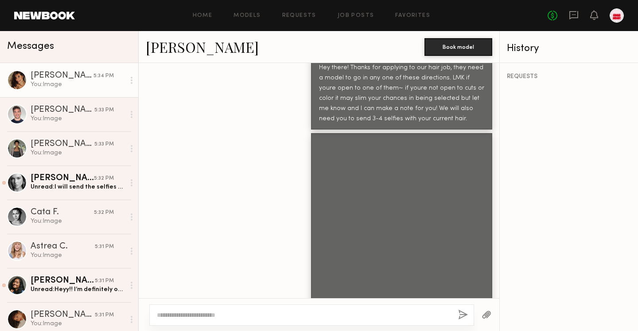
click at [486, 314] on button "button" at bounding box center [487, 314] width 10 height 11
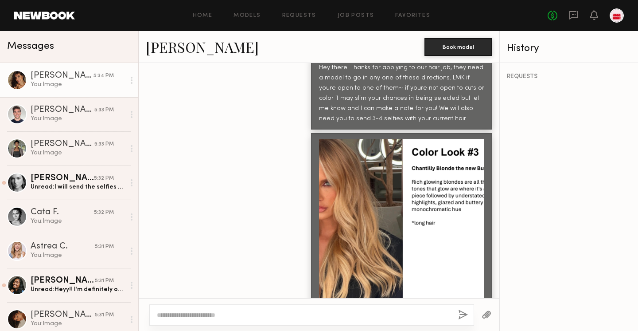
scroll to position [548, 0]
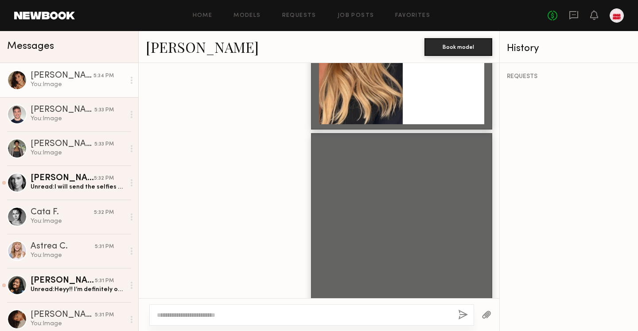
click at [485, 311] on button "button" at bounding box center [487, 314] width 10 height 11
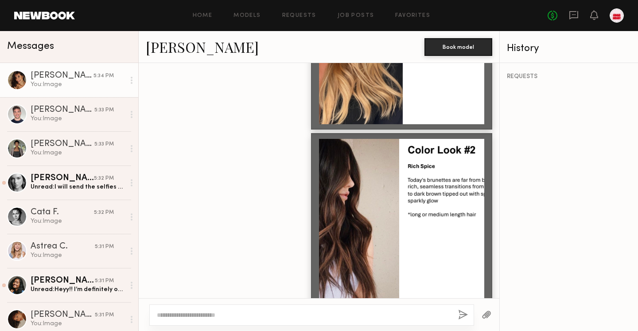
scroll to position [728, 0]
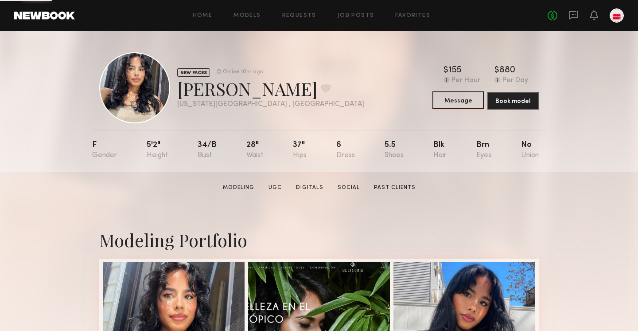
click at [456, 97] on button "Message" at bounding box center [457, 100] width 51 height 18
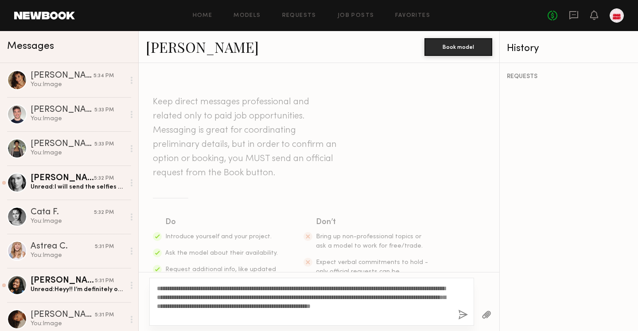
type textarea "**********"
click at [464, 312] on button "button" at bounding box center [463, 314] width 10 height 11
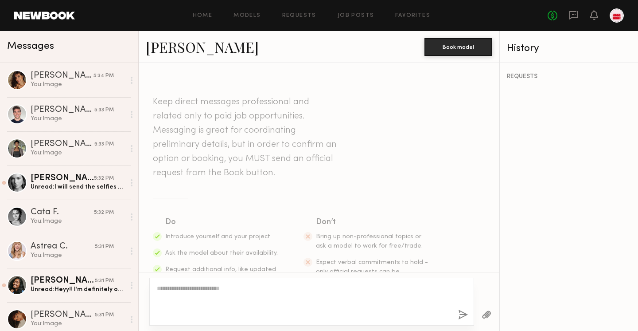
scroll to position [188, 0]
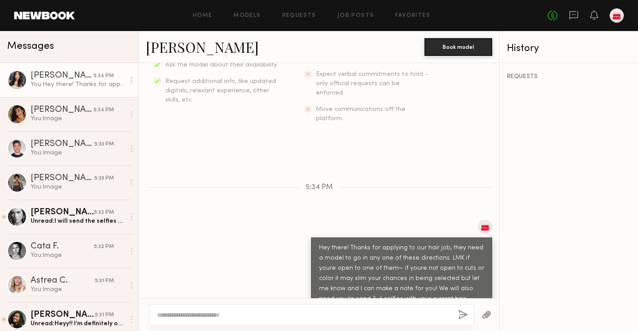
click at [486, 314] on button "button" at bounding box center [487, 314] width 10 height 11
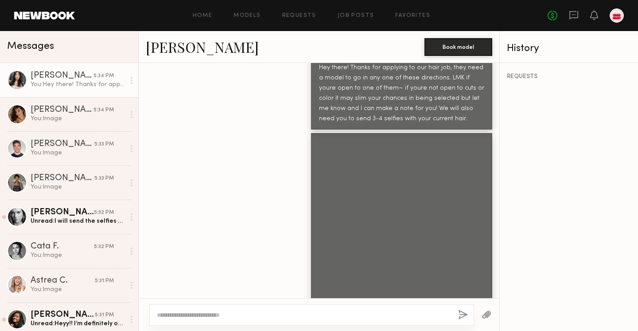
click at [484, 308] on div at bounding box center [486, 315] width 25 height 22
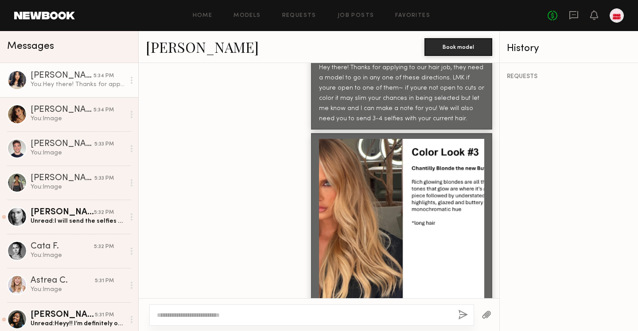
scroll to position [548, 0]
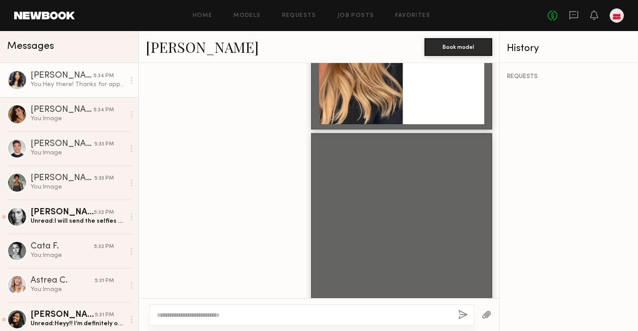
click at [486, 312] on button "button" at bounding box center [487, 314] width 10 height 11
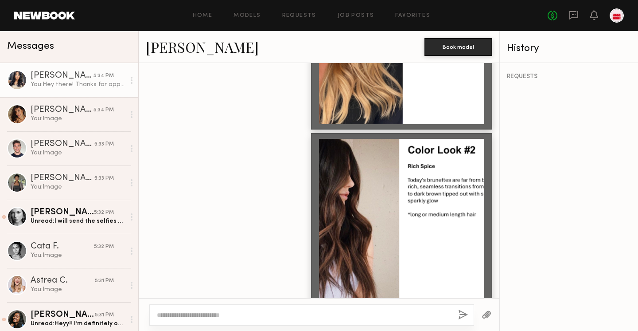
scroll to position [728, 0]
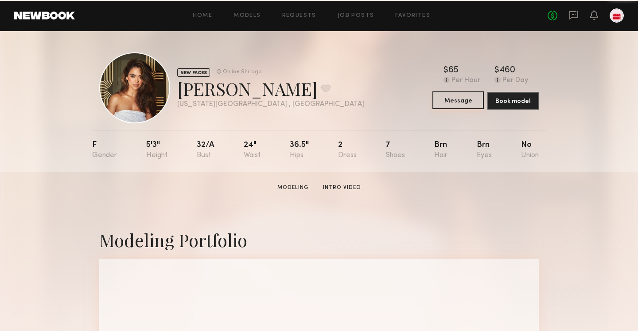
click at [467, 96] on button "Message" at bounding box center [457, 100] width 51 height 18
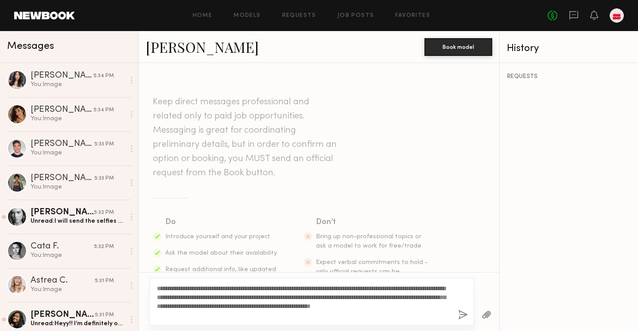
type textarea "**********"
click at [460, 310] on button "button" at bounding box center [463, 314] width 10 height 11
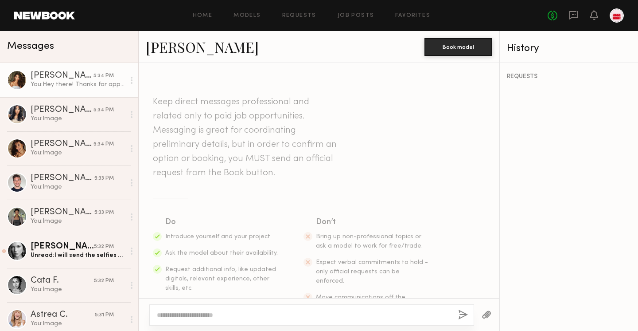
scroll to position [188, 0]
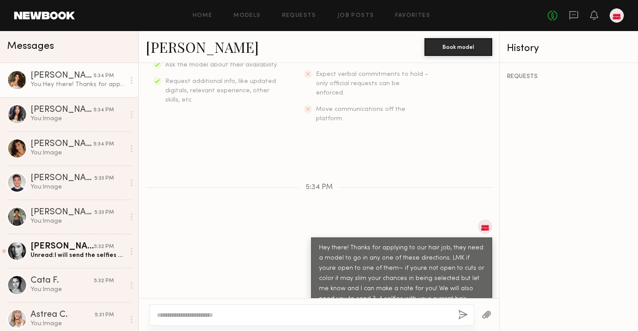
click at [483, 311] on button "button" at bounding box center [487, 314] width 10 height 11
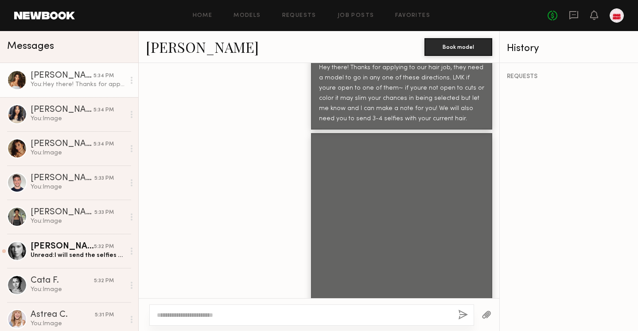
click at [486, 319] on button "button" at bounding box center [487, 314] width 10 height 11
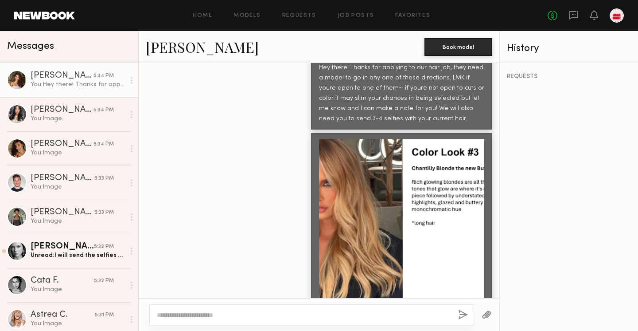
scroll to position [548, 0]
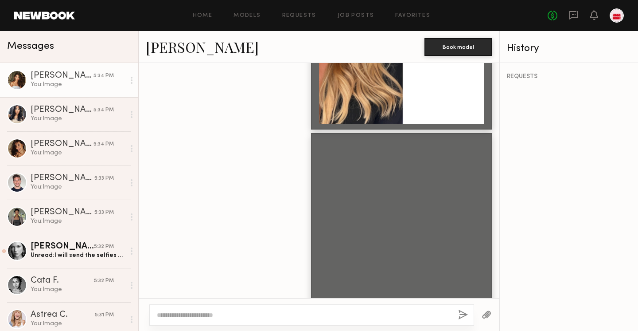
click at [489, 308] on div at bounding box center [486, 315] width 25 height 22
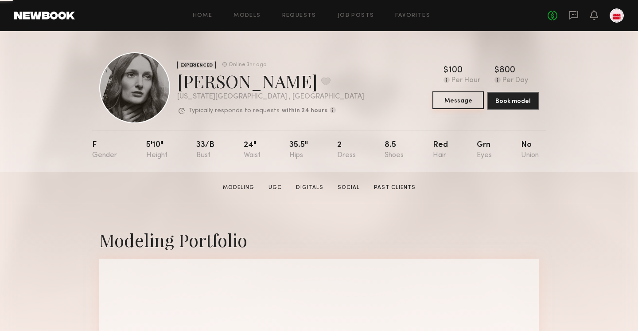
scroll to position [1, 0]
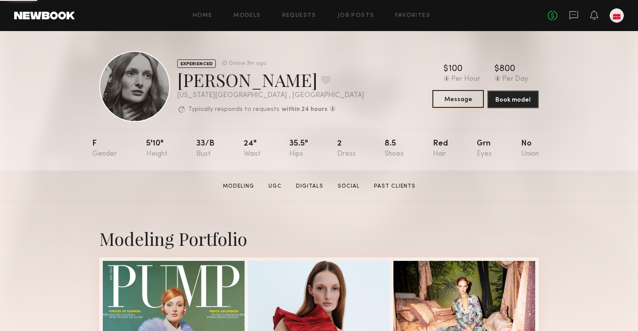
click at [456, 106] on button "Message" at bounding box center [457, 99] width 51 height 18
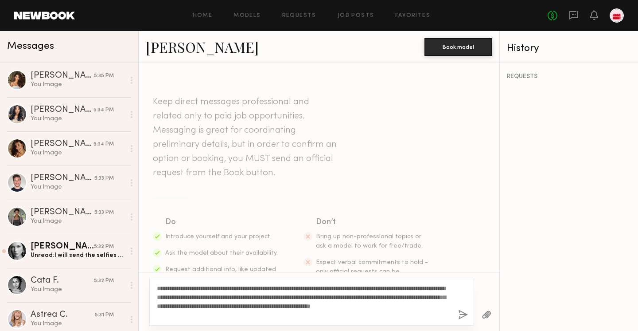
type textarea "**********"
click at [460, 315] on button "button" at bounding box center [463, 314] width 10 height 11
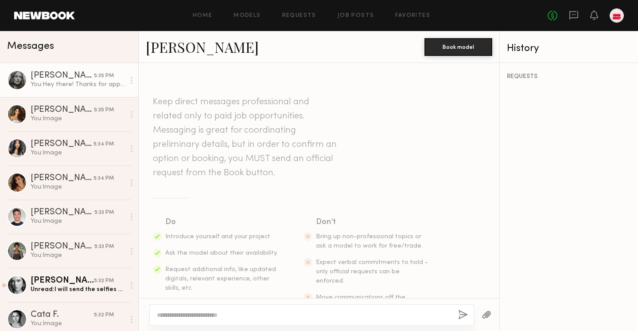
scroll to position [188, 0]
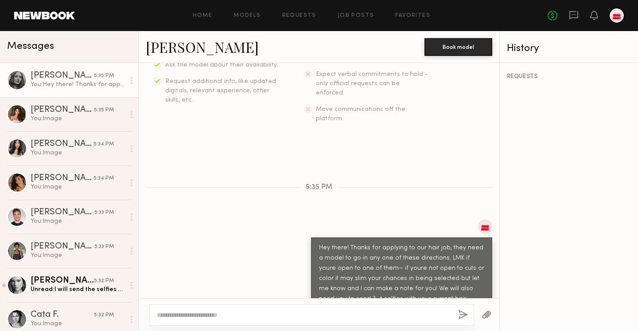
click at [489, 310] on button "button" at bounding box center [487, 314] width 10 height 11
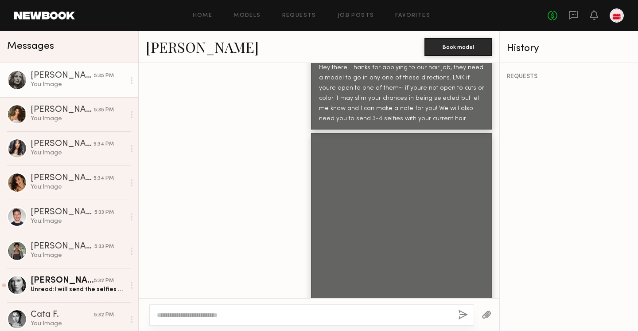
click at [484, 316] on button "button" at bounding box center [487, 314] width 10 height 11
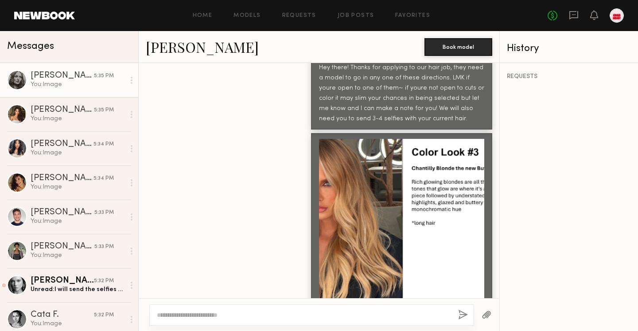
scroll to position [548, 0]
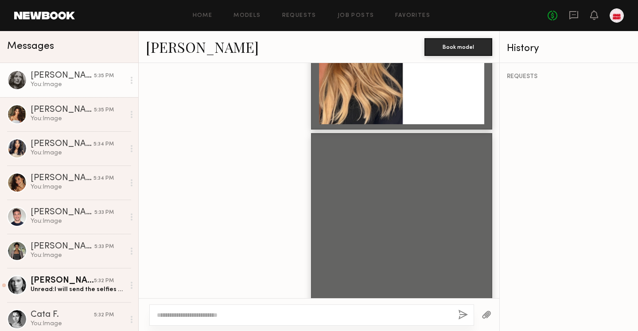
click at [485, 306] on div at bounding box center [486, 315] width 25 height 22
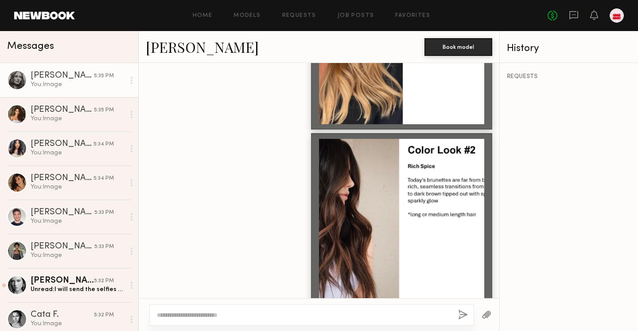
scroll to position [728, 0]
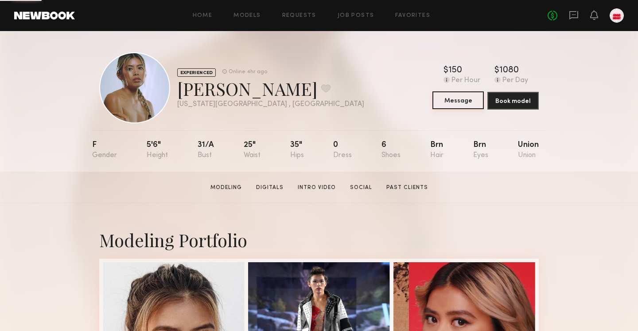
click at [456, 108] on button "Message" at bounding box center [457, 100] width 51 height 18
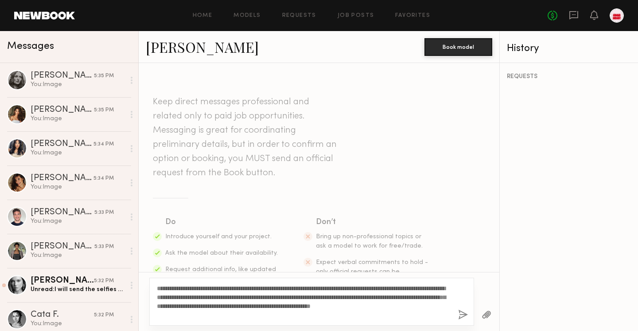
type textarea "**********"
click at [460, 312] on button "button" at bounding box center [463, 314] width 10 height 11
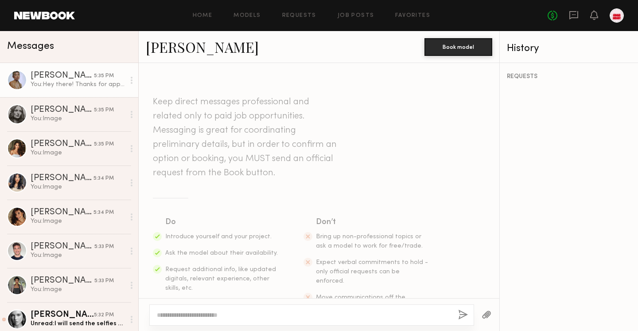
scroll to position [188, 0]
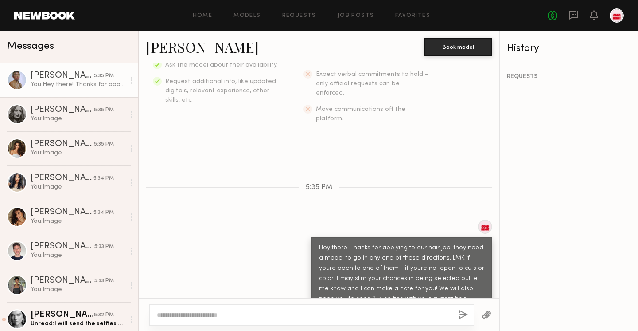
click at [484, 312] on button "button" at bounding box center [487, 314] width 10 height 11
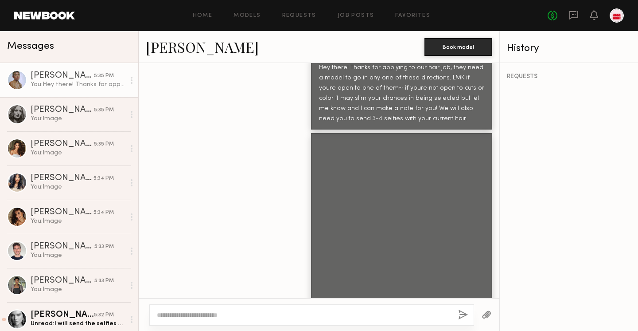
click at [491, 313] on div at bounding box center [486, 315] width 25 height 22
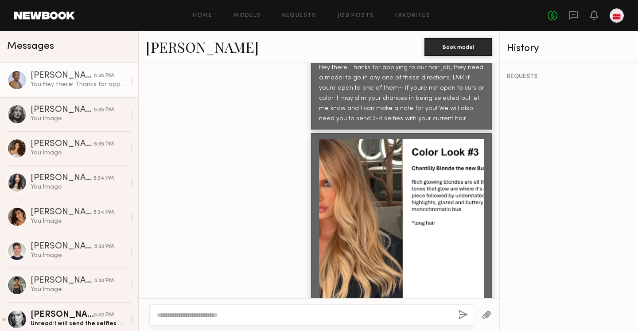
scroll to position [548, 0]
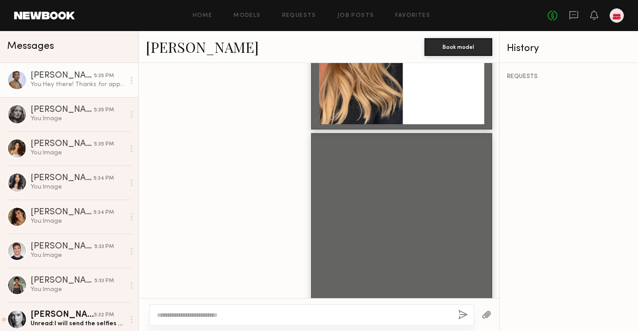
click at [485, 314] on button "button" at bounding box center [487, 314] width 10 height 11
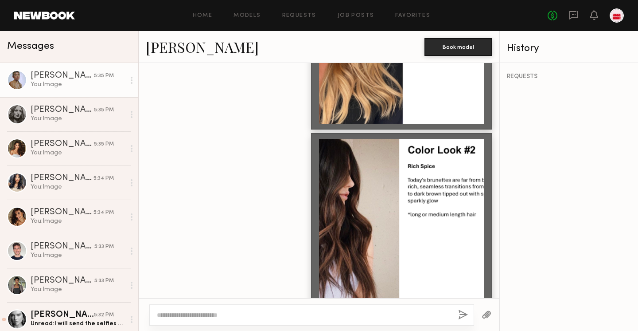
scroll to position [728, 0]
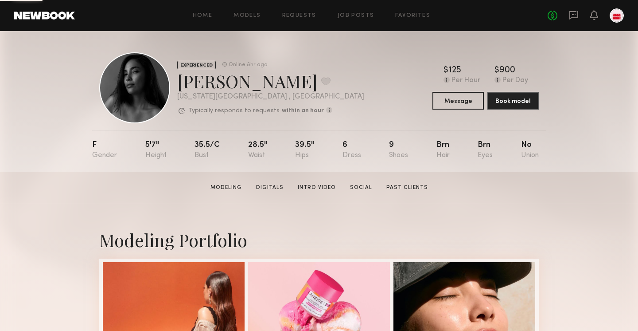
click at [459, 91] on div "$ Typical rate set by model. Can vary by project & usage. 125 Per Hour $ Typica…" at bounding box center [485, 87] width 106 height 43
click at [460, 101] on button "Message" at bounding box center [457, 100] width 51 height 18
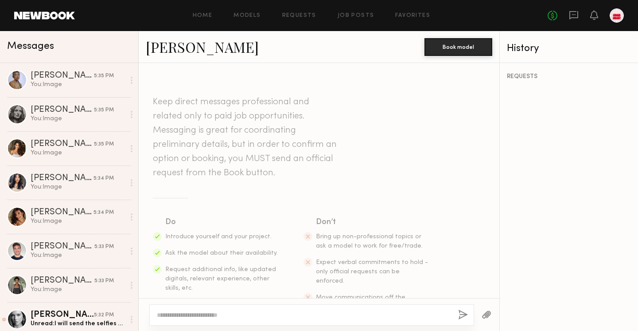
click at [480, 314] on div at bounding box center [486, 315] width 25 height 22
click at [308, 320] on div at bounding box center [311, 314] width 325 height 21
click at [308, 318] on textarea at bounding box center [304, 314] width 294 height 9
paste textarea "**********"
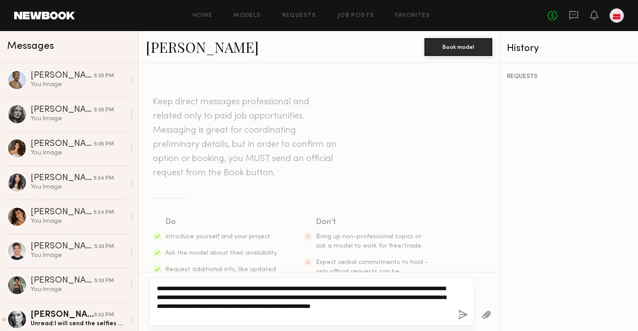
type textarea "**********"
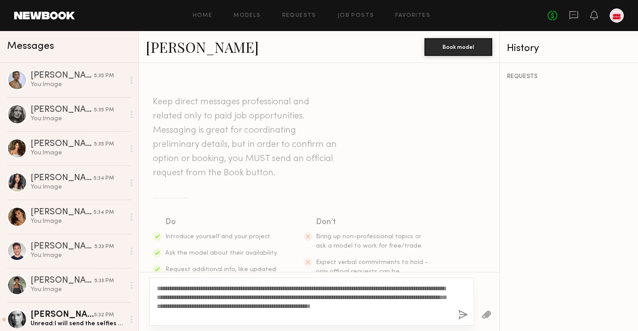
click at [459, 316] on button "button" at bounding box center [463, 314] width 10 height 11
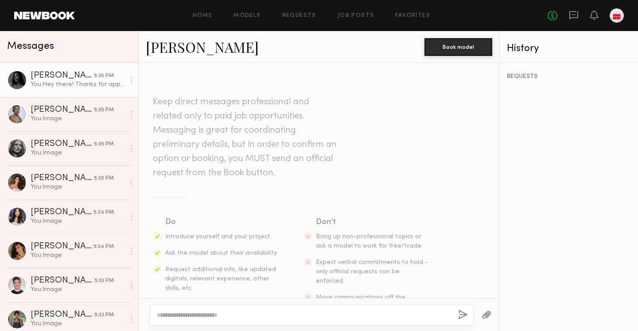
scroll to position [188, 0]
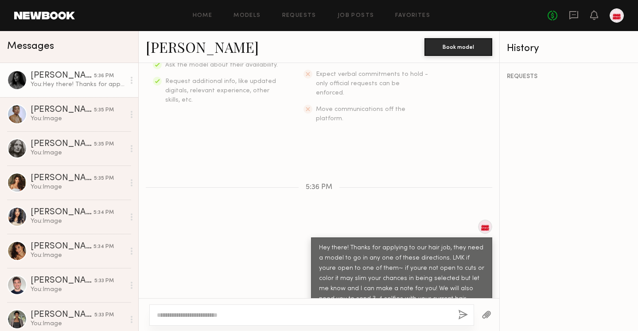
click at [485, 316] on button "button" at bounding box center [487, 314] width 10 height 11
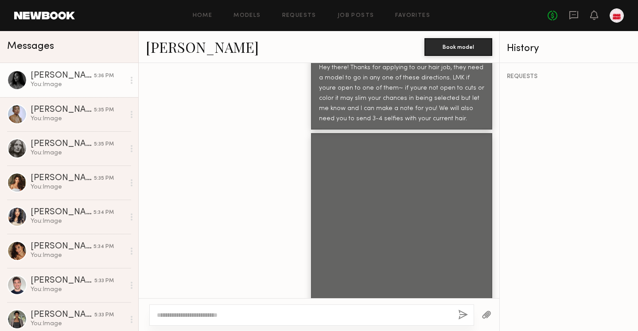
click at [482, 314] on button "button" at bounding box center [487, 314] width 10 height 11
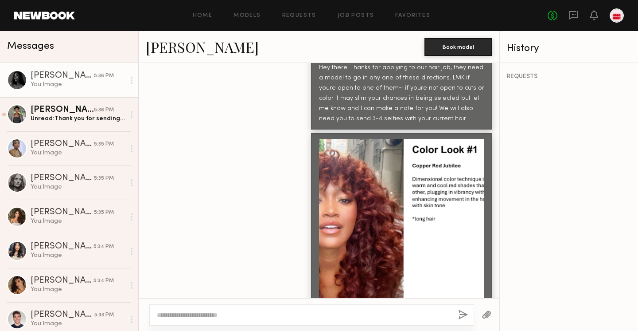
scroll to position [548, 0]
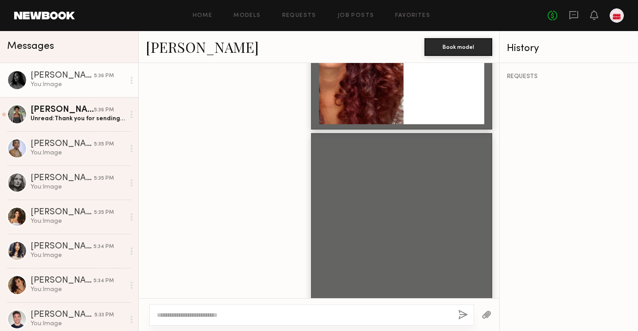
click at [487, 316] on button "button" at bounding box center [487, 314] width 10 height 11
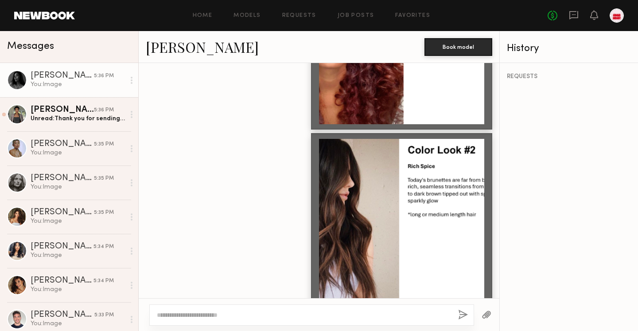
scroll to position [728, 0]
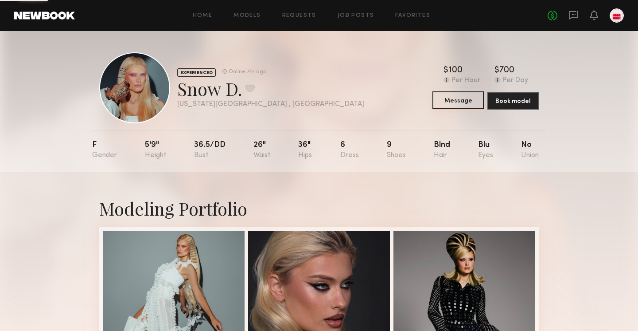
click at [455, 96] on button "Message" at bounding box center [457, 100] width 51 height 18
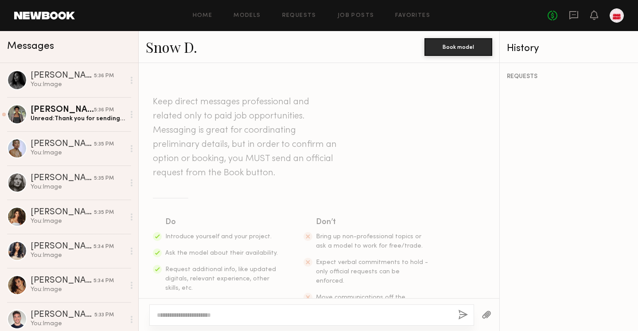
click at [289, 317] on textarea at bounding box center [304, 314] width 294 height 9
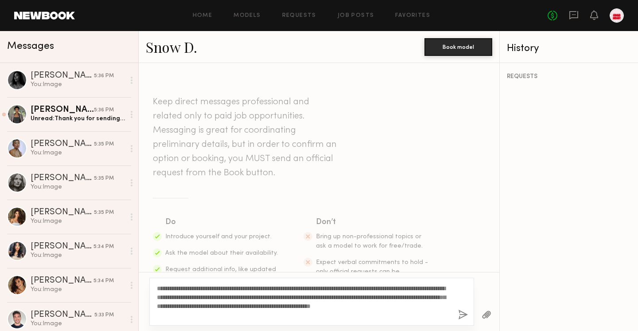
type textarea "**********"
click at [458, 312] on button "button" at bounding box center [463, 314] width 10 height 11
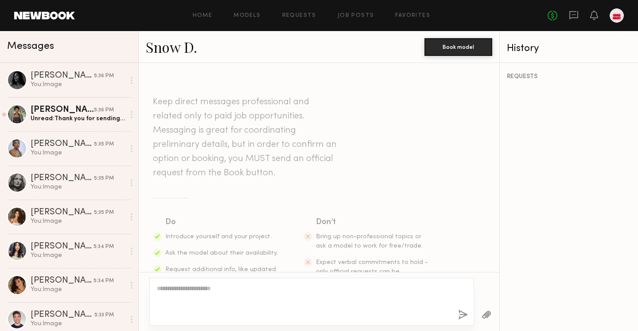
scroll to position [188, 0]
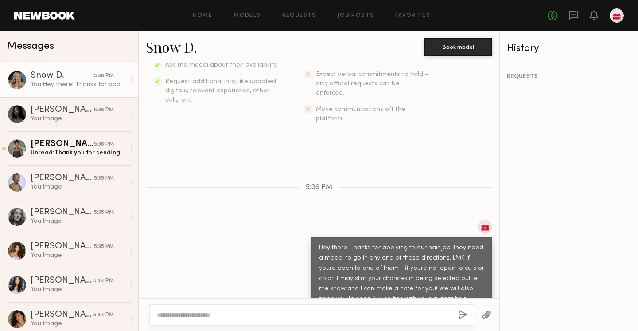
click at [490, 308] on div at bounding box center [486, 315] width 25 height 22
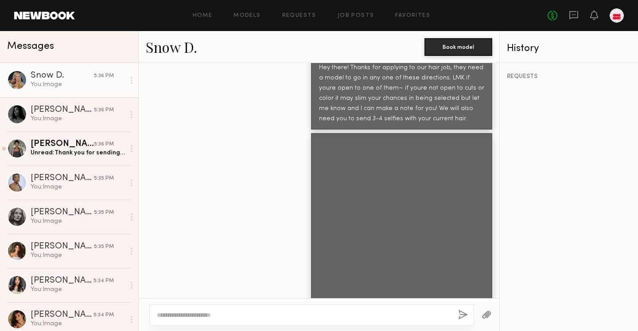
click at [488, 311] on button "button" at bounding box center [487, 314] width 10 height 11
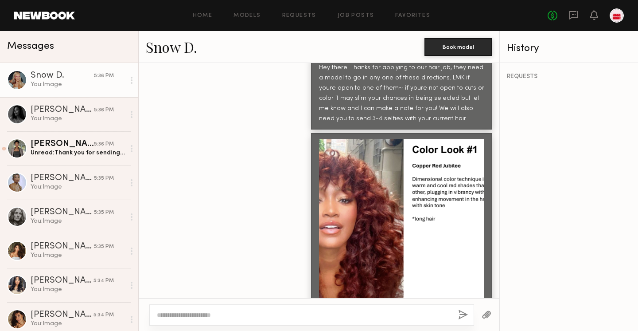
scroll to position [548, 0]
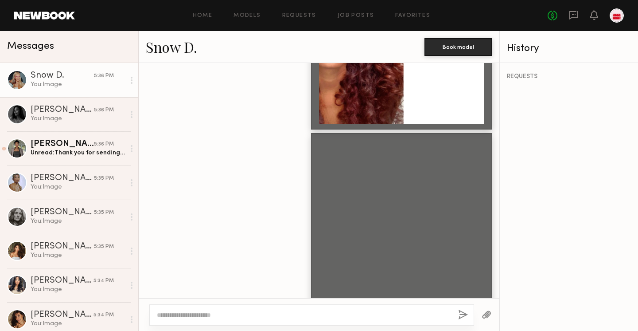
click at [488, 311] on button "button" at bounding box center [487, 314] width 10 height 11
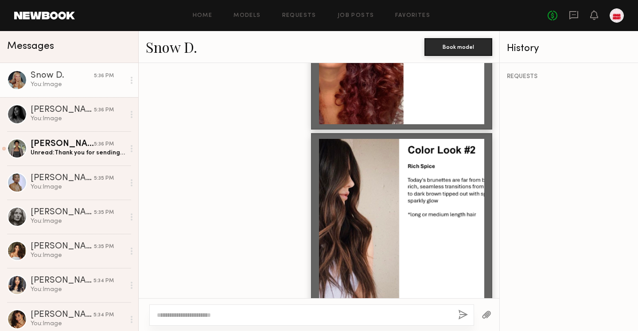
scroll to position [728, 0]
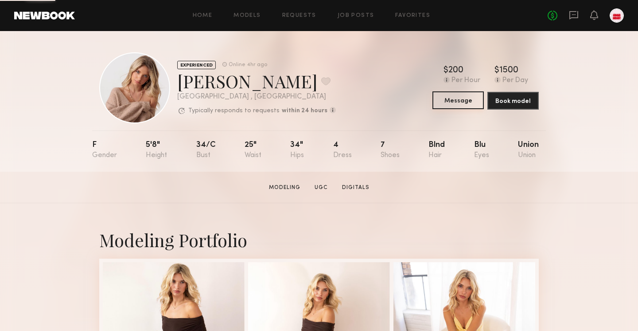
click at [455, 101] on button "Message" at bounding box center [457, 100] width 51 height 18
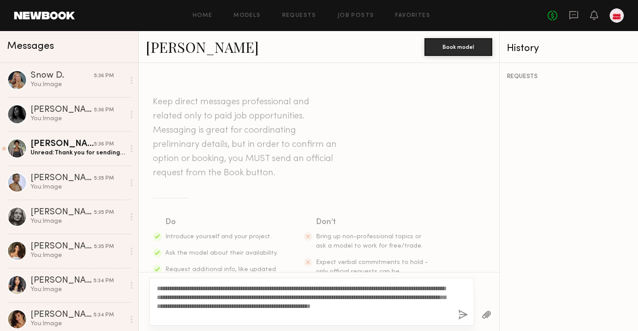
type textarea "**********"
click at [460, 316] on button "button" at bounding box center [463, 314] width 10 height 11
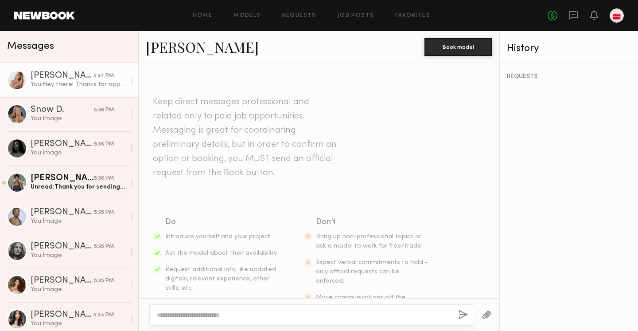
scroll to position [188, 0]
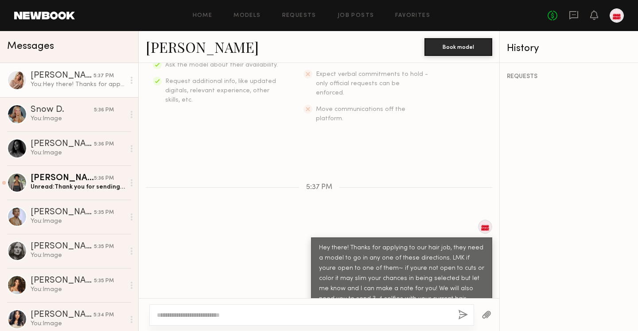
click at [489, 314] on button "button" at bounding box center [487, 314] width 10 height 11
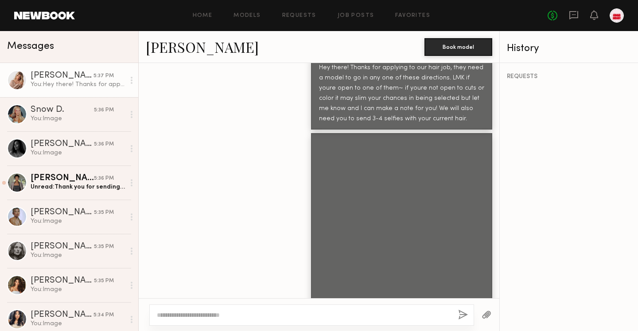
click at [485, 316] on button "button" at bounding box center [487, 314] width 10 height 11
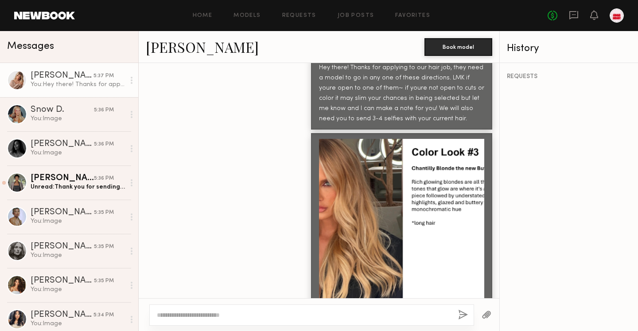
scroll to position [548, 0]
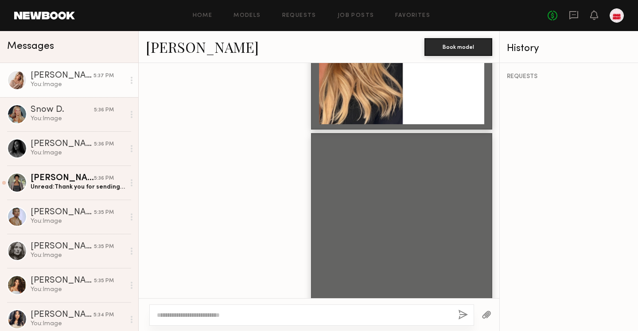
click at [490, 316] on button "button" at bounding box center [487, 314] width 10 height 11
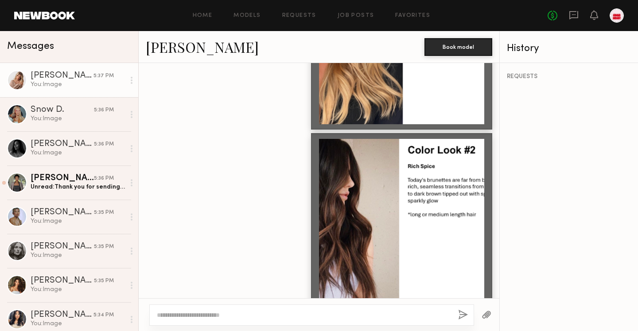
scroll to position [728, 0]
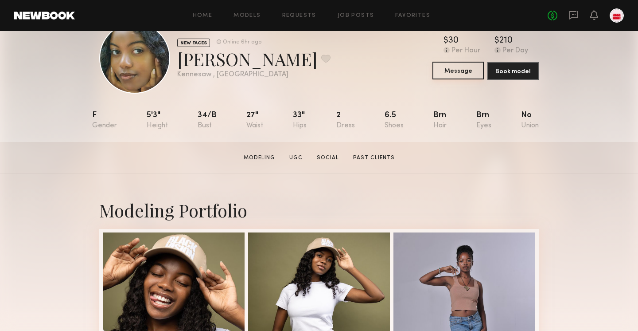
scroll to position [29, 0]
click at [459, 74] on button "Message" at bounding box center [457, 71] width 51 height 18
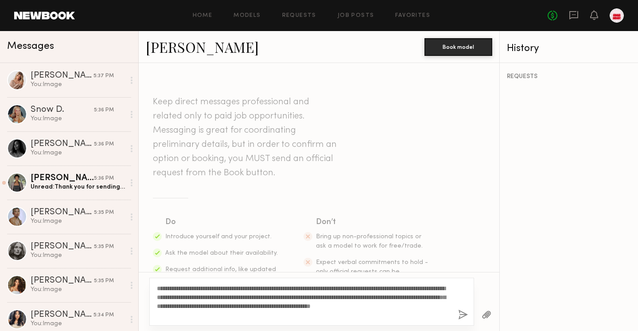
type textarea "**********"
click at [461, 313] on button "button" at bounding box center [463, 314] width 10 height 11
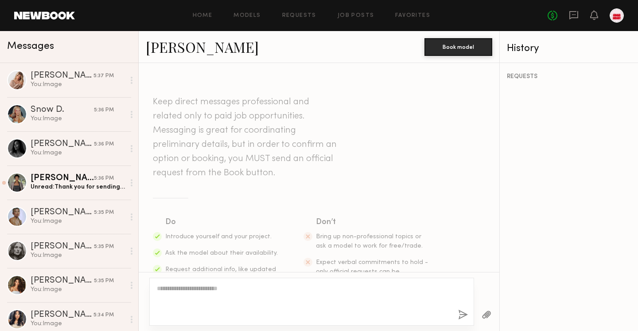
scroll to position [188, 0]
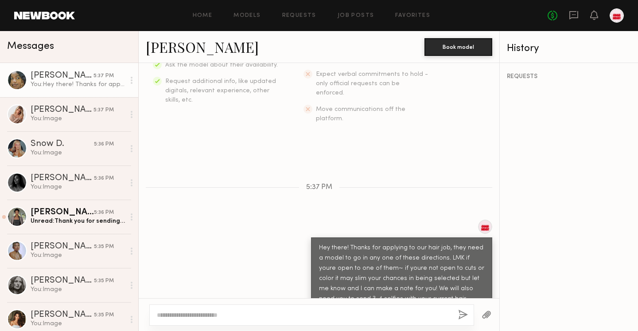
click at [487, 312] on button "button" at bounding box center [487, 314] width 10 height 11
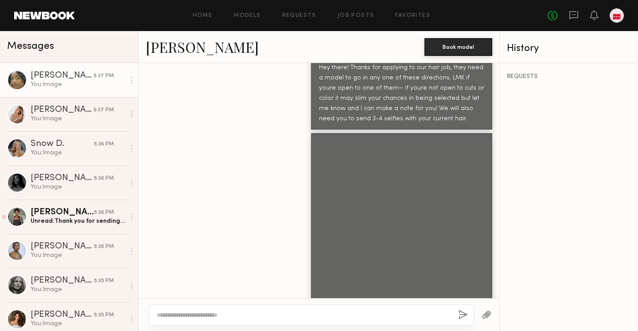
click at [487, 322] on div at bounding box center [486, 315] width 25 height 22
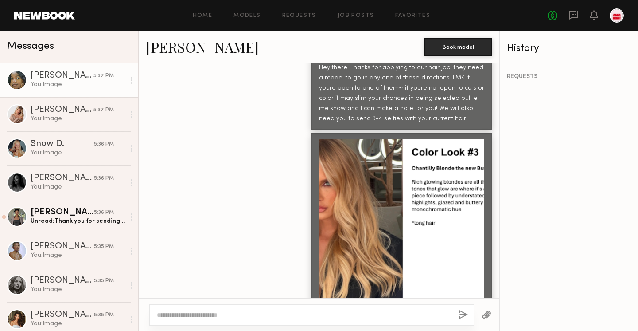
scroll to position [548, 0]
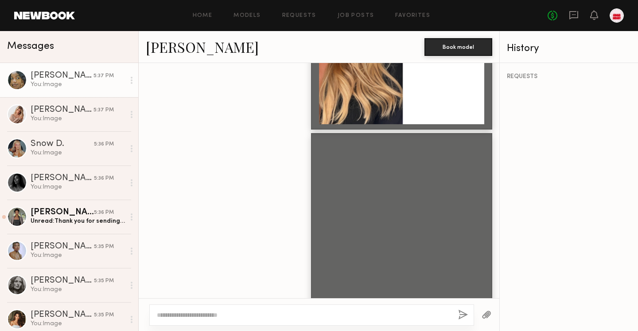
click at [487, 309] on button "button" at bounding box center [487, 314] width 10 height 11
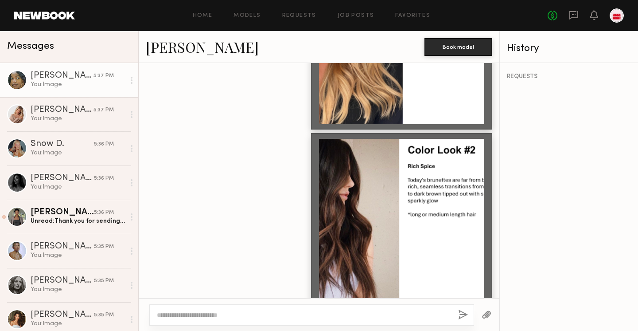
scroll to position [728, 0]
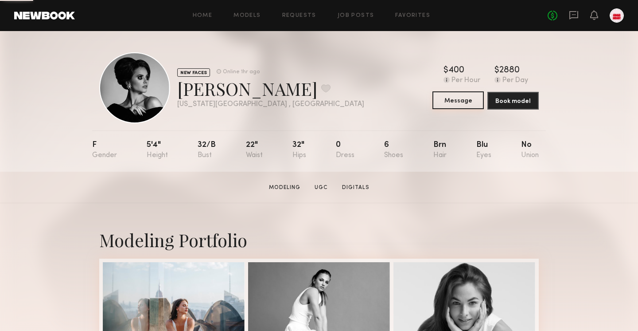
click at [445, 107] on button "Message" at bounding box center [457, 100] width 51 height 18
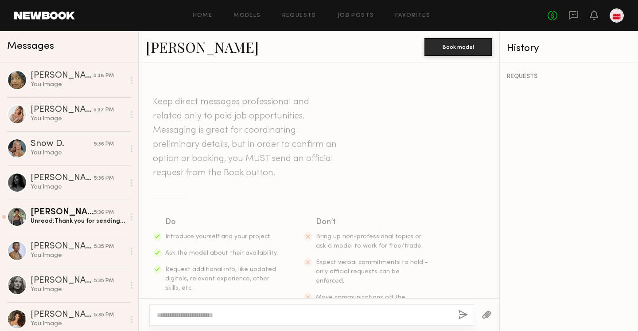
click at [243, 315] on textarea at bounding box center [304, 314] width 294 height 9
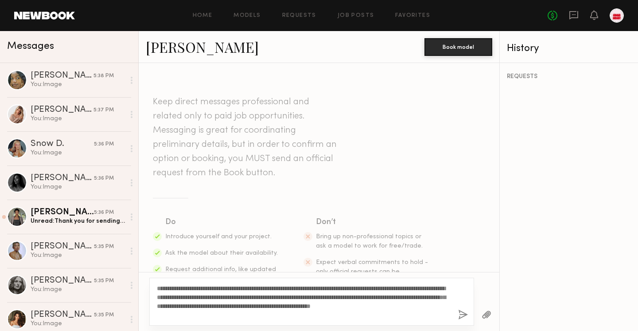
type textarea "**********"
click at [466, 314] on button "button" at bounding box center [463, 314] width 10 height 11
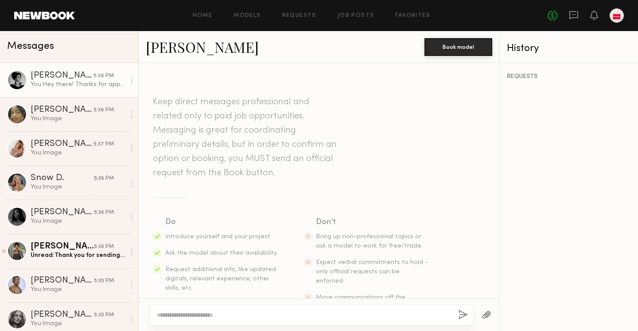
scroll to position [188, 0]
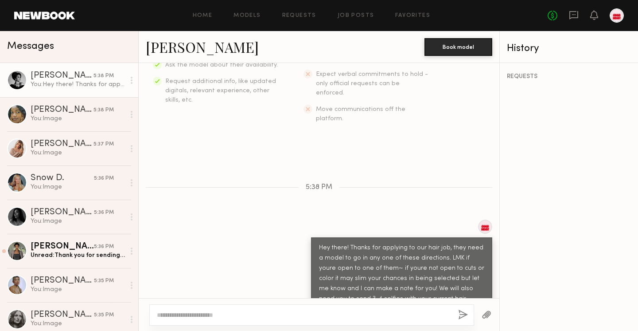
click at [490, 317] on button "button" at bounding box center [487, 314] width 10 height 11
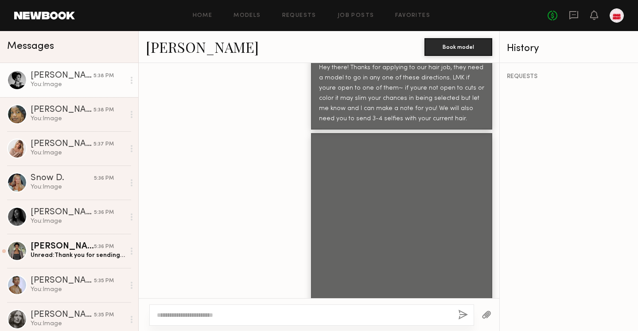
click at [486, 312] on button "button" at bounding box center [487, 314] width 10 height 11
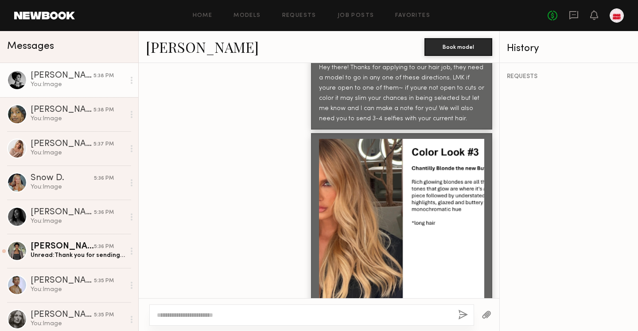
scroll to position [548, 0]
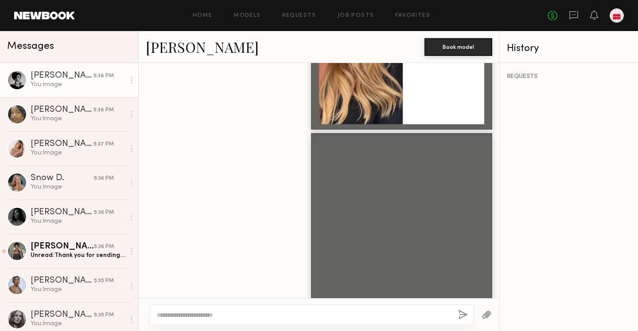
click at [492, 308] on div at bounding box center [486, 315] width 25 height 22
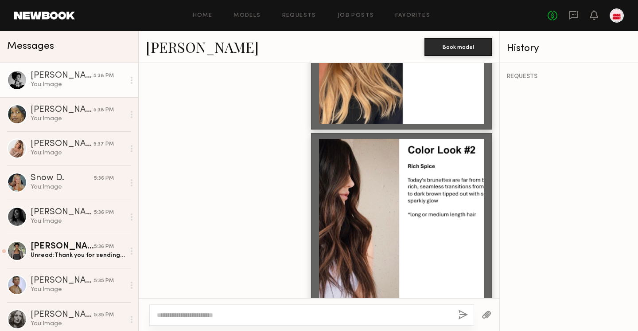
scroll to position [728, 0]
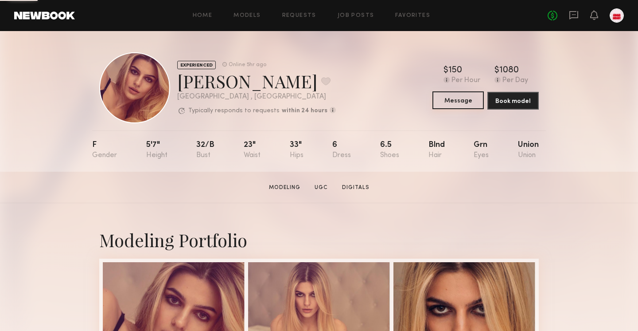
click at [465, 102] on button "Message" at bounding box center [457, 100] width 51 height 18
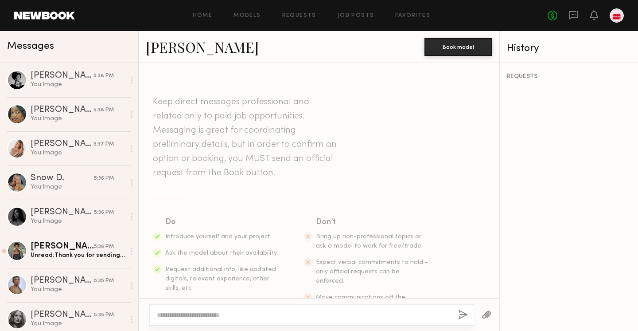
click at [419, 312] on textarea at bounding box center [304, 314] width 294 height 9
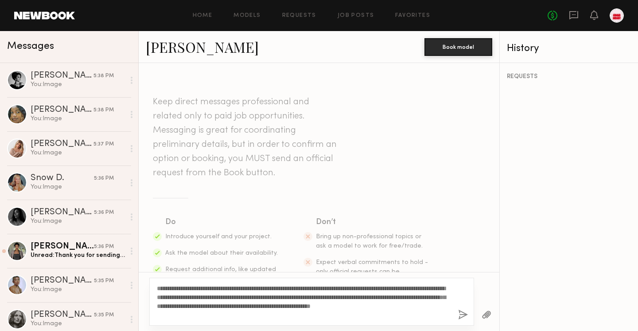
type textarea "**********"
click at [463, 315] on button "button" at bounding box center [463, 314] width 10 height 11
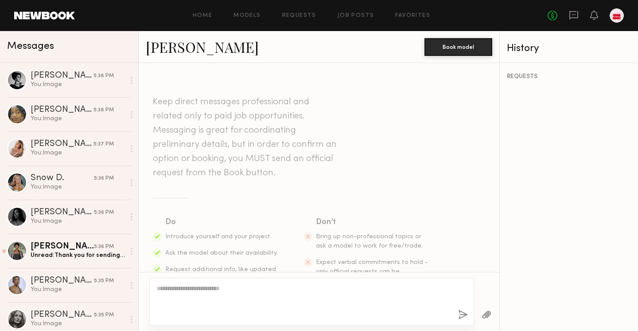
scroll to position [188, 0]
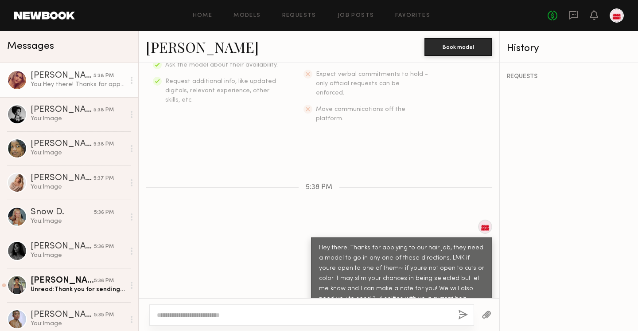
click at [481, 315] on div at bounding box center [486, 315] width 25 height 22
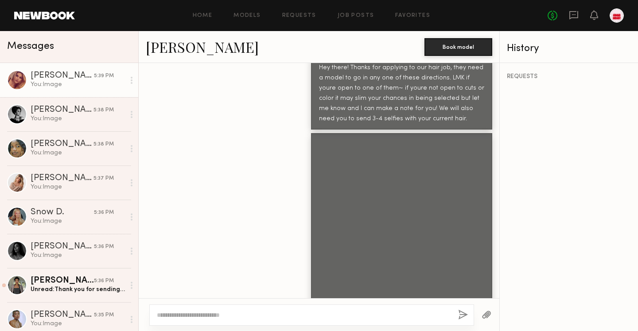
click at [482, 312] on button "button" at bounding box center [487, 314] width 10 height 11
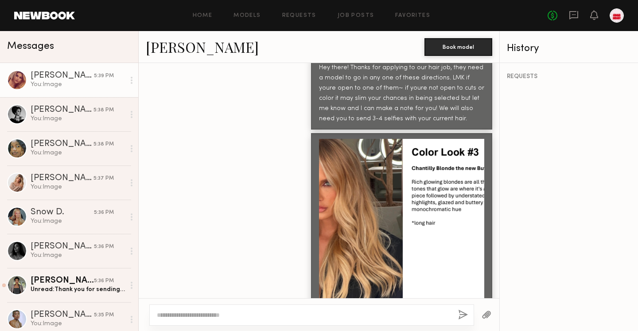
scroll to position [548, 0]
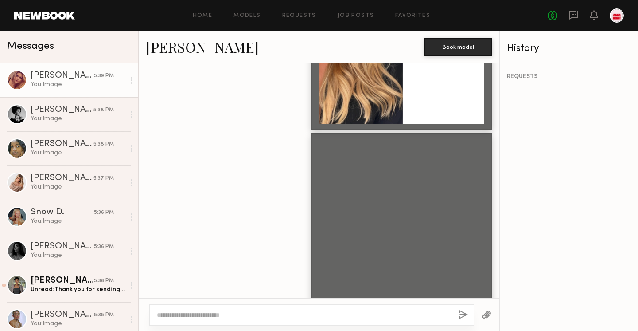
click at [486, 316] on button "button" at bounding box center [487, 314] width 10 height 11
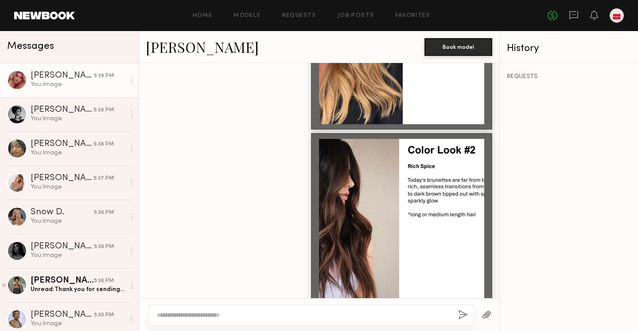
scroll to position [728, 0]
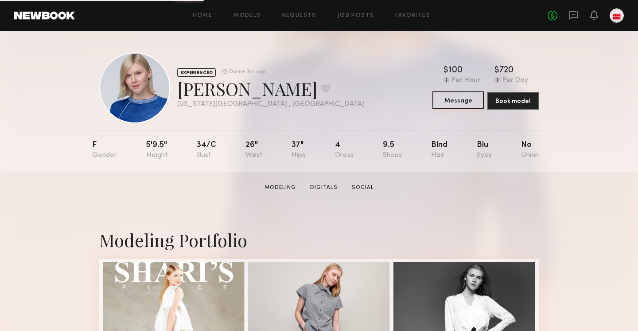
click at [466, 94] on button "Message" at bounding box center [457, 100] width 51 height 18
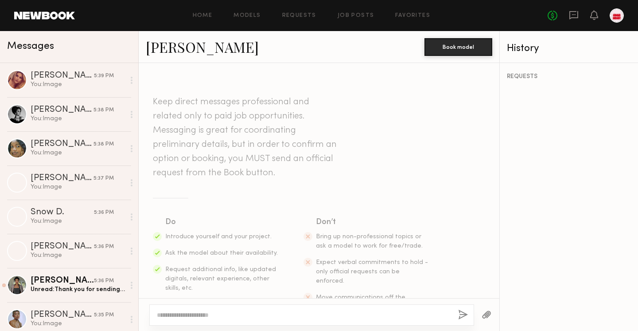
scroll to position [15, 0]
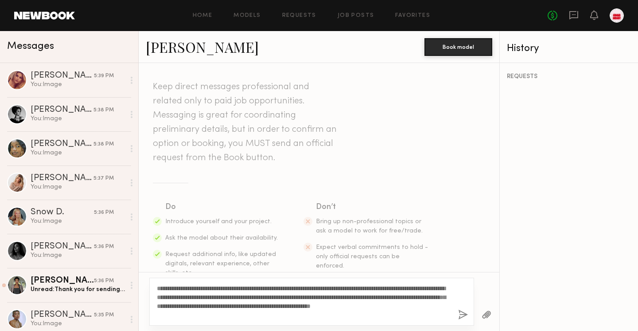
type textarea "**********"
click at [461, 315] on button "button" at bounding box center [463, 314] width 10 height 11
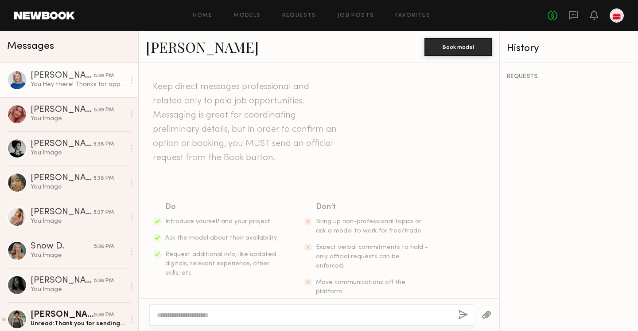
scroll to position [188, 0]
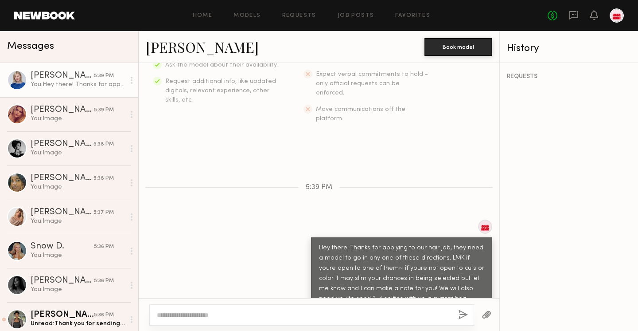
click at [485, 315] on button "button" at bounding box center [487, 314] width 10 height 11
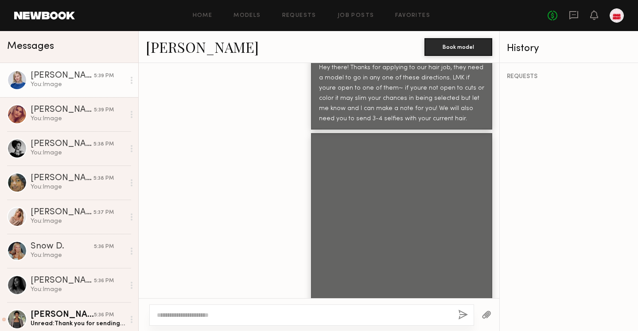
click at [485, 322] on div at bounding box center [486, 315] width 25 height 22
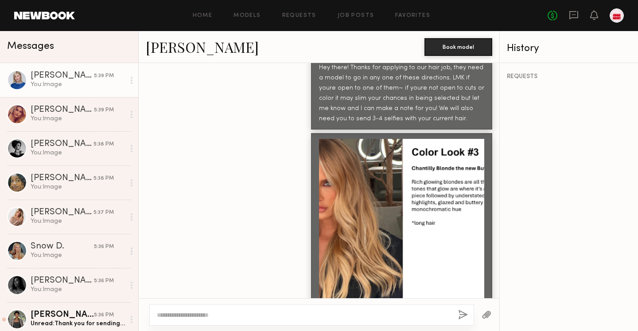
scroll to position [548, 0]
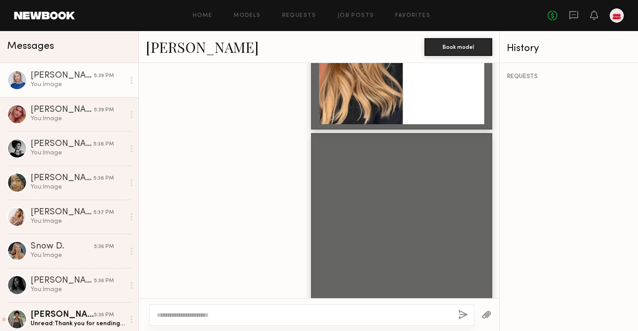
click at [486, 316] on button "button" at bounding box center [487, 314] width 10 height 11
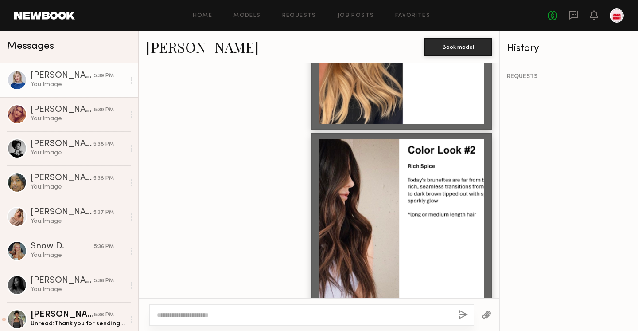
scroll to position [728, 0]
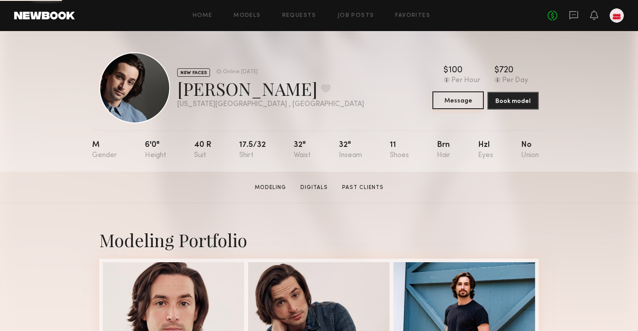
click at [468, 99] on button "Message" at bounding box center [457, 100] width 51 height 18
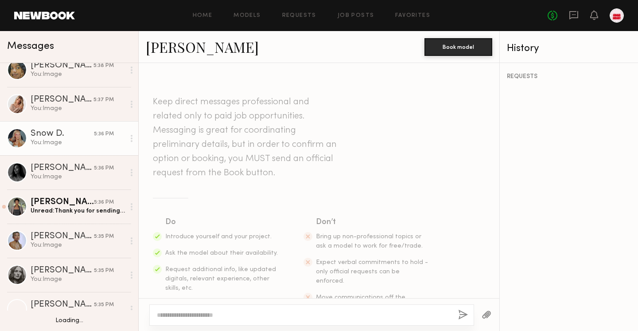
scroll to position [122, 0]
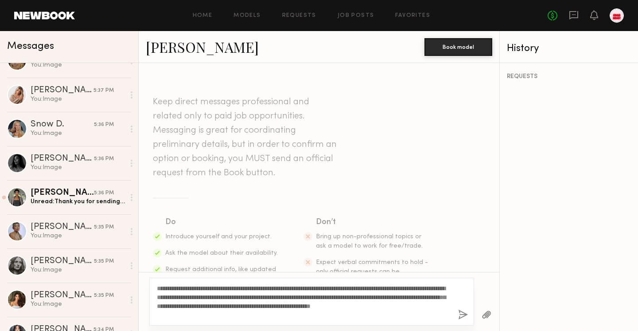
drag, startPoint x: 362, startPoint y: 287, endPoint x: 316, endPoint y: 305, distance: 49.8
click at [316, 305] on textarea "**********" at bounding box center [304, 301] width 294 height 35
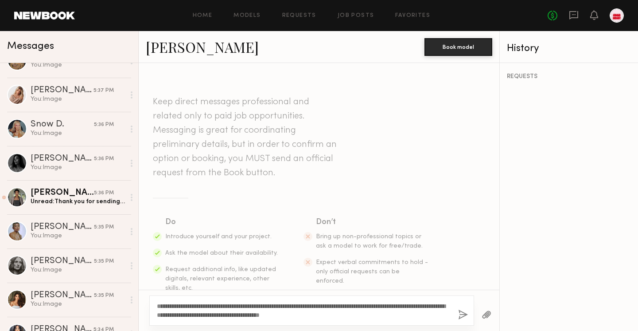
type textarea "**********"
click at [460, 310] on button "button" at bounding box center [463, 314] width 10 height 11
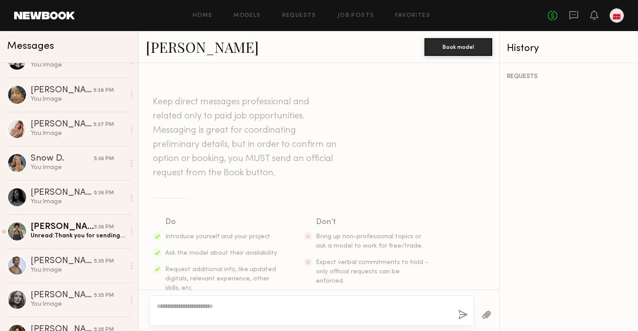
scroll to position [157, 0]
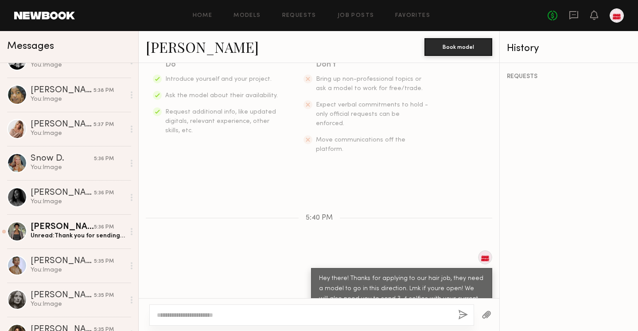
click at [485, 312] on button "button" at bounding box center [487, 314] width 10 height 11
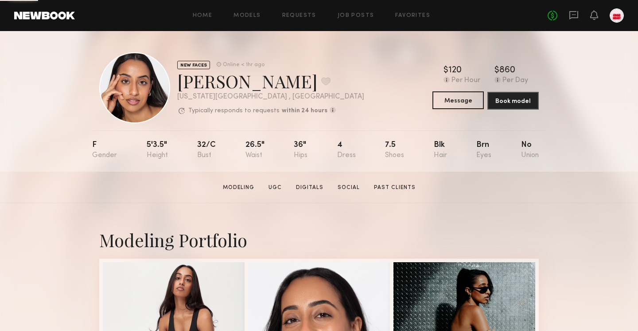
click at [458, 105] on button "Message" at bounding box center [457, 100] width 51 height 18
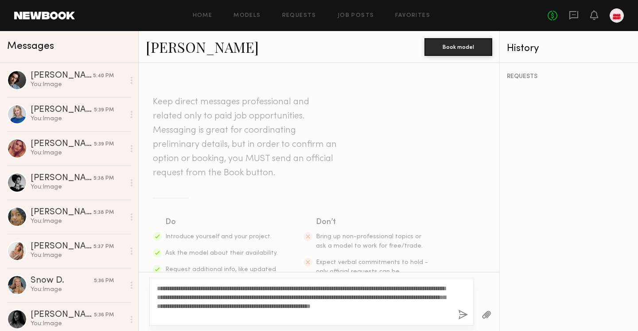
type textarea "**********"
click at [463, 316] on button "button" at bounding box center [463, 314] width 10 height 11
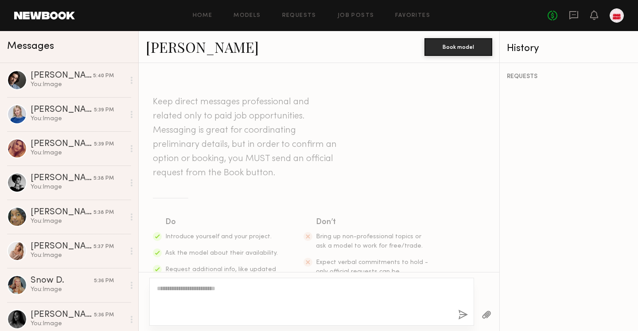
scroll to position [188, 0]
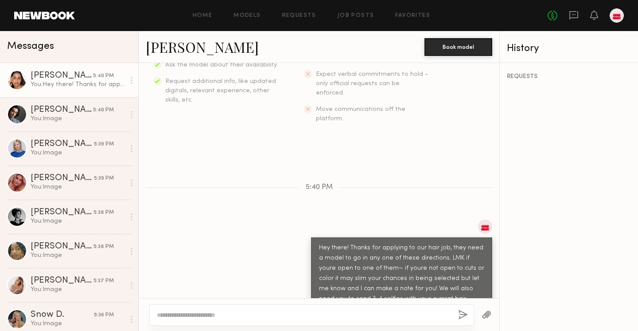
click at [489, 314] on button "button" at bounding box center [487, 314] width 10 height 11
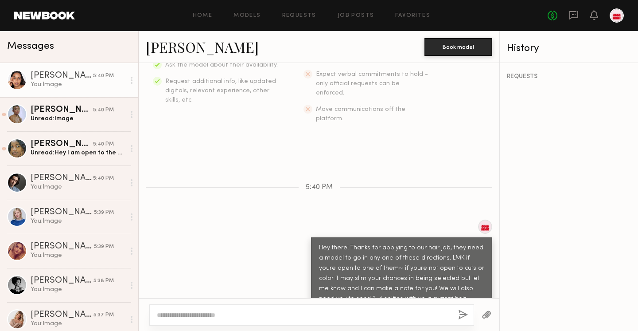
scroll to position [368, 0]
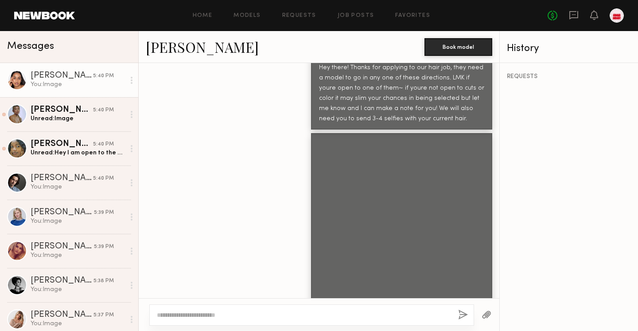
click at [486, 313] on button "button" at bounding box center [487, 314] width 10 height 11
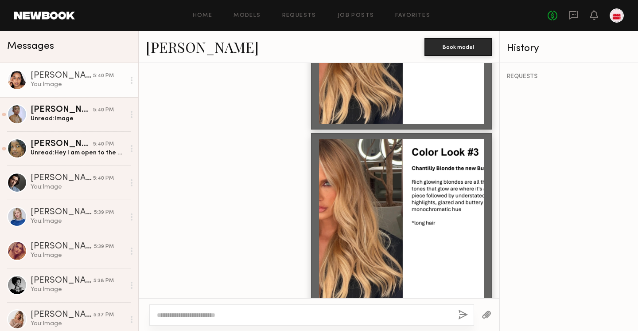
scroll to position [728, 0]
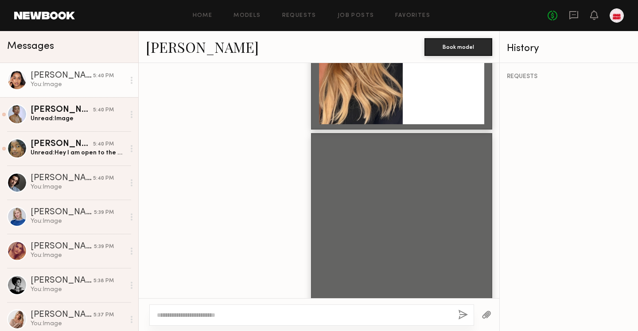
click at [486, 312] on button "button" at bounding box center [487, 314] width 10 height 11
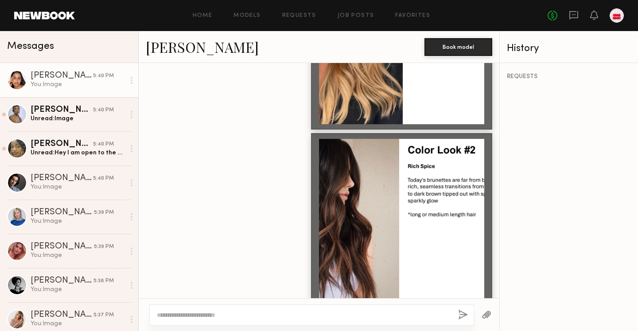
scroll to position [908, 0]
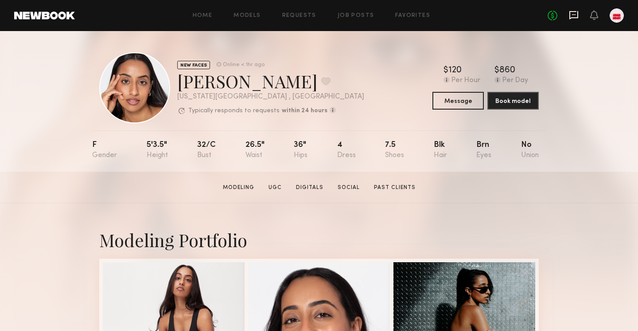
click at [576, 18] on icon at bounding box center [573, 15] width 9 height 8
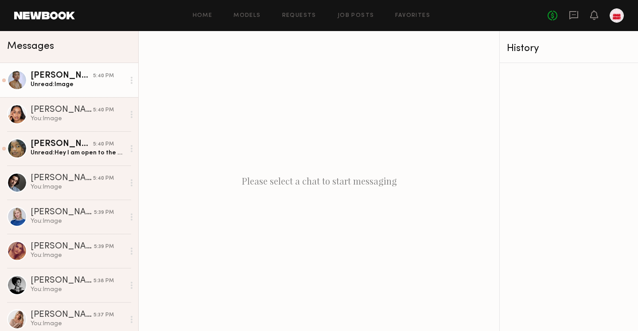
click at [43, 72] on div "[PERSON_NAME]" at bounding box center [62, 75] width 62 height 9
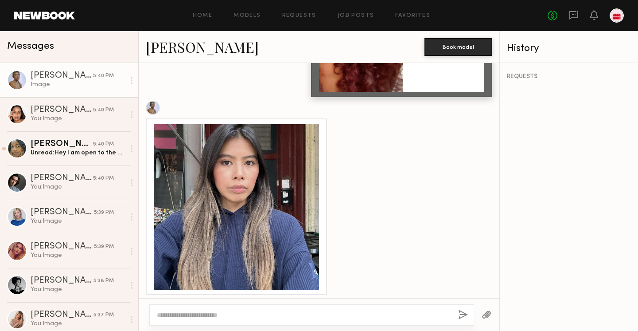
scroll to position [845, 0]
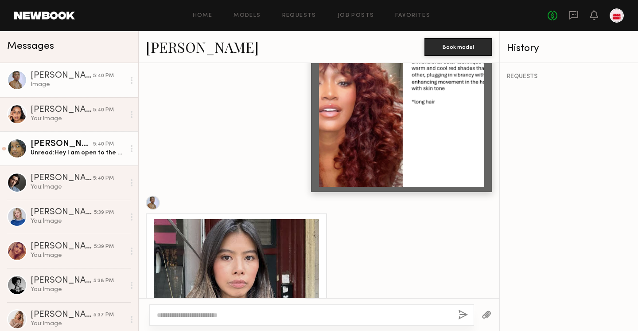
click at [74, 148] on div "Unread: Hey I am open to the color look #1 or 2 and I have braids in but can se…" at bounding box center [78, 152] width 94 height 8
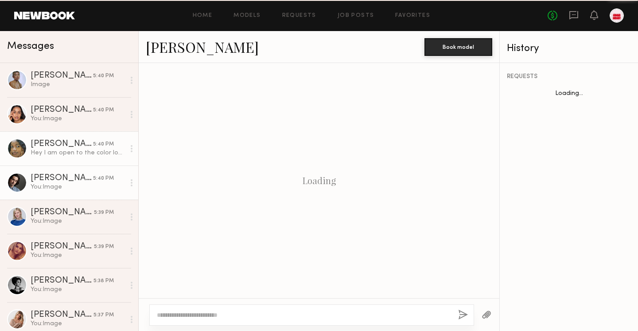
scroll to position [763, 0]
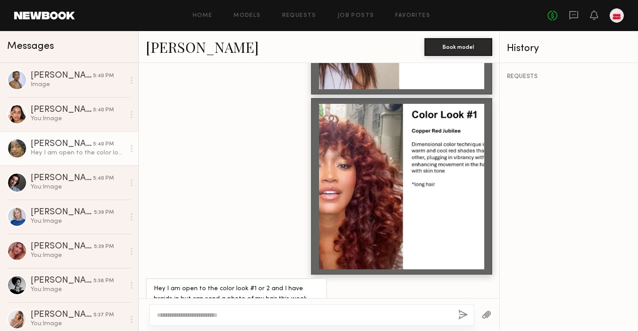
click at [244, 316] on textarea at bounding box center [304, 314] width 294 height 9
type textarea "*"
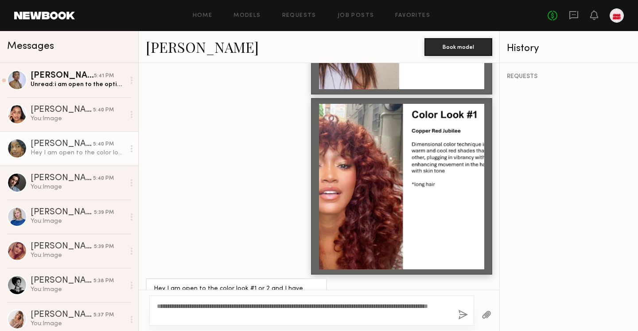
click at [164, 312] on textarea "**********" at bounding box center [304, 310] width 294 height 18
type textarea "**********"
click at [462, 312] on button "button" at bounding box center [463, 314] width 10 height 11
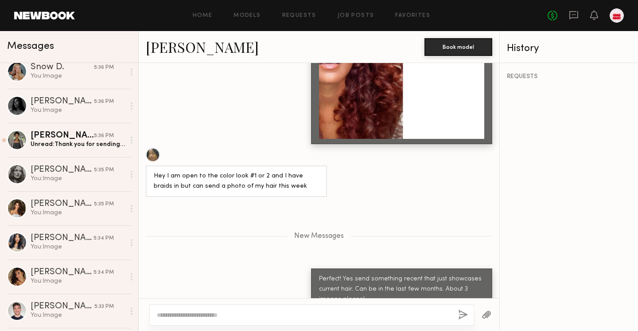
scroll to position [282, 0]
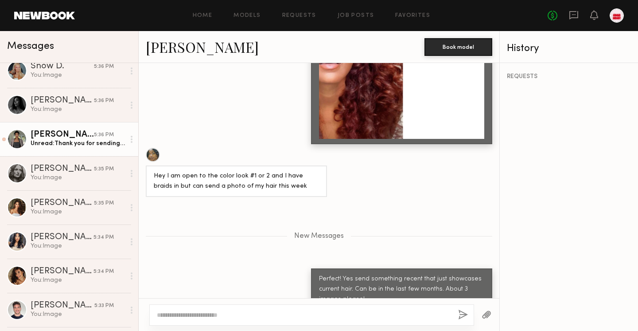
click at [63, 147] on div "Unread: Thank you for sending these. I’m rocking a shortcut." at bounding box center [78, 143] width 94 height 8
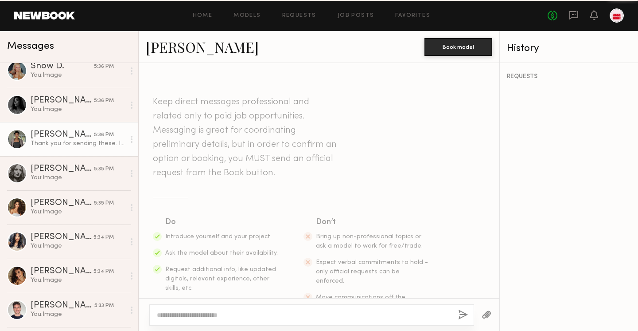
scroll to position [918, 0]
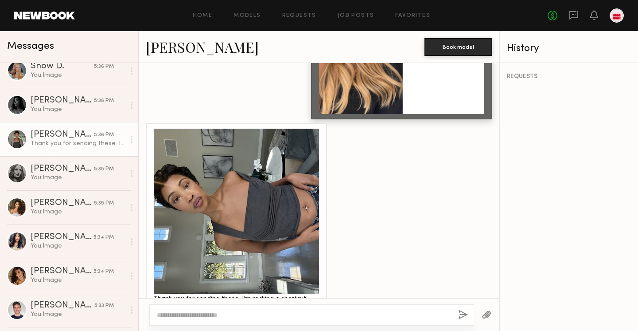
click at [242, 312] on textarea at bounding box center [304, 314] width 294 height 9
type textarea "*"
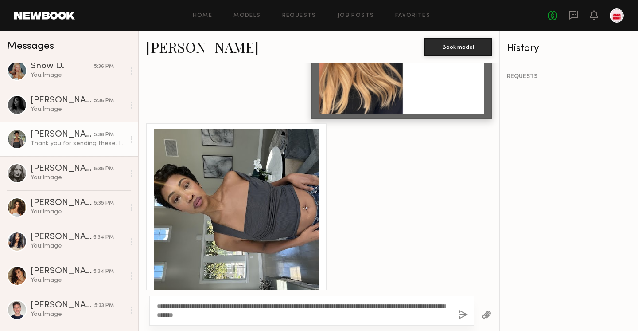
type textarea "**********"
click at [460, 313] on button "button" at bounding box center [463, 314] width 10 height 11
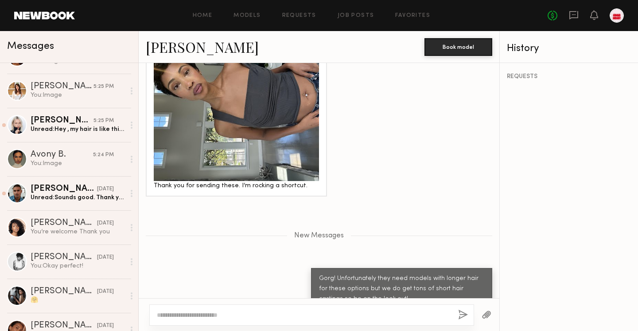
scroll to position [1083, 0]
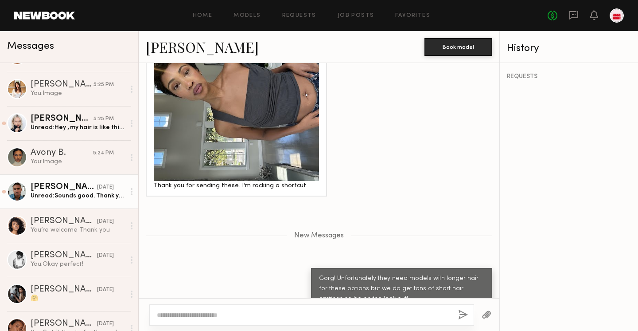
click at [73, 188] on div "Lucas P." at bounding box center [64, 187] width 66 height 9
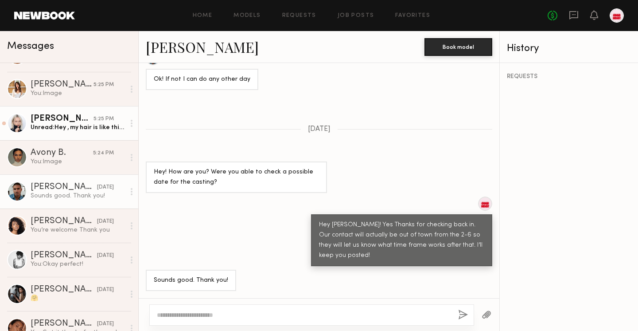
scroll to position [432, 0]
click at [65, 127] on div "Unread: Hey , my hair is like this , I would color roots and cut a little bit ,…" at bounding box center [78, 127] width 94 height 8
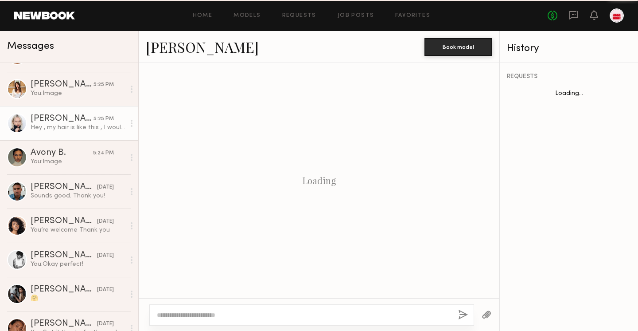
scroll to position [938, 0]
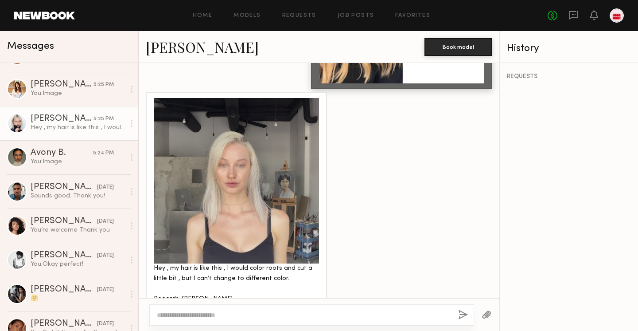
click at [292, 312] on textarea at bounding box center [304, 314] width 294 height 9
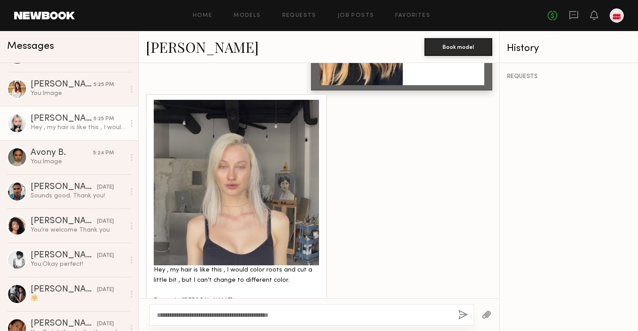
type textarea "**********"
click at [460, 313] on button "button" at bounding box center [463, 314] width 10 height 11
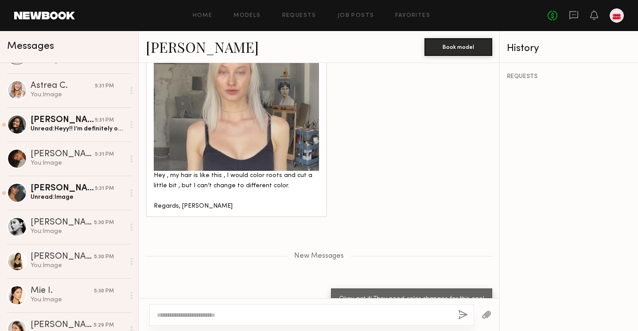
scroll to position [636, 0]
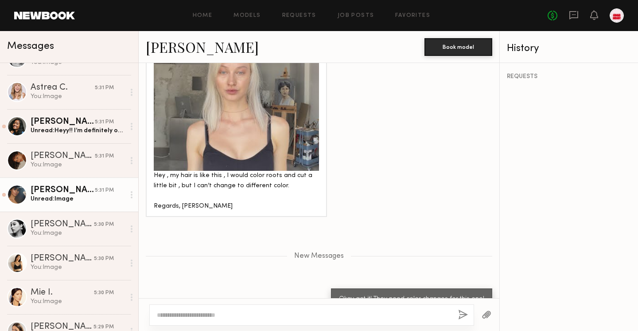
click at [75, 200] on div "Unread: Image" at bounding box center [78, 199] width 94 height 8
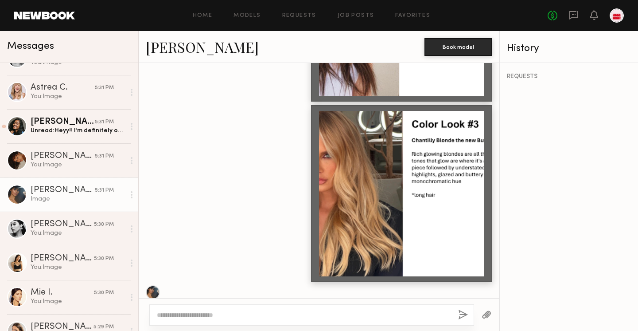
scroll to position [775, 0]
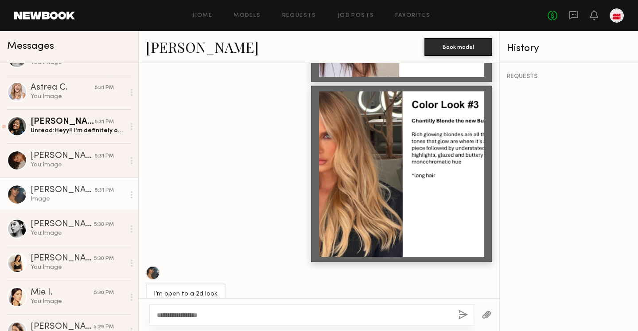
type textarea "**********"
click at [463, 311] on button "button" at bounding box center [463, 314] width 10 height 11
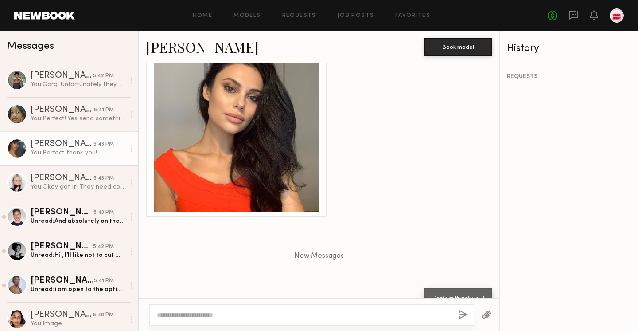
scroll to position [1169, 0]
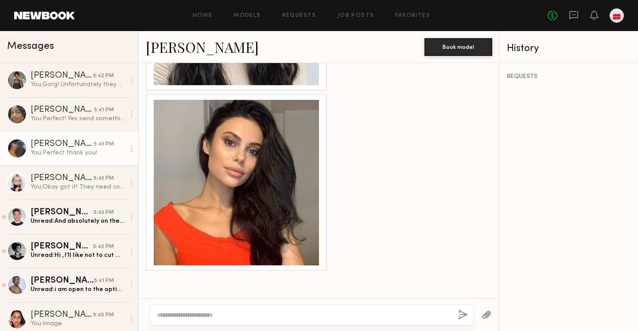
click at [226, 173] on div at bounding box center [236, 182] width 165 height 165
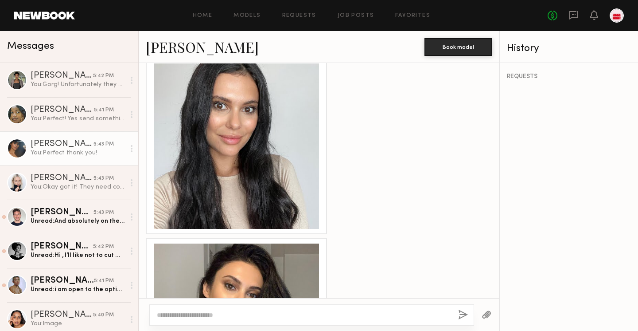
scroll to position [971, 0]
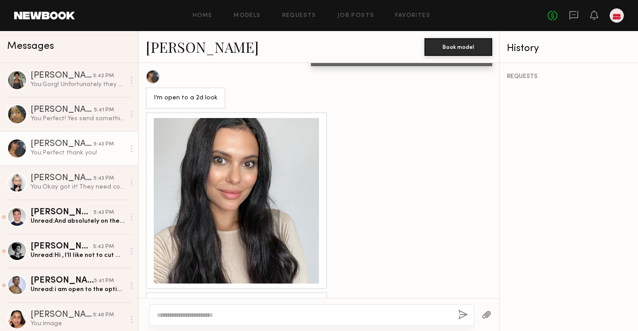
click at [290, 182] on div at bounding box center [236, 200] width 165 height 165
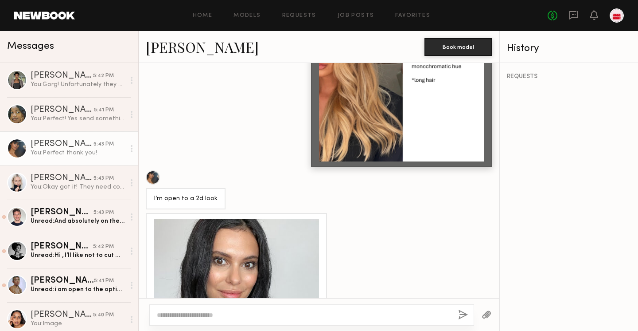
scroll to position [851, 0]
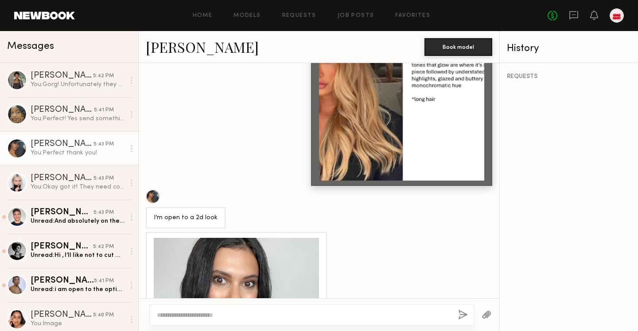
click at [151, 189] on div at bounding box center [153, 196] width 14 height 14
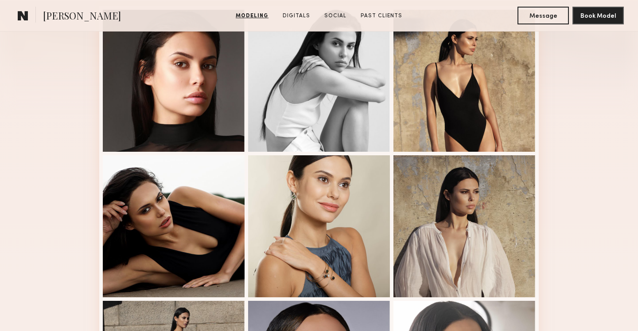
scroll to position [858, 0]
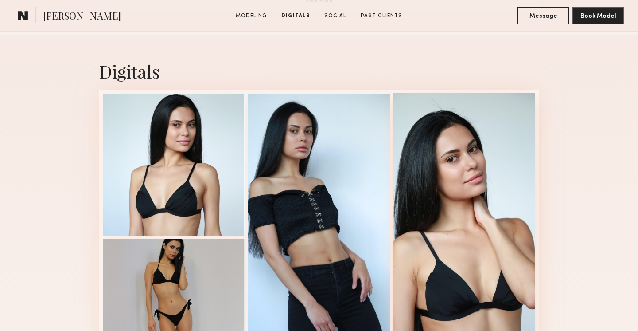
click at [418, 206] on div at bounding box center [464, 236] width 142 height 287
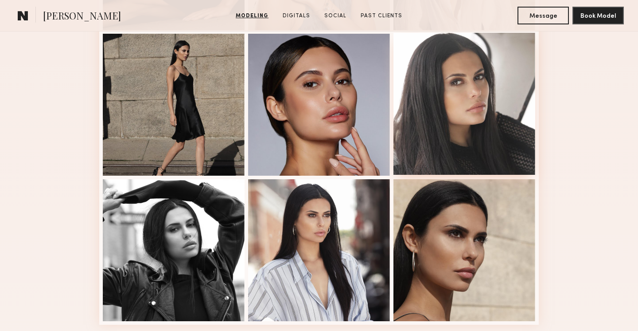
scroll to position [544, 0]
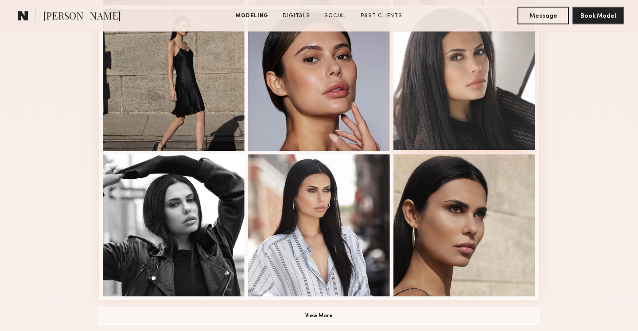
click at [432, 138] on div at bounding box center [464, 79] width 142 height 142
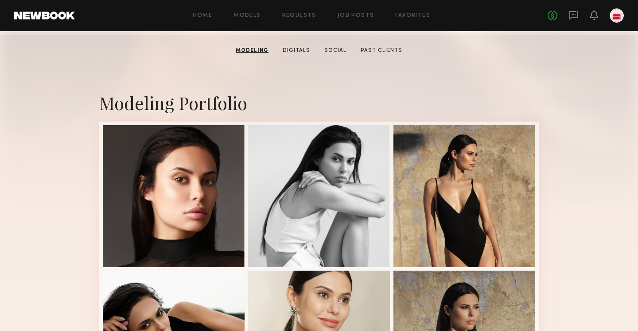
scroll to position [0, 0]
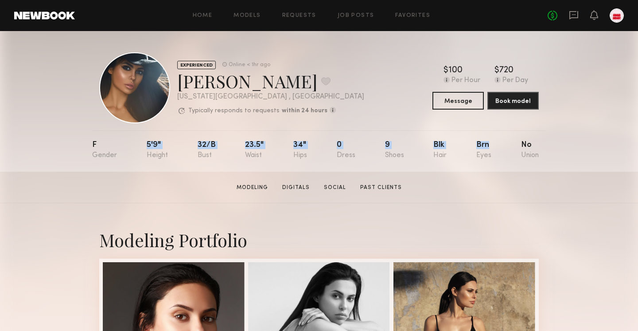
drag, startPoint x: 132, startPoint y: 141, endPoint x: 493, endPoint y: 148, distance: 360.3
click at [493, 148] on nb-model-profile-props "F 5'9" 32/b 23.5" 34" 0 9 Blk Brn No" at bounding box center [319, 150] width 454 height 41
copy div "5'9" 32/b 23.5" 34" 0 9 Blk Brn"
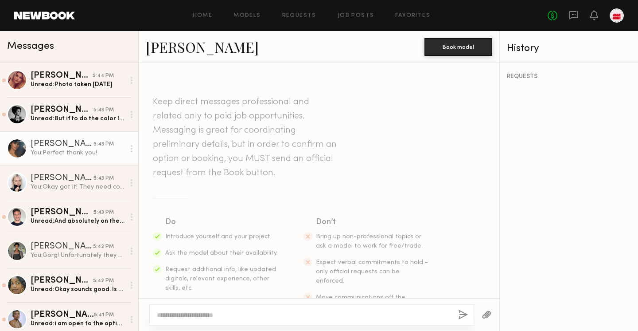
scroll to position [1155, 0]
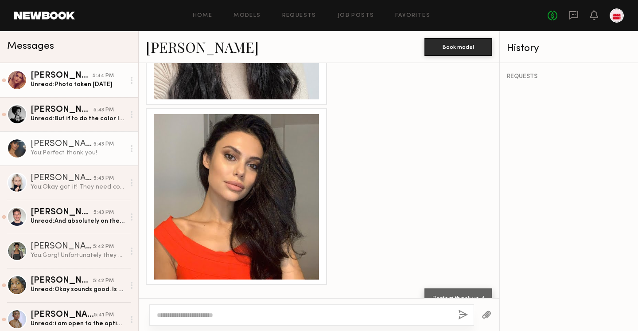
click at [68, 83] on div "Unread: Photo taken [DATE]" at bounding box center [78, 84] width 94 height 8
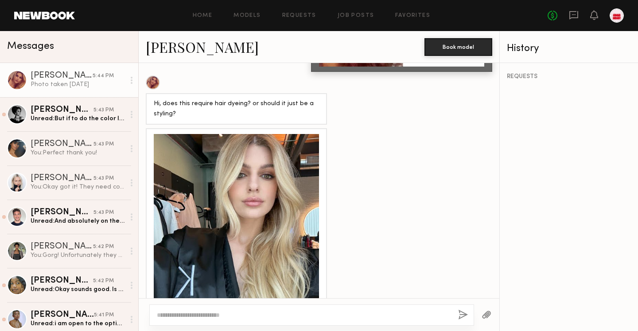
scroll to position [985, 0]
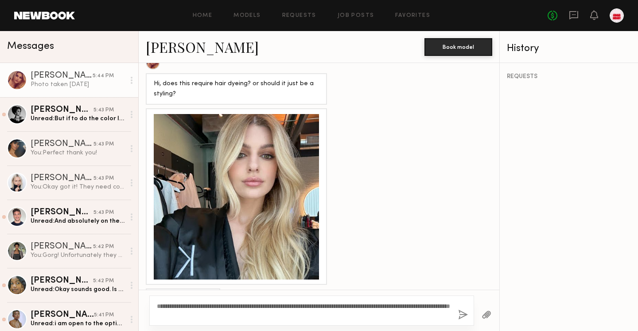
type textarea "**********"
click at [463, 310] on button "button" at bounding box center [463, 314] width 10 height 11
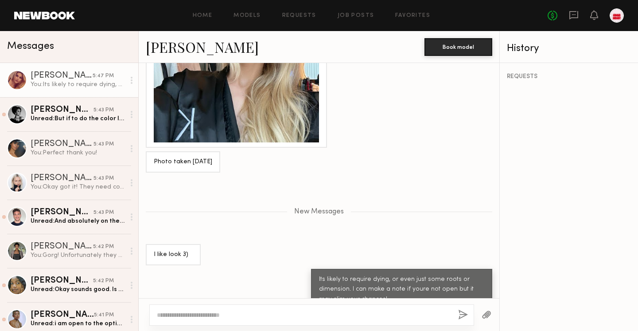
scroll to position [1122, 0]
click at [292, 308] on div at bounding box center [311, 314] width 325 height 21
click at [292, 310] on textarea at bounding box center [304, 314] width 294 height 9
type textarea "*"
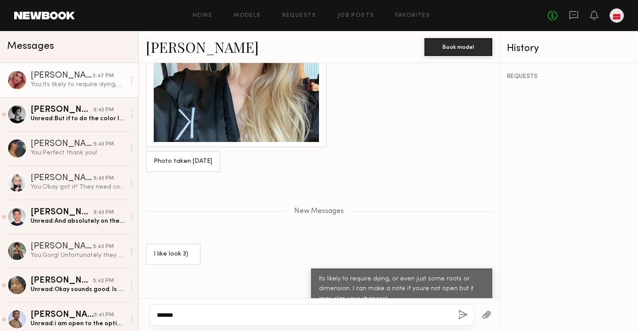
type textarea "*******"
click at [460, 310] on button "button" at bounding box center [463, 314] width 10 height 11
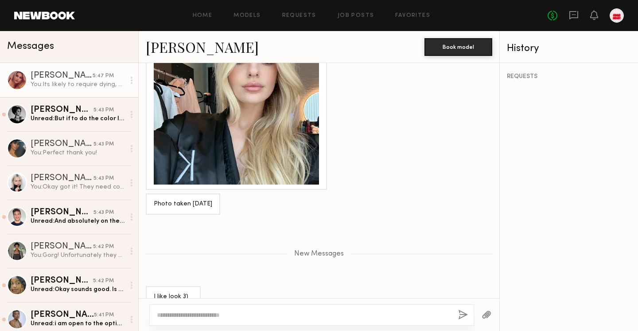
scroll to position [1015, 0]
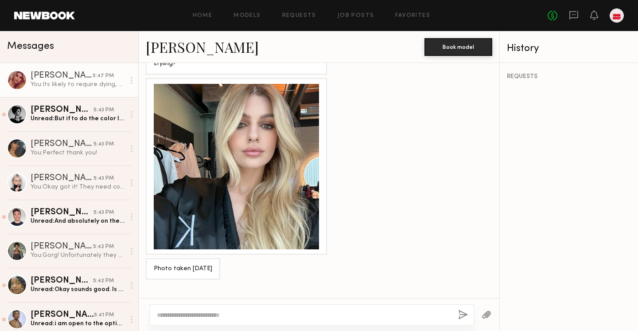
click at [275, 144] on div at bounding box center [236, 166] width 165 height 165
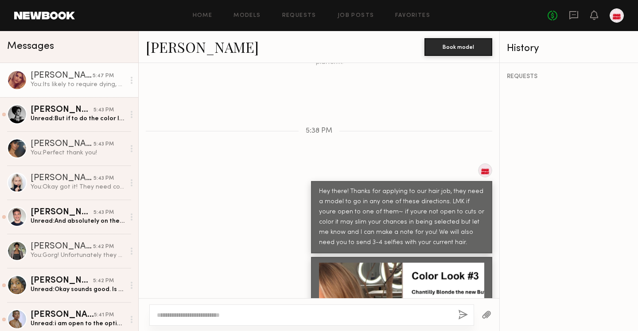
scroll to position [183, 0]
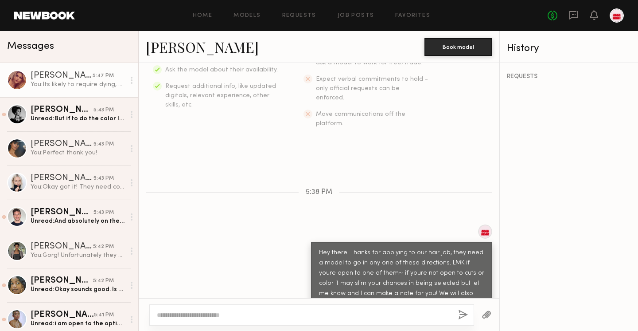
click at [175, 58] on div "[PERSON_NAME] Book model" at bounding box center [319, 47] width 361 height 32
click at [171, 52] on link "[PERSON_NAME]" at bounding box center [202, 46] width 113 height 19
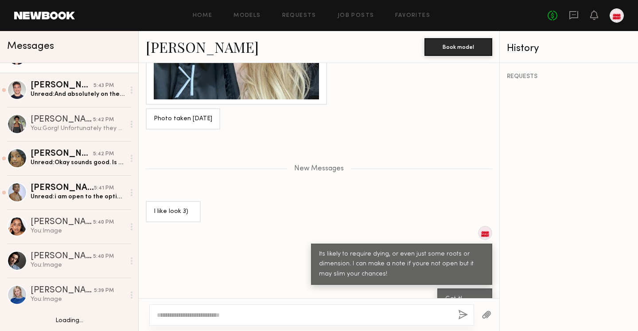
scroll to position [127, 0]
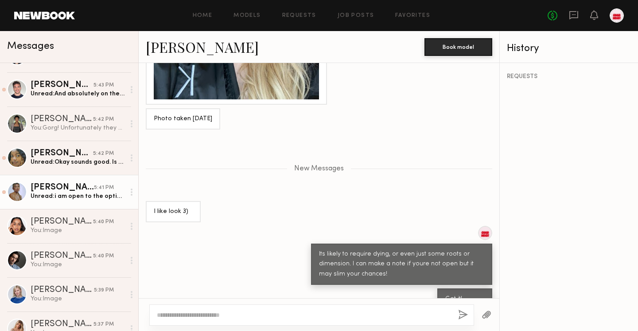
click at [83, 188] on div "[PERSON_NAME]" at bounding box center [62, 187] width 63 height 9
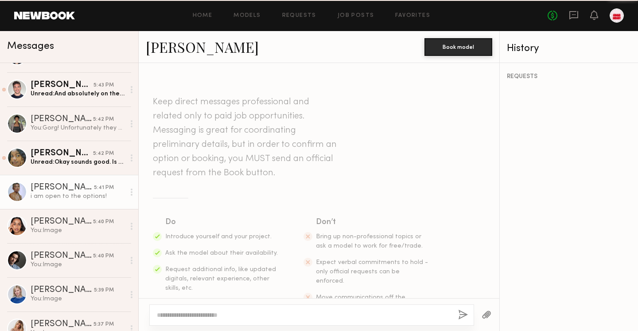
scroll to position [1310, 0]
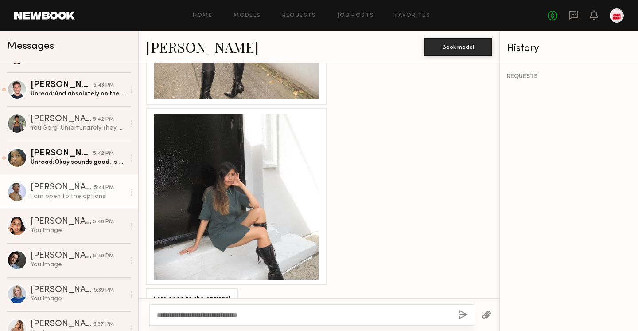
type textarea "**********"
click at [463, 310] on button "button" at bounding box center [463, 314] width 10 height 11
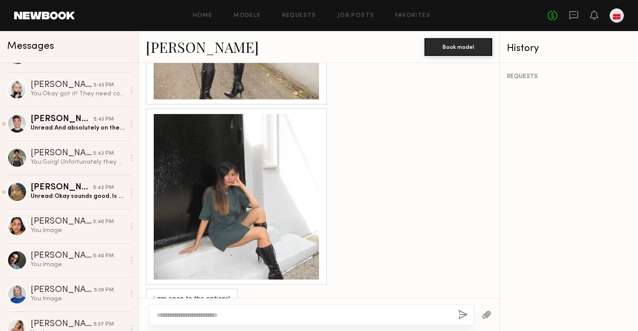
scroll to position [0, 0]
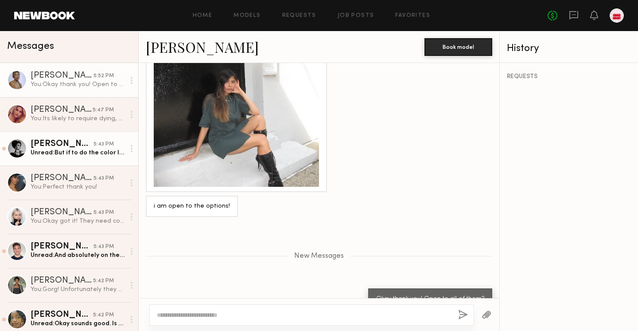
click at [102, 152] on div "Unread: But if to do the color I’ll do rich spice look #2" at bounding box center [78, 152] width 94 height 8
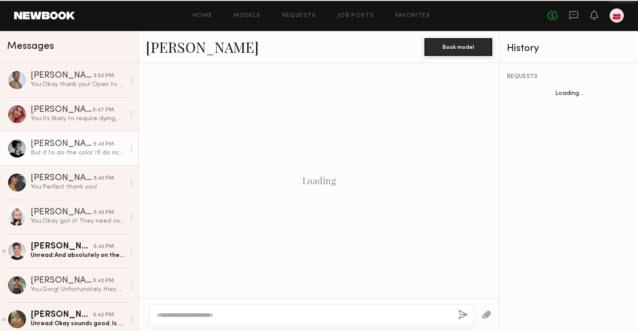
scroll to position [805, 0]
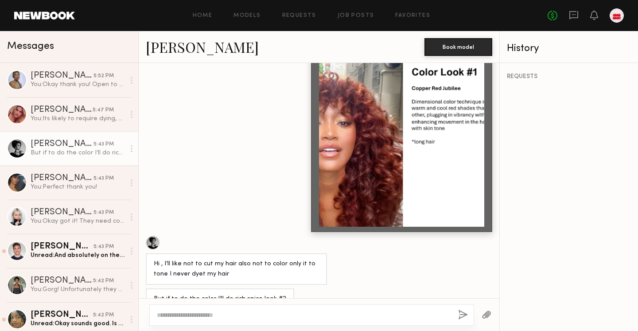
click at [217, 310] on textarea at bounding box center [304, 314] width 294 height 9
type textarea "*"
type textarea "**********"
click at [157, 235] on div at bounding box center [153, 242] width 14 height 14
click at [224, 310] on textarea "**********" at bounding box center [304, 314] width 294 height 9
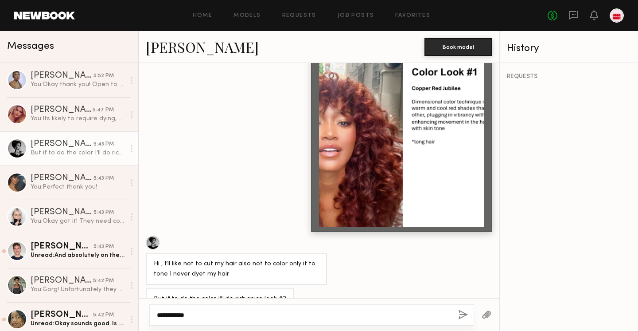
click at [224, 310] on textarea "**********" at bounding box center [304, 314] width 294 height 9
type textarea "******"
click at [461, 310] on button "button" at bounding box center [463, 314] width 10 height 11
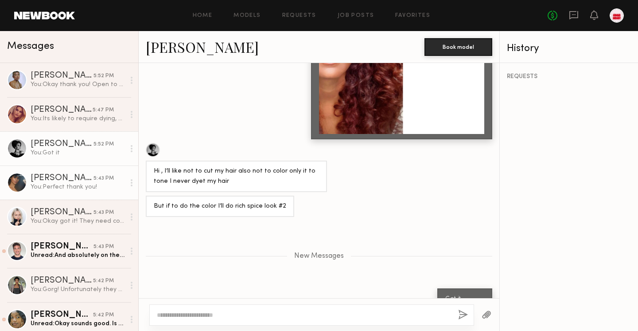
scroll to position [96, 0]
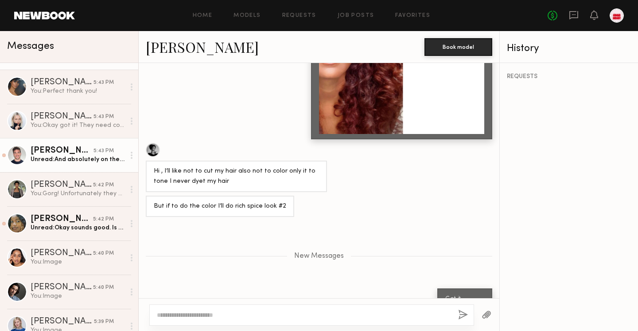
click at [63, 157] on div "Unread: And absolutely on the selfies of current hair. I’m out right now but I …" at bounding box center [78, 159] width 94 height 8
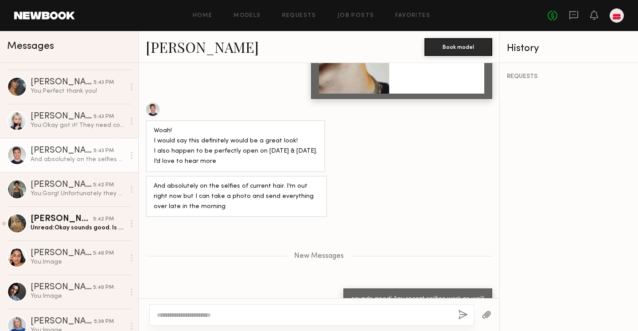
scroll to position [167, 0]
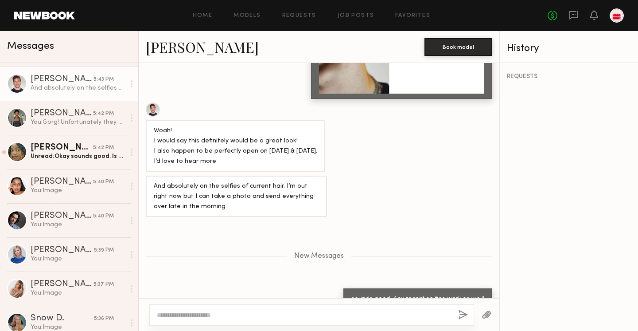
click at [63, 157] on div "Unread: Okay sounds good. Is there a certain length my hair has to be to be con…" at bounding box center [78, 156] width 94 height 8
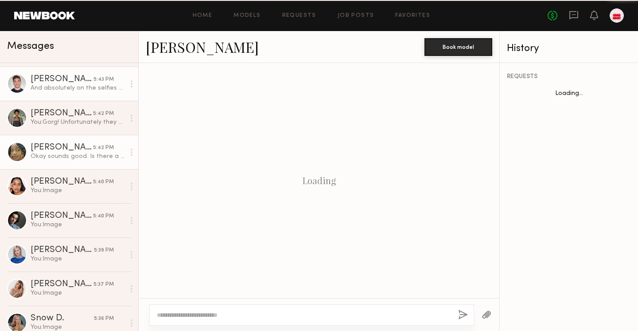
scroll to position [878, 0]
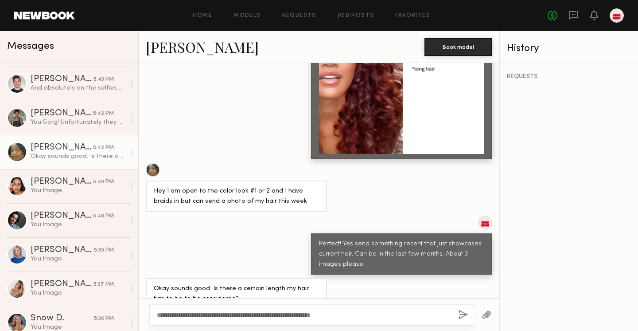
click at [214, 310] on textarea "**********" at bounding box center [304, 314] width 294 height 9
type textarea "**********"
click at [461, 310] on button "button" at bounding box center [463, 314] width 10 height 11
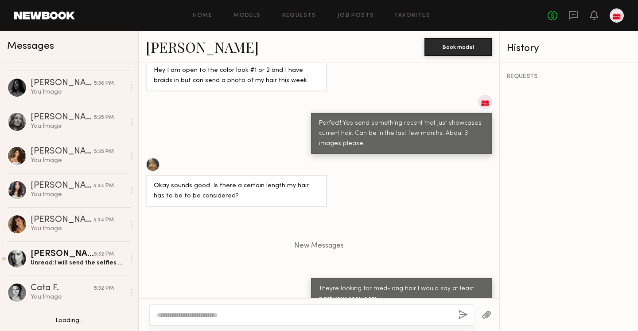
scroll to position [514, 0]
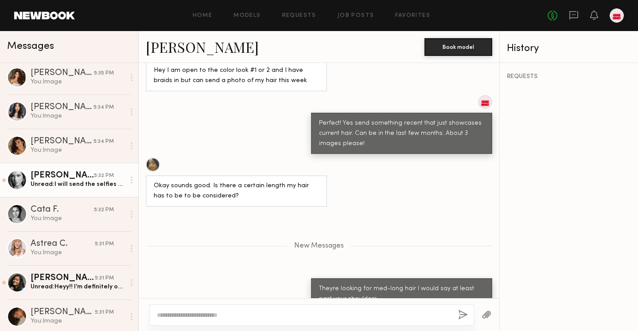
click at [48, 177] on div "[PERSON_NAME]" at bounding box center [62, 175] width 63 height 9
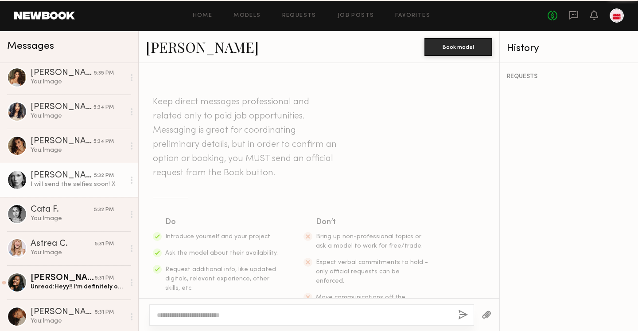
scroll to position [805, 0]
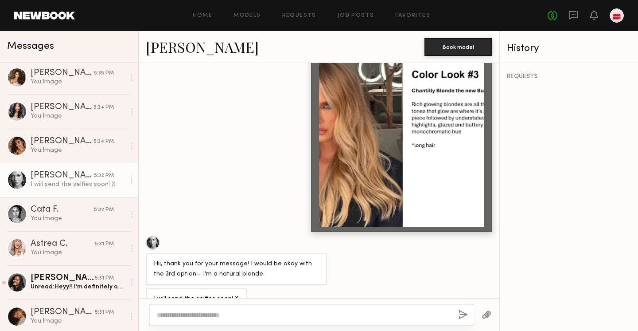
click at [204, 310] on textarea at bounding box center [304, 314] width 294 height 9
type textarea "*"
type textarea "**********"
click at [460, 310] on button "button" at bounding box center [463, 314] width 10 height 11
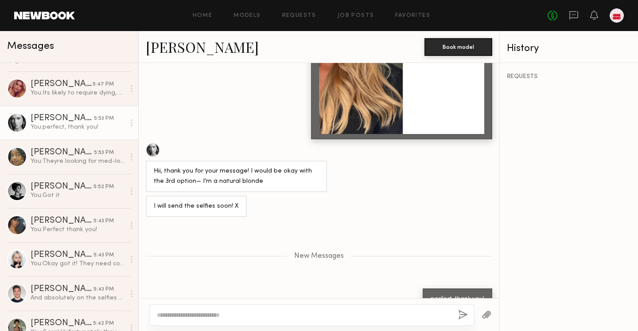
scroll to position [0, 0]
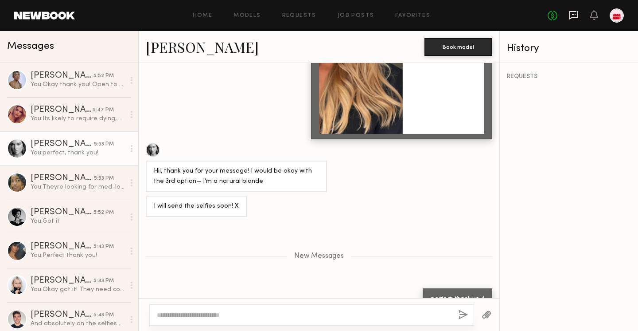
click at [574, 17] on icon at bounding box center [573, 15] width 9 height 8
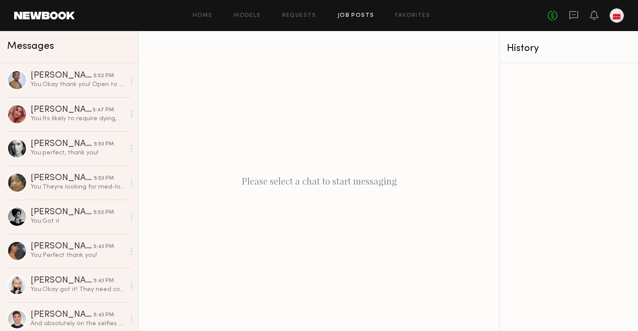
click at [358, 18] on link "Job Posts" at bounding box center [356, 16] width 37 height 6
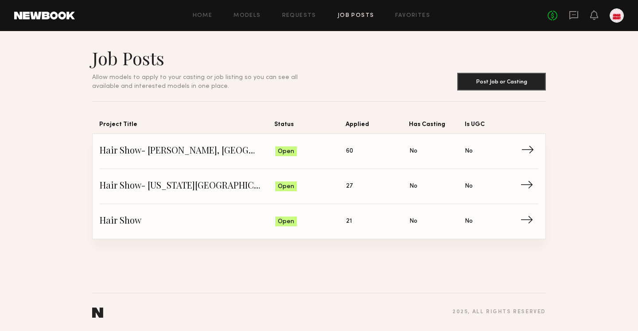
click at [353, 144] on span "Applied: 60" at bounding box center [377, 150] width 63 height 13
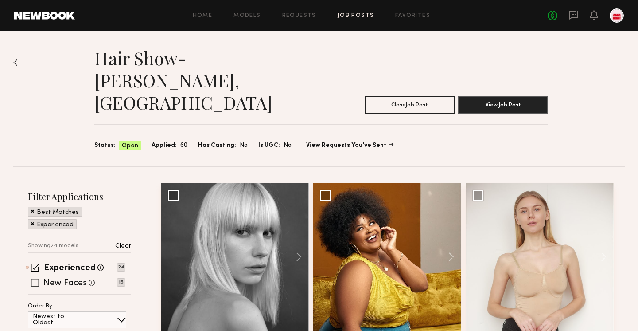
click at [82, 279] on label "New Faces" at bounding box center [64, 283] width 43 height 9
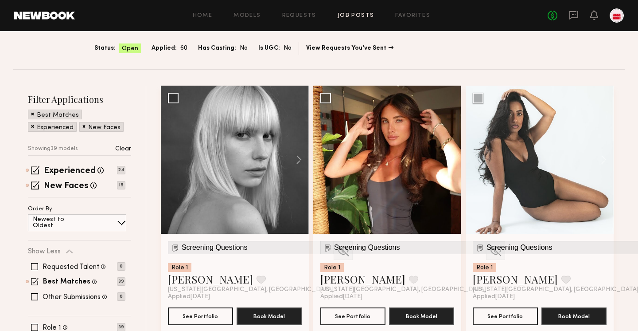
scroll to position [97, 0]
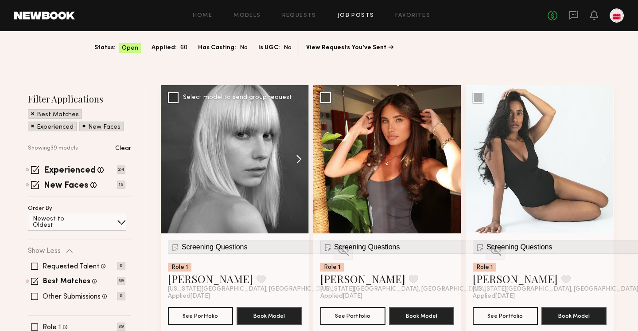
click at [297, 117] on button at bounding box center [295, 159] width 28 height 148
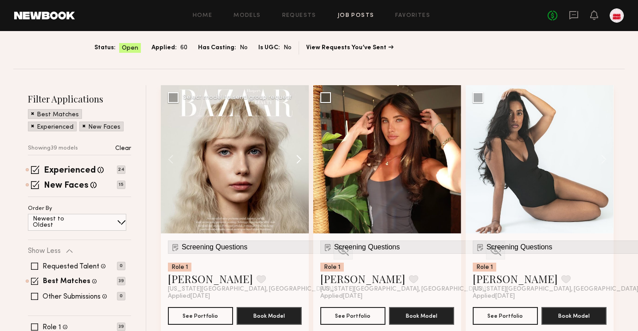
click at [297, 117] on button at bounding box center [295, 159] width 28 height 148
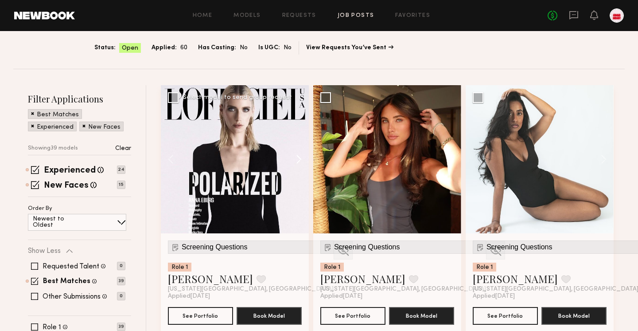
click at [297, 117] on button at bounding box center [295, 159] width 28 height 148
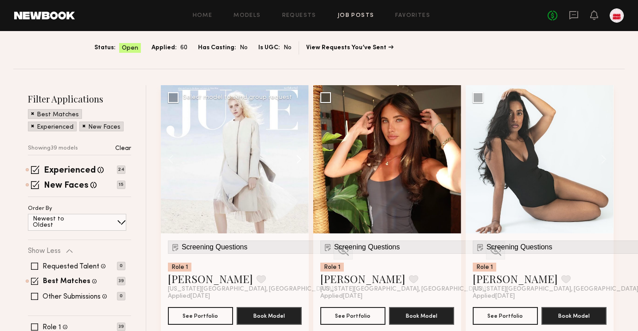
click at [297, 117] on button at bounding box center [295, 159] width 28 height 148
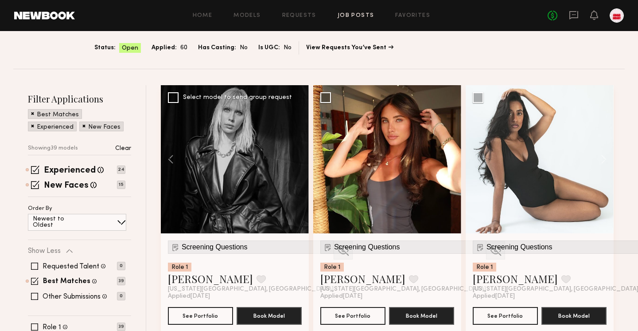
click at [297, 117] on div at bounding box center [235, 159] width 148 height 148
click at [204, 306] on button "See Portfolio" at bounding box center [200, 315] width 65 height 18
click at [199, 306] on button "See Portfolio" at bounding box center [200, 315] width 65 height 18
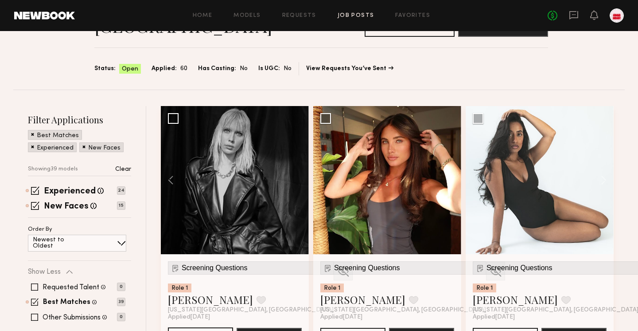
scroll to position [82, 0]
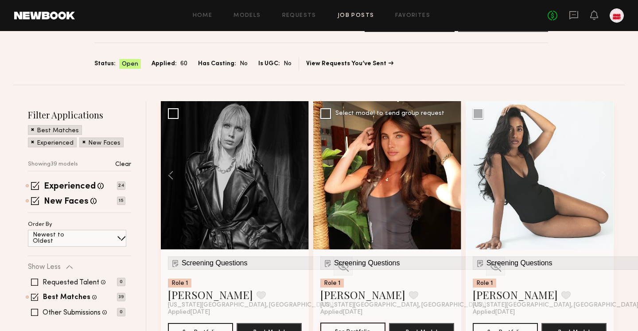
click at [354, 310] on button "See Portfolio" at bounding box center [352, 331] width 65 height 18
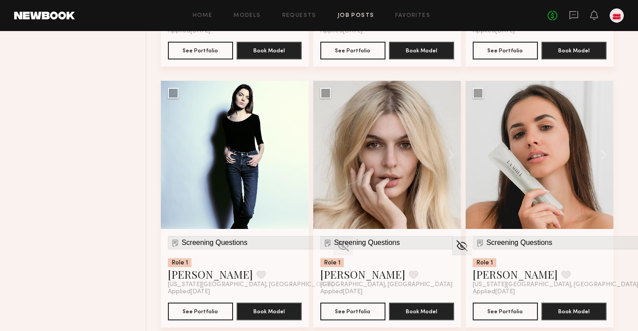
scroll to position [618, 0]
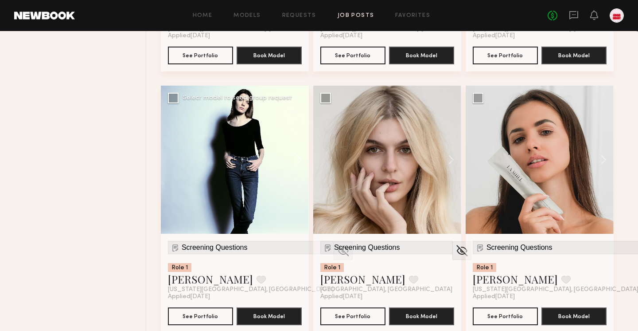
click at [293, 121] on button at bounding box center [295, 160] width 28 height 148
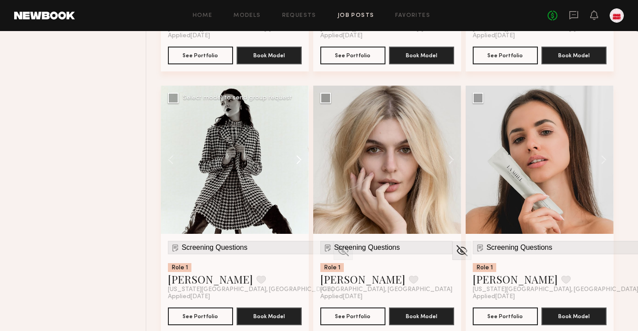
click at [293, 121] on button at bounding box center [295, 160] width 28 height 148
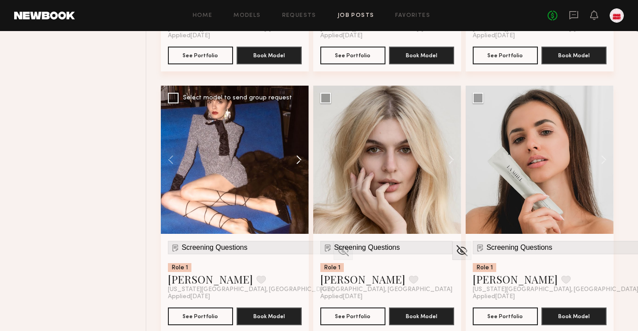
click at [293, 121] on button at bounding box center [295, 160] width 28 height 148
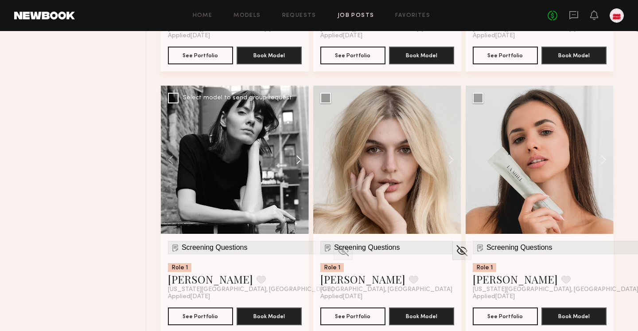
click at [293, 121] on button at bounding box center [295, 160] width 28 height 148
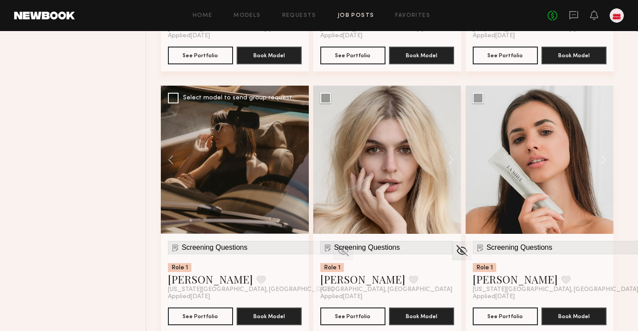
click at [293, 121] on div at bounding box center [235, 160] width 148 height 148
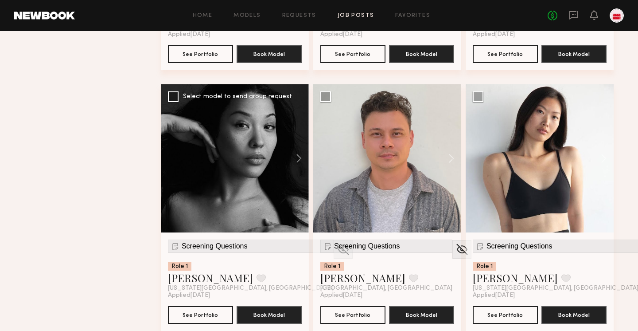
scroll to position [1923, 0]
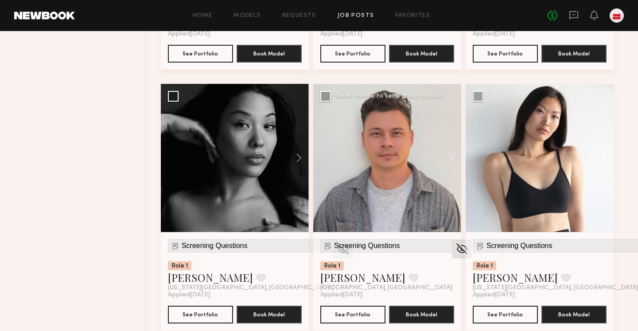
click at [455, 242] on img at bounding box center [462, 248] width 14 height 13
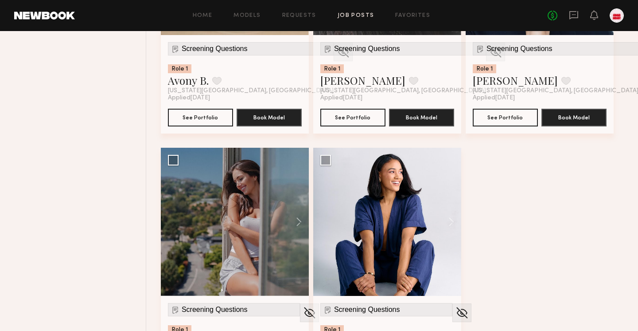
scroll to position [3164, 0]
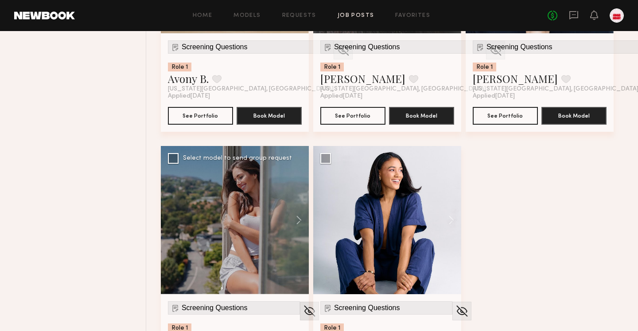
click at [303, 304] on img at bounding box center [310, 310] width 14 height 13
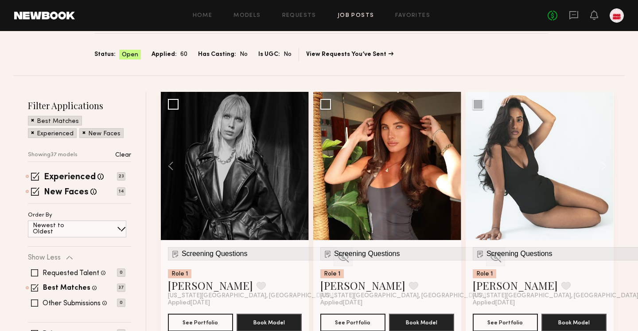
scroll to position [0, 0]
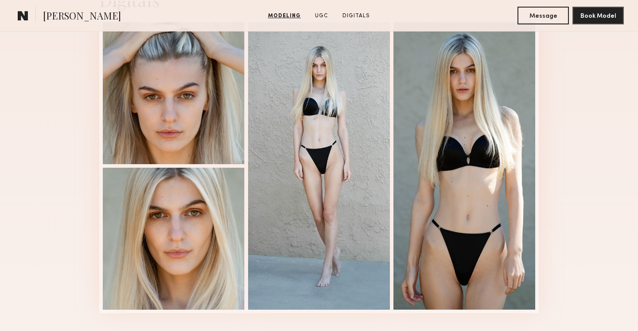
scroll to position [1184, 0]
click at [207, 207] on div at bounding box center [174, 239] width 142 height 142
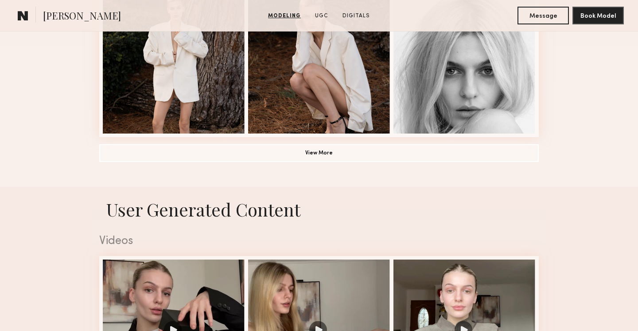
scroll to position [706, 0]
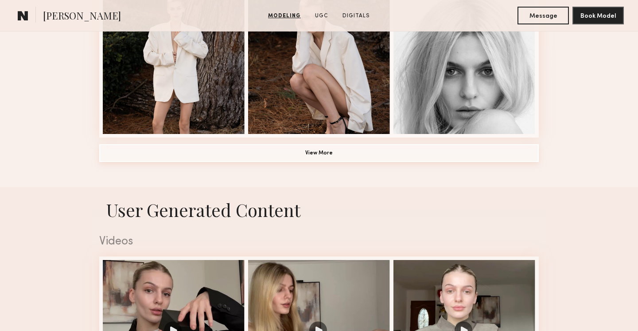
click at [442, 160] on button "View More" at bounding box center [319, 153] width 440 height 18
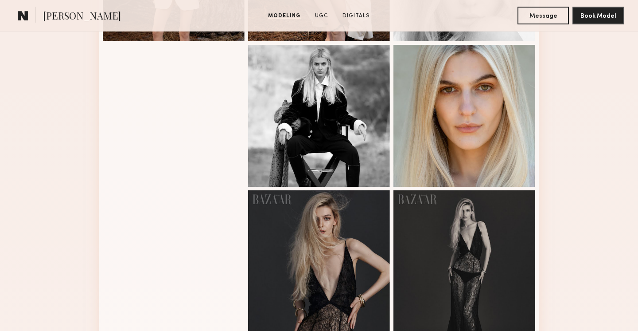
scroll to position [820, 0]
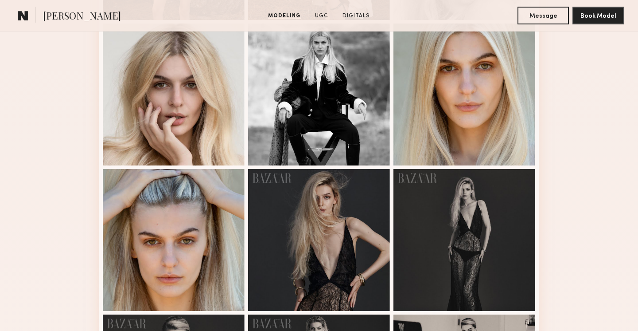
click at [163, 106] on div at bounding box center [174, 94] width 142 height 142
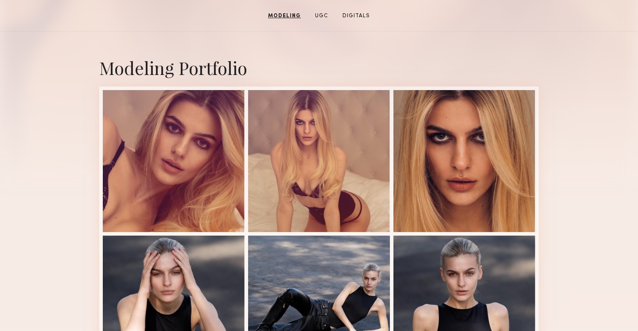
scroll to position [0, 0]
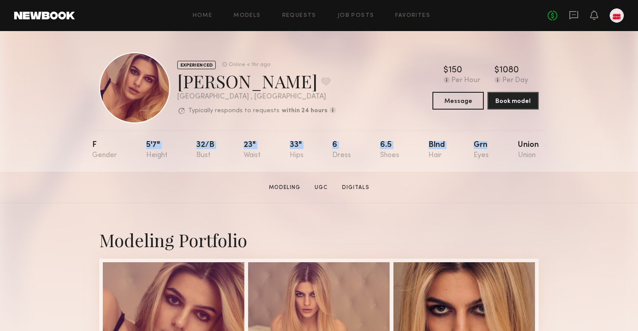
drag, startPoint x: 241, startPoint y: 146, endPoint x: 493, endPoint y: 148, distance: 251.7
click at [493, 148] on nb-model-profile-props "F 5'7" 32/b 23" 33" 6 6.5 Blnd Grn Union" at bounding box center [319, 150] width 454 height 41
copy div "5'7" 32/b 23" 33" 6 6.5 Blnd Grn"
click at [575, 12] on icon at bounding box center [573, 15] width 9 height 8
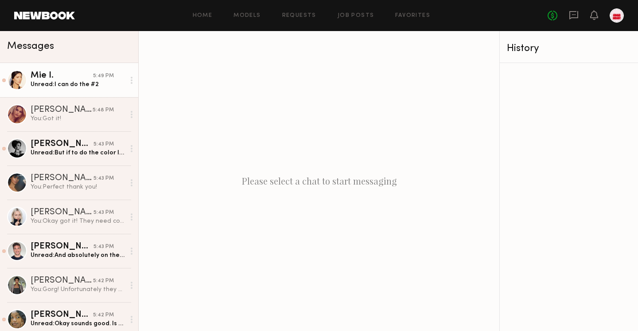
click at [53, 85] on div "Unread: I can do the #2" at bounding box center [78, 84] width 94 height 8
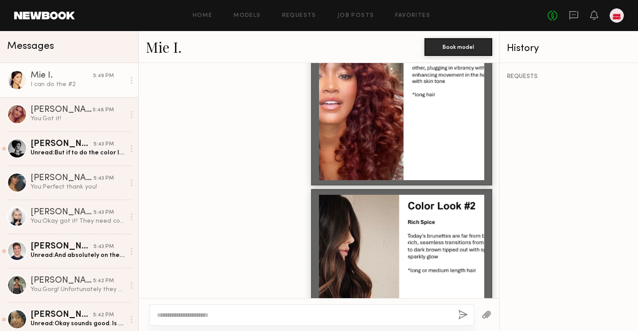
scroll to position [752, 0]
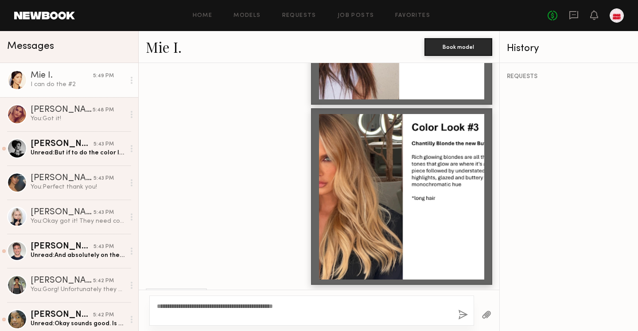
type textarea "**********"
click at [457, 315] on div "**********" at bounding box center [311, 310] width 325 height 30
click at [463, 316] on button "button" at bounding box center [463, 314] width 10 height 11
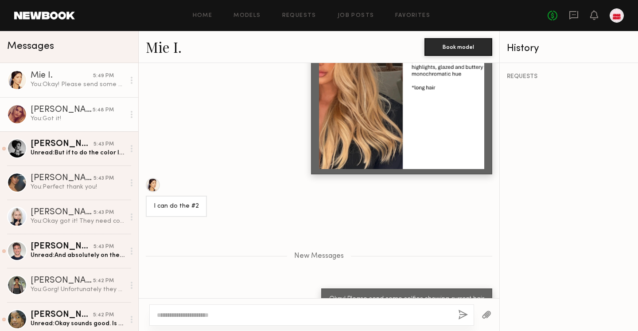
click at [72, 117] on div "You: Got it!" at bounding box center [78, 118] width 94 height 8
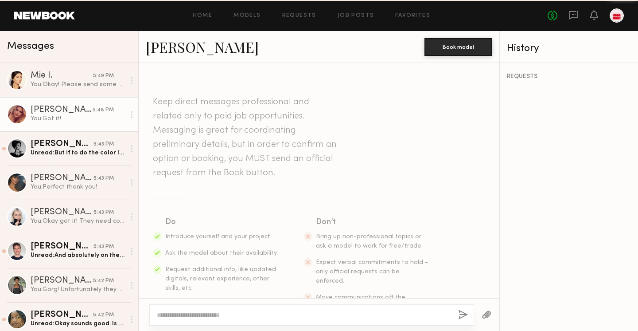
scroll to position [1097, 0]
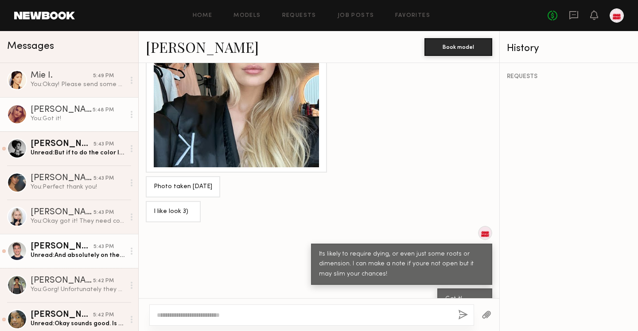
click at [63, 243] on div "[PERSON_NAME]" at bounding box center [62, 246] width 63 height 9
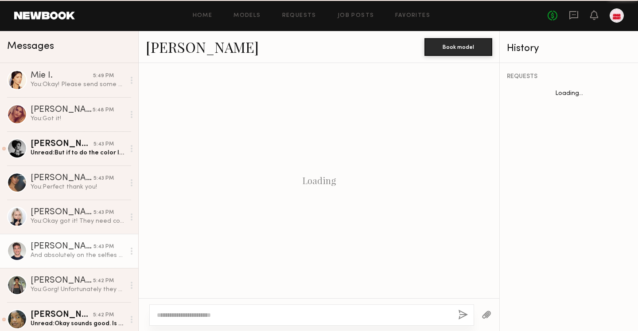
scroll to position [465, 0]
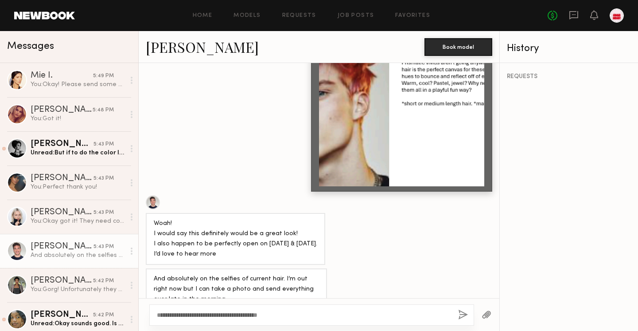
type textarea "**********"
click at [464, 319] on button "button" at bounding box center [463, 314] width 10 height 11
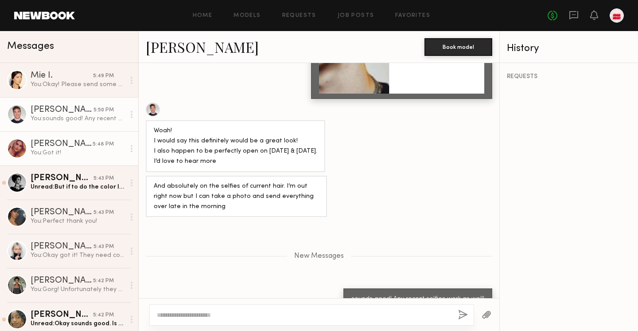
click at [458, 309] on button "button" at bounding box center [463, 314] width 10 height 11
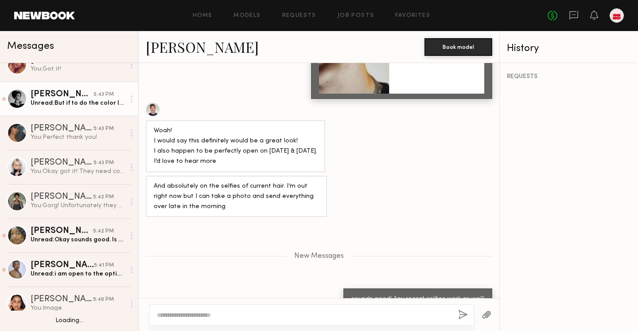
scroll to position [86, 0]
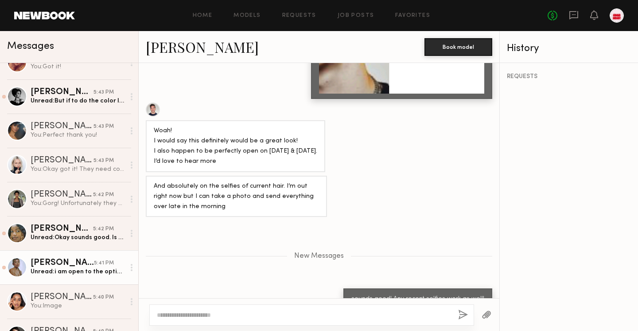
click at [86, 264] on div "[PERSON_NAME]" at bounding box center [62, 262] width 63 height 9
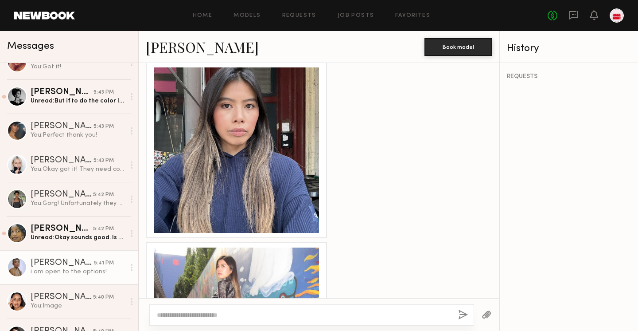
scroll to position [944, 0]
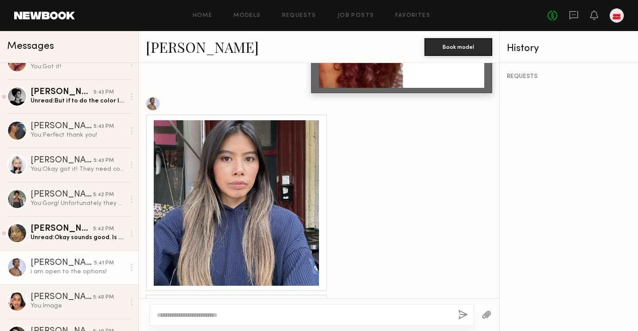
click at [239, 237] on div at bounding box center [236, 202] width 165 height 165
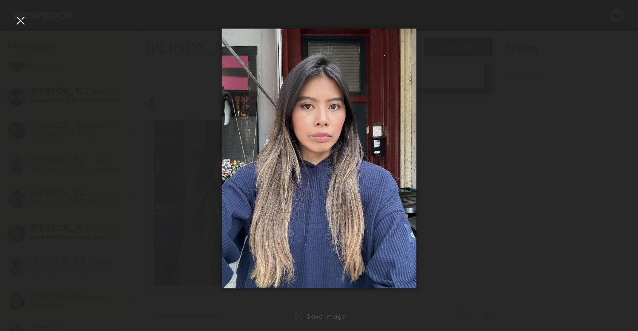
drag, startPoint x: 315, startPoint y: 129, endPoint x: 400, endPoint y: 180, distance: 99.6
click at [273, 180] on img at bounding box center [319, 158] width 195 height 259
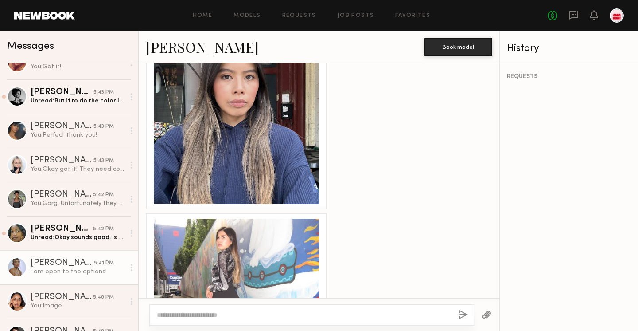
scroll to position [1053, 0]
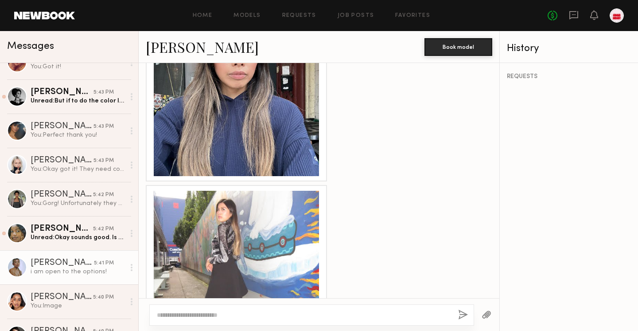
click at [256, 239] on div at bounding box center [236, 273] width 165 height 165
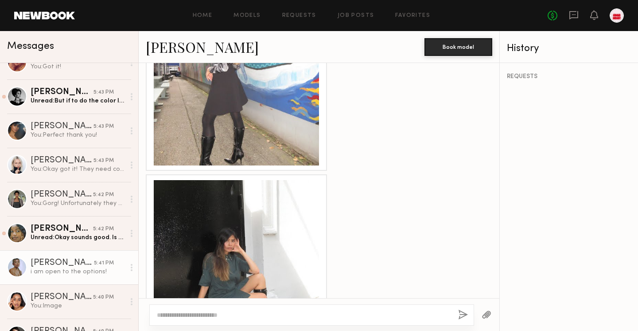
scroll to position [1271, 0]
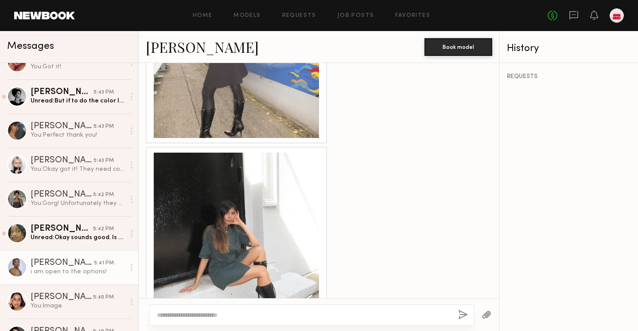
click at [221, 226] on div at bounding box center [236, 234] width 165 height 165
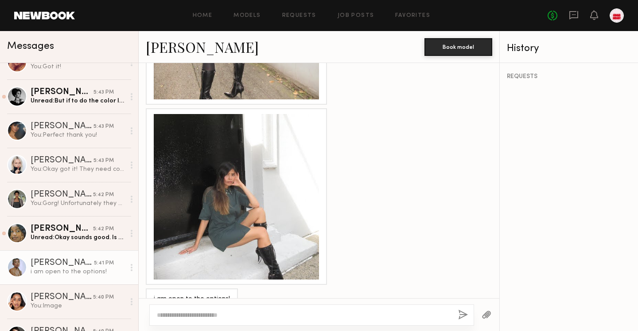
click at [177, 45] on link "[PERSON_NAME]" at bounding box center [202, 46] width 113 height 19
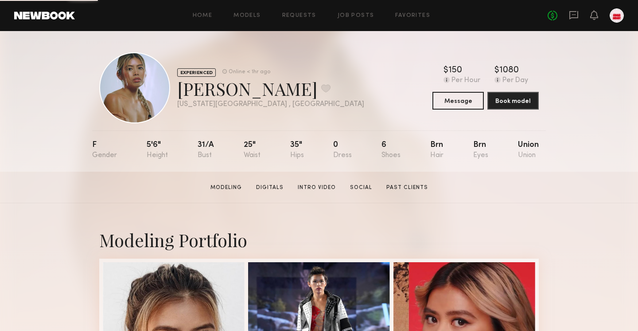
scroll to position [176, 0]
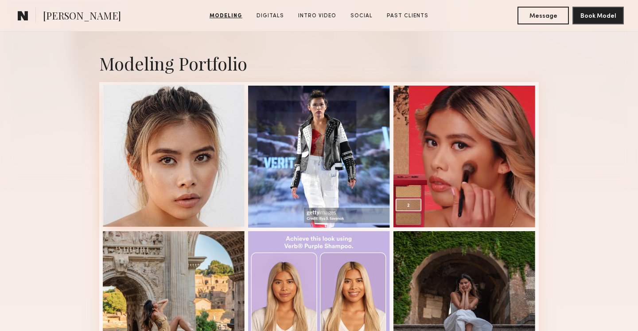
click at [152, 177] on div at bounding box center [174, 156] width 142 height 142
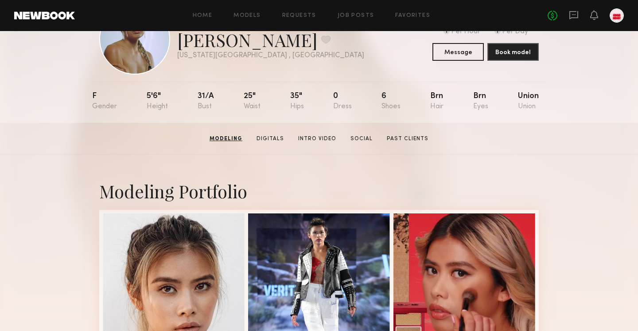
scroll to position [8, 0]
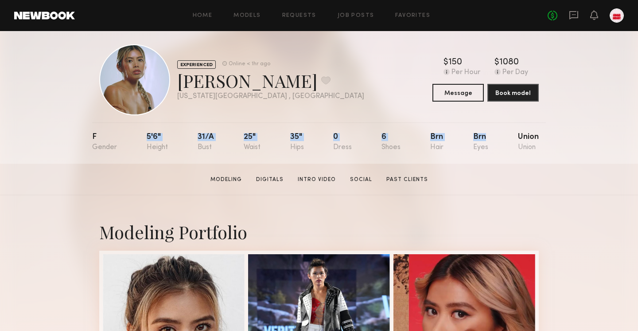
drag, startPoint x: 144, startPoint y: 140, endPoint x: 480, endPoint y: 140, distance: 336.8
click at [480, 140] on nb-model-profile-props "F 5'6" 31/a 25" 35" 0 6 Brn Brn Union" at bounding box center [319, 142] width 454 height 41
copy div "5'6" 31/a 25" 35" 0 6 Brn Br"
click at [572, 13] on icon at bounding box center [574, 15] width 10 height 10
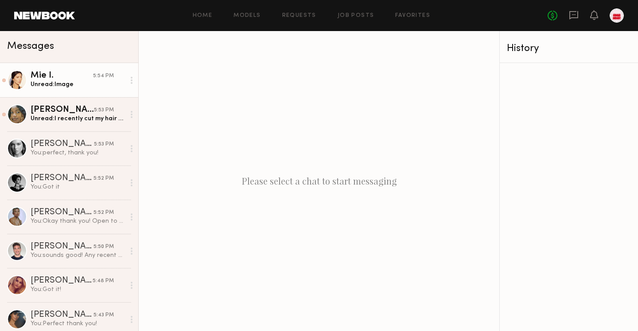
click at [86, 92] on link "Mie I. 5:54 PM Unread: Image" at bounding box center [69, 80] width 138 height 34
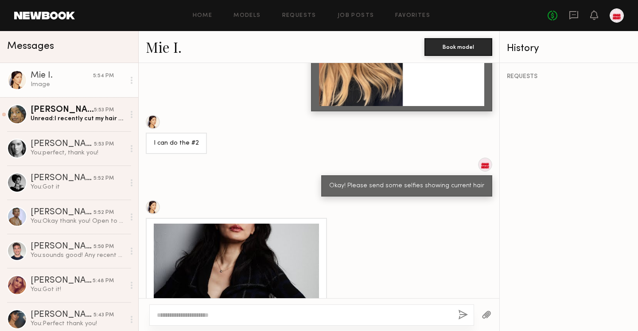
scroll to position [931, 0]
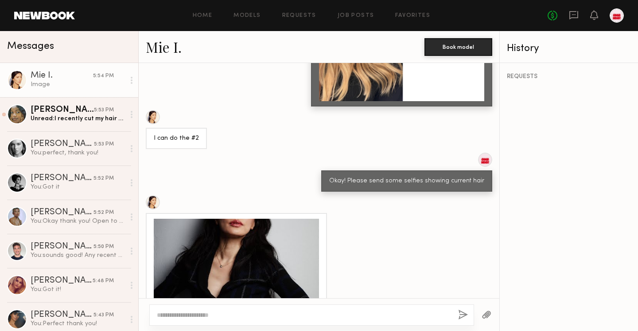
click at [262, 236] on div at bounding box center [236, 300] width 165 height 165
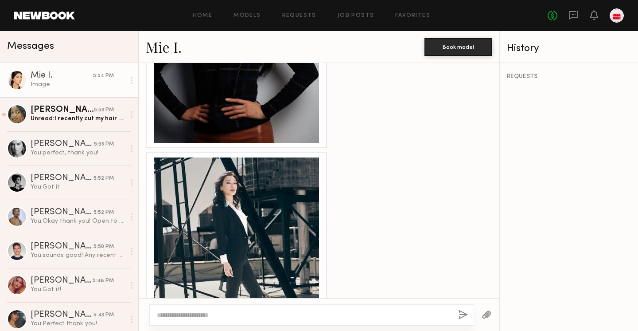
scroll to position [1370, 0]
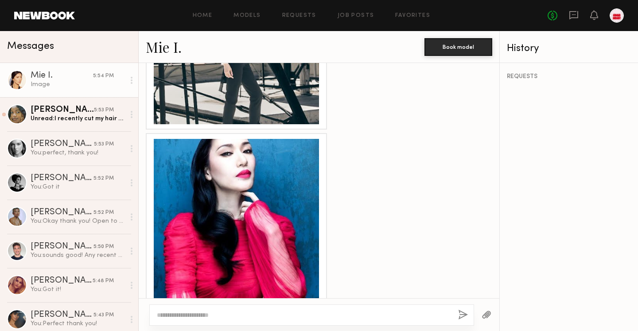
click at [254, 309] on div at bounding box center [311, 314] width 325 height 21
click at [256, 317] on textarea at bounding box center [304, 314] width 294 height 9
type textarea "**********"
click at [462, 314] on button "button" at bounding box center [463, 314] width 10 height 11
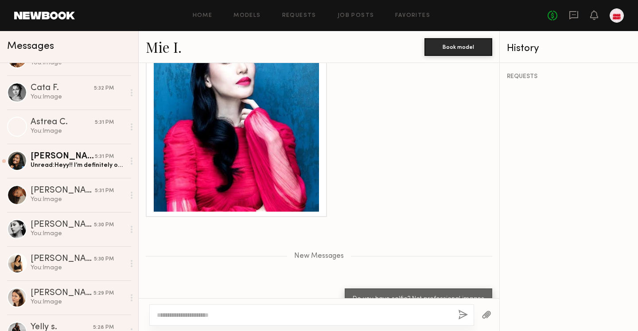
scroll to position [696, 0]
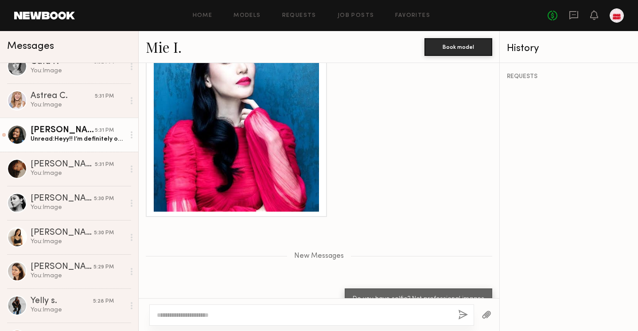
click at [55, 135] on div "Unread: Heyy!! I’m definitely open to cuts. Does the look #2 require bleaching?" at bounding box center [78, 139] width 94 height 8
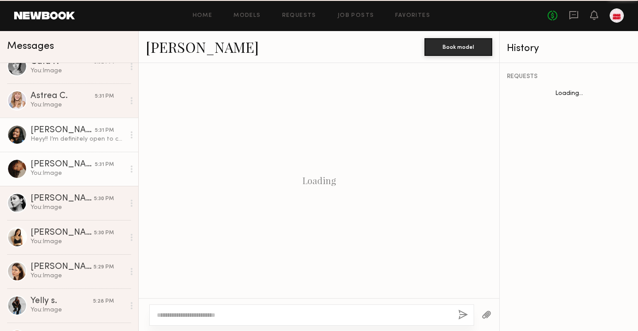
scroll to position [763, 0]
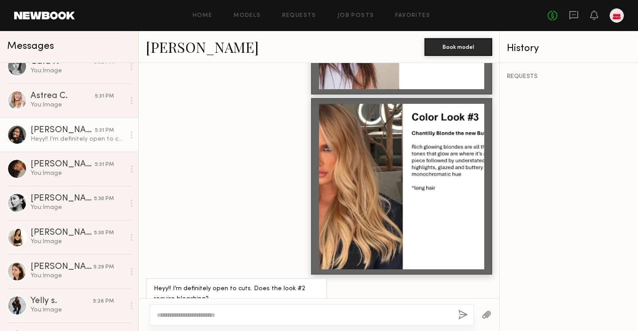
click at [212, 316] on textarea at bounding box center [304, 314] width 294 height 9
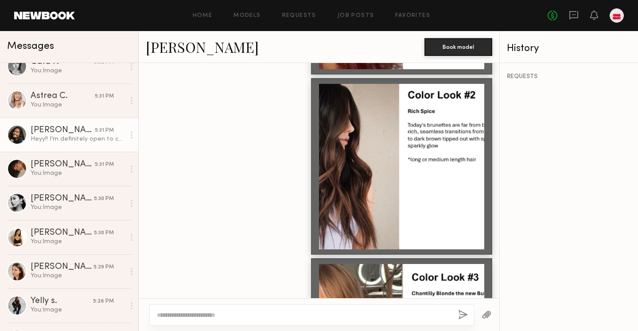
scroll to position [603, 0]
click at [403, 126] on div at bounding box center [401, 165] width 165 height 165
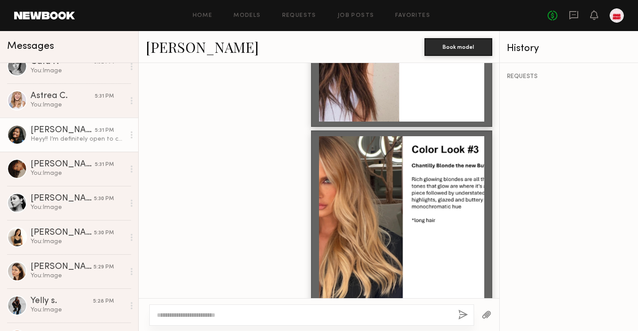
scroll to position [763, 0]
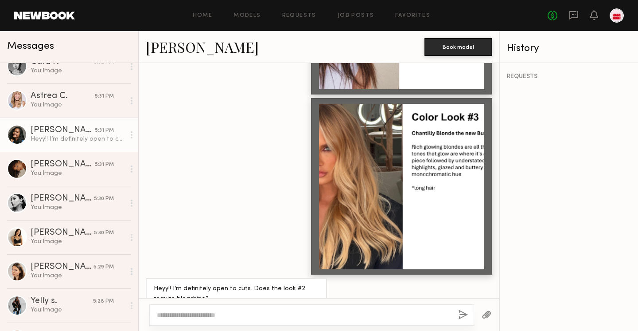
click at [168, 320] on div at bounding box center [311, 314] width 325 height 21
click at [172, 308] on div at bounding box center [311, 314] width 325 height 21
click at [178, 317] on textarea at bounding box center [304, 314] width 294 height 9
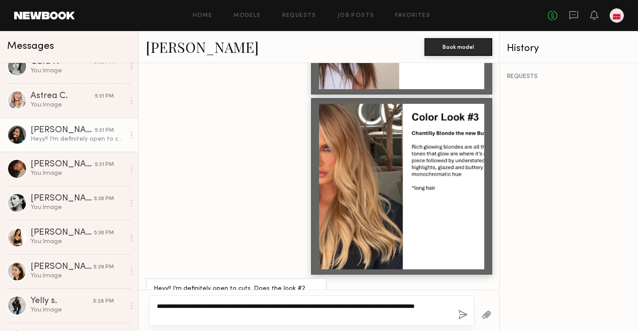
click at [280, 307] on textarea "**********" at bounding box center [304, 310] width 294 height 18
click at [285, 318] on textarea "**********" at bounding box center [304, 310] width 294 height 18
type textarea "**********"
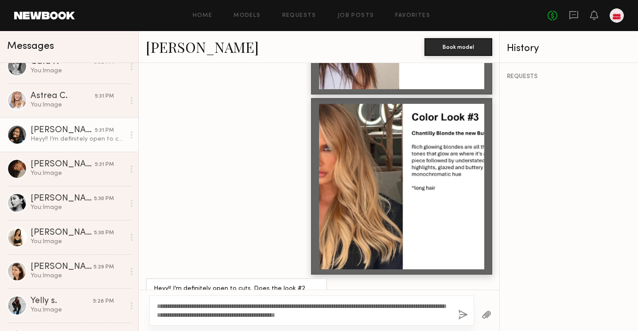
click at [463, 318] on button "button" at bounding box center [463, 314] width 10 height 11
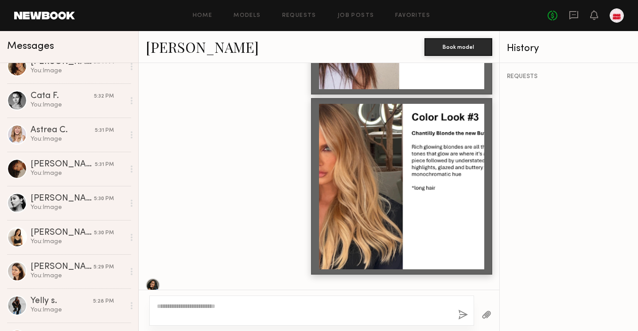
scroll to position [0, 0]
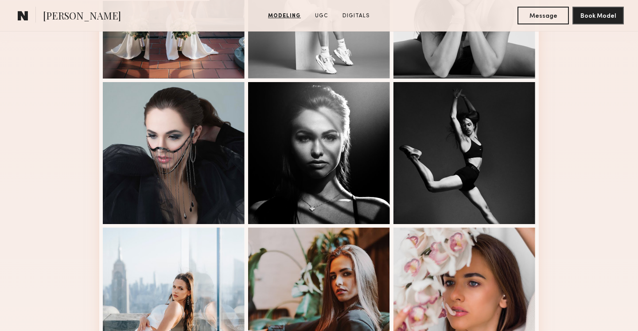
scroll to position [347, 0]
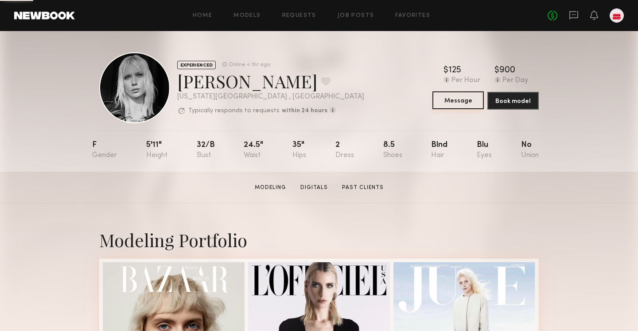
click at [461, 103] on button "Message" at bounding box center [457, 100] width 51 height 18
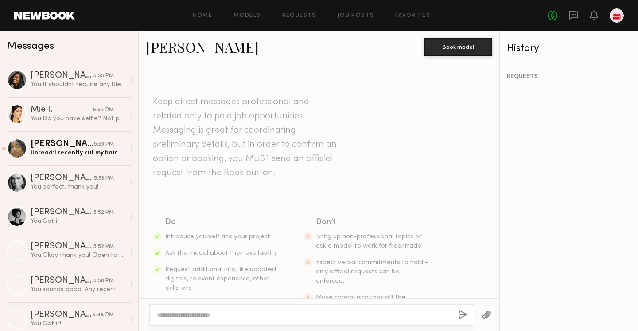
type textarea "**** **** *** *** * * *** **"
click at [41, 83] on div "You: It shouldnt require any bleaching! They likely need the ability to do root…" at bounding box center [78, 84] width 94 height 8
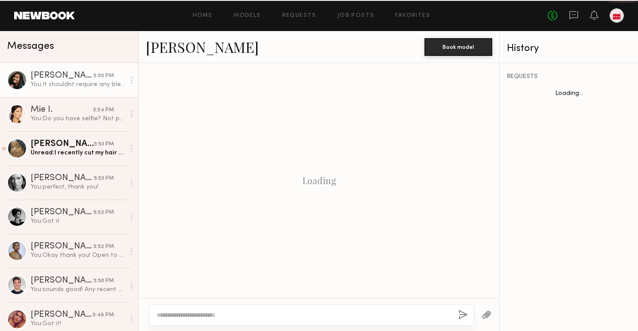
click at [41, 83] on div "You: It shouldnt require any bleaching! They likely need the ability to do root…" at bounding box center [78, 84] width 94 height 8
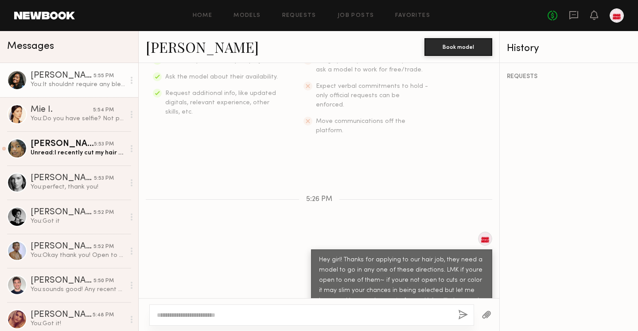
scroll to position [197, 0]
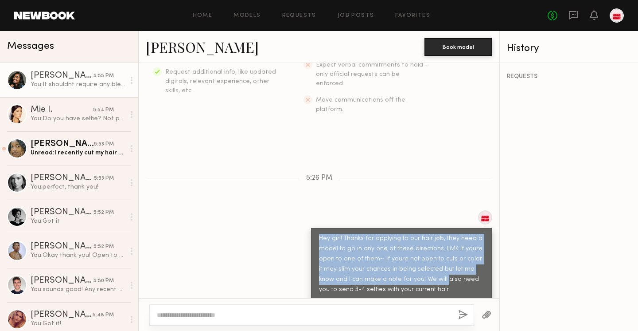
drag, startPoint x: 0, startPoint y: 0, endPoint x: 320, endPoint y: 209, distance: 382.6
click at [320, 228] on div "Hey girl! Thanks for applying to our hair job, they need a model to go in any o…" at bounding box center [401, 264] width 181 height 72
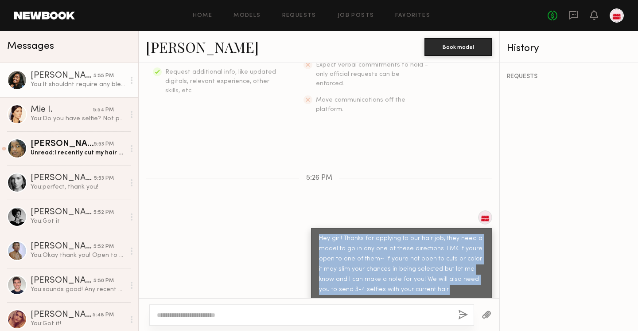
drag, startPoint x: 320, startPoint y: 209, endPoint x: 316, endPoint y: 222, distance: 13.3
click at [316, 228] on div "Hey girl! Thanks for applying to our hair job, they need a model to go in any o…" at bounding box center [401, 264] width 181 height 72
copy div "Hey girl! Thanks for applying to our hair job, they need a model to go in any o…"
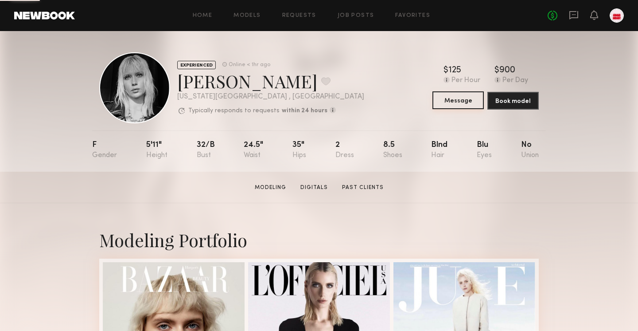
click at [479, 94] on button "Message" at bounding box center [457, 100] width 51 height 18
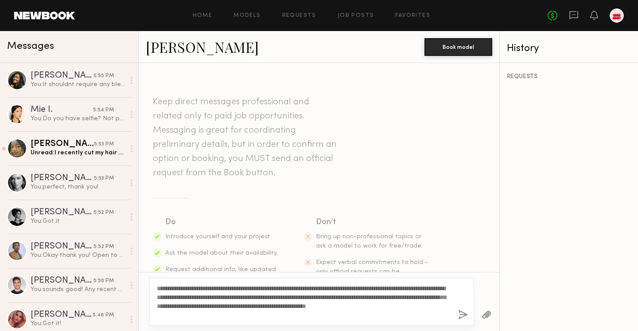
type textarea "**********"
click at [459, 315] on button "button" at bounding box center [463, 314] width 10 height 11
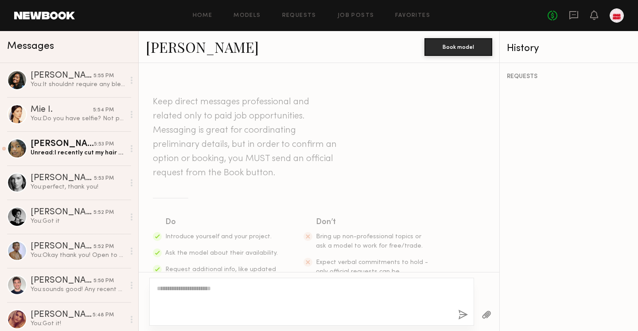
scroll to position [188, 0]
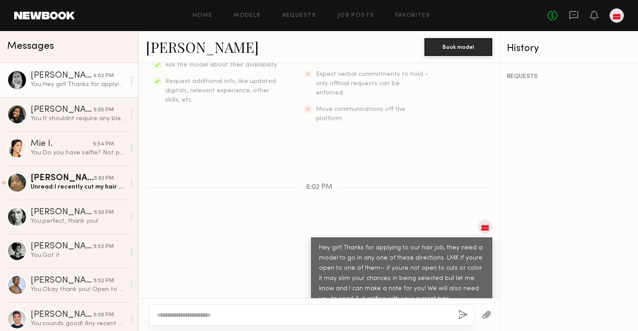
click at [483, 315] on button "button" at bounding box center [487, 314] width 10 height 11
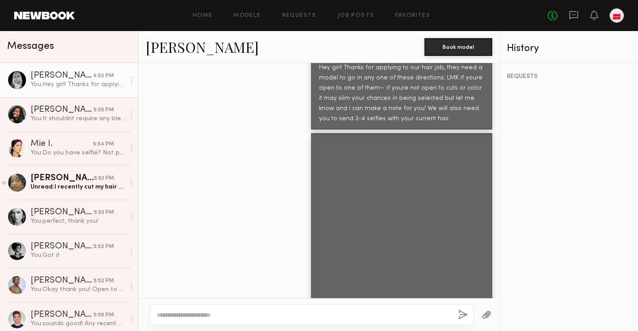
click at [487, 306] on div at bounding box center [486, 315] width 25 height 22
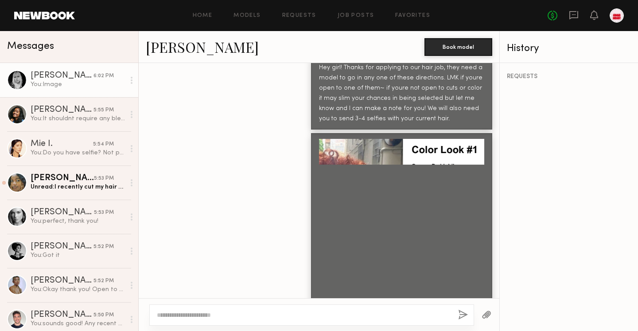
scroll to position [548, 0]
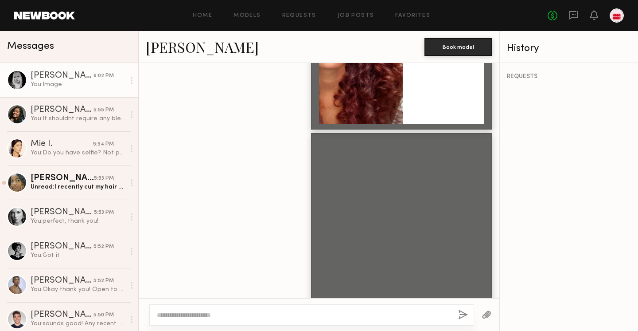
click at [487, 316] on button "button" at bounding box center [487, 314] width 10 height 11
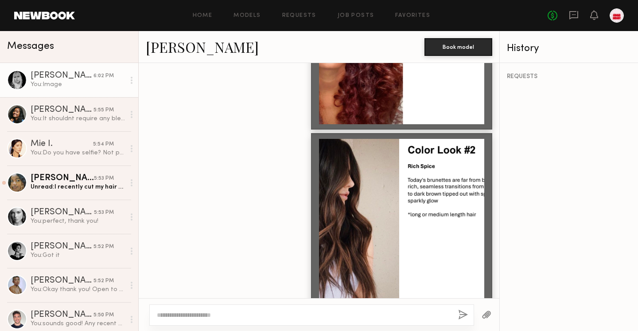
scroll to position [728, 0]
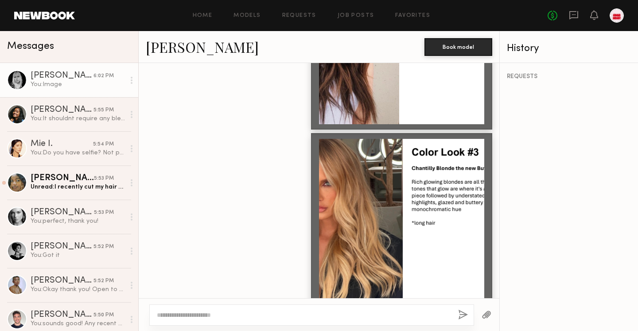
click at [52, 193] on link "[PERSON_NAME] 5:53 PM Unread: I recently cut my hair to above my shoulders" at bounding box center [69, 182] width 138 height 34
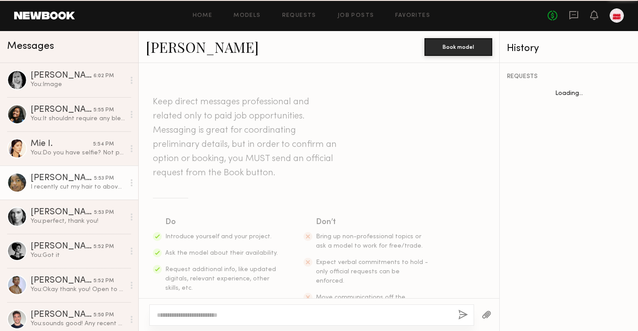
click at [64, 177] on div "[PERSON_NAME]" at bounding box center [62, 178] width 63 height 9
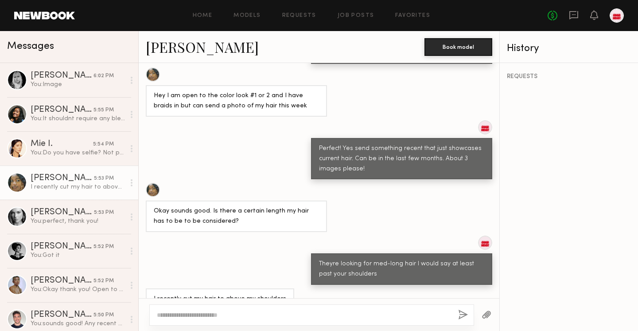
click at [169, 315] on textarea at bounding box center [304, 314] width 294 height 9
click at [287, 316] on textarea "**********" at bounding box center [304, 314] width 294 height 9
type textarea "**********"
click at [465, 316] on button "button" at bounding box center [463, 314] width 10 height 11
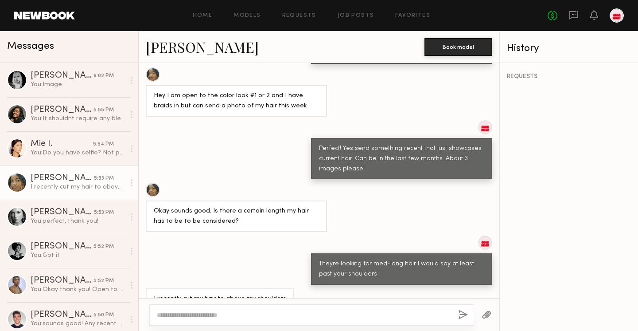
scroll to position [1094, 0]
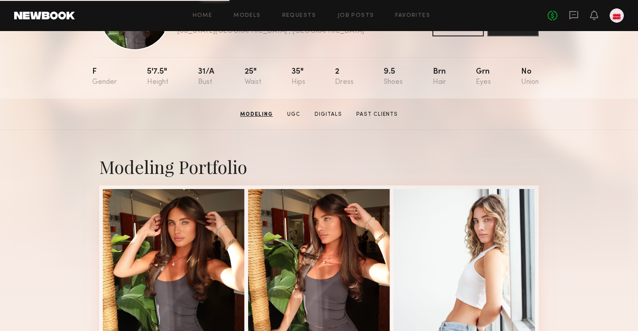
scroll to position [65, 0]
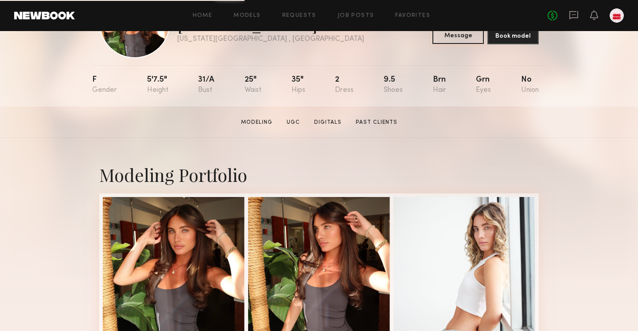
click at [463, 35] on button "Message" at bounding box center [457, 35] width 51 height 18
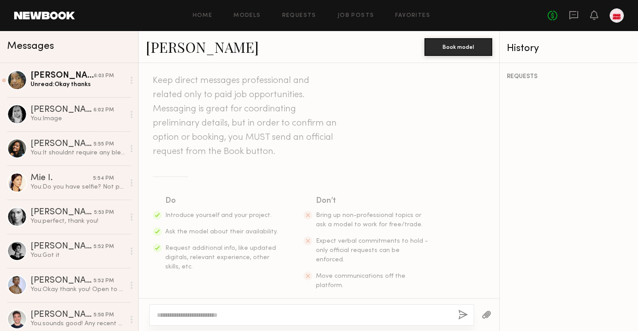
scroll to position [27, 0]
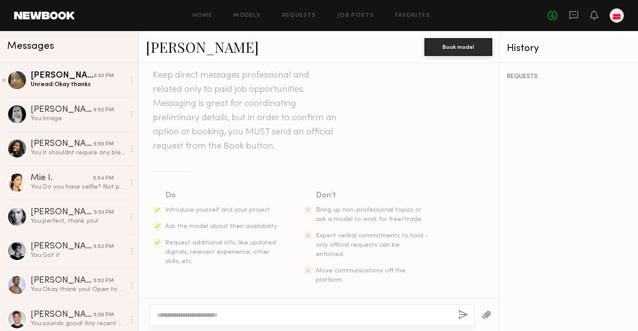
click at [236, 317] on textarea at bounding box center [304, 314] width 294 height 9
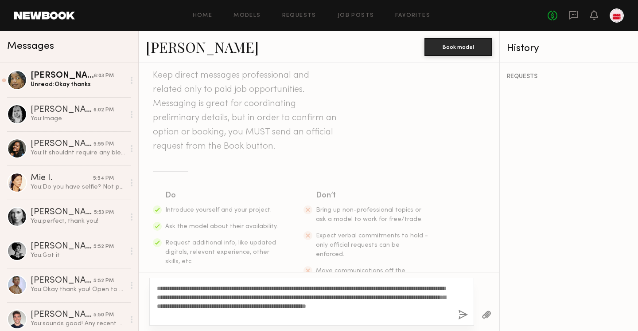
click at [171, 288] on textarea "**********" at bounding box center [304, 301] width 294 height 35
type textarea "**********"
click at [461, 316] on button "button" at bounding box center [463, 314] width 10 height 11
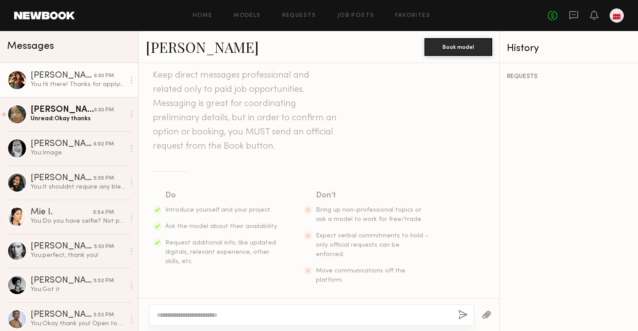
scroll to position [188, 0]
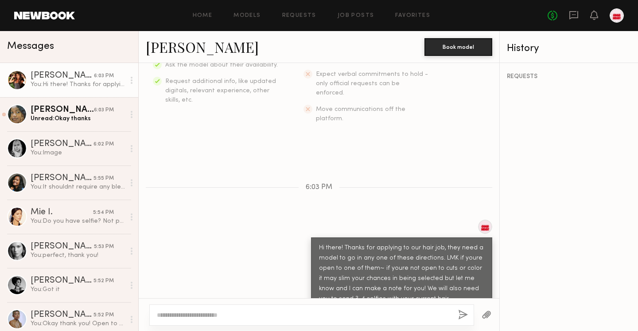
click at [485, 315] on button "button" at bounding box center [487, 314] width 10 height 11
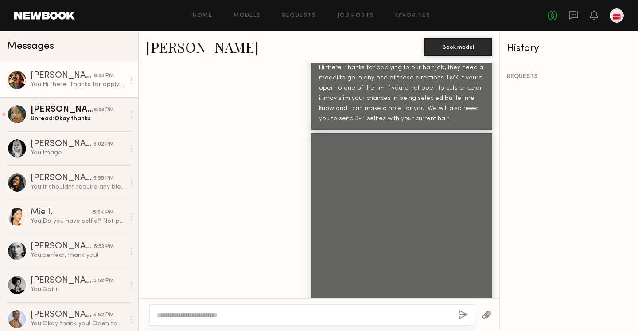
click at [486, 313] on button "button" at bounding box center [487, 314] width 10 height 11
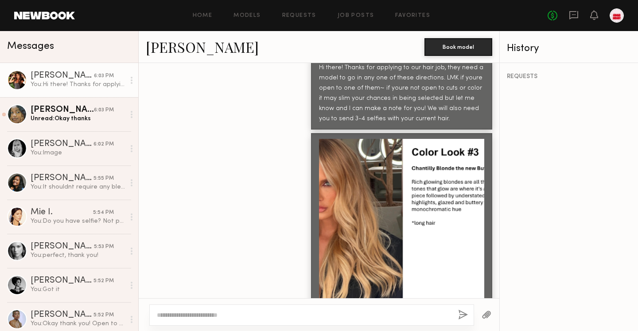
scroll to position [548, 0]
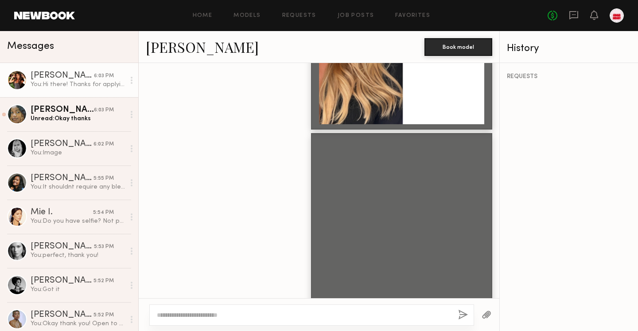
click at [482, 317] on button "button" at bounding box center [487, 314] width 10 height 11
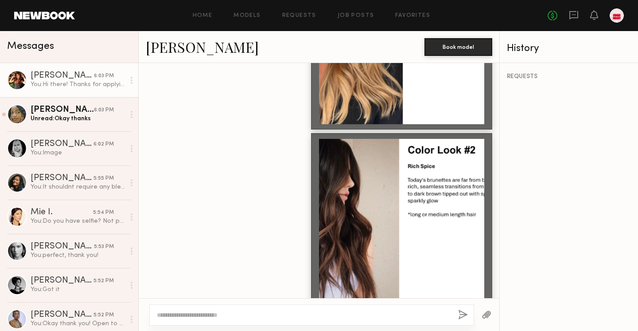
scroll to position [728, 0]
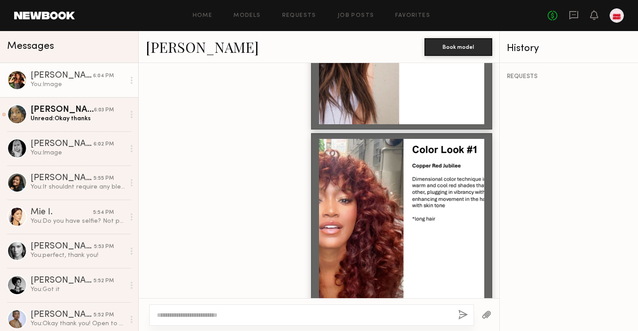
click at [103, 112] on div "6:03 PM" at bounding box center [104, 110] width 20 height 8
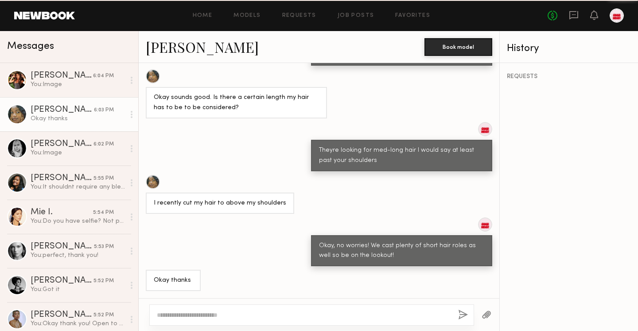
scroll to position [738, 0]
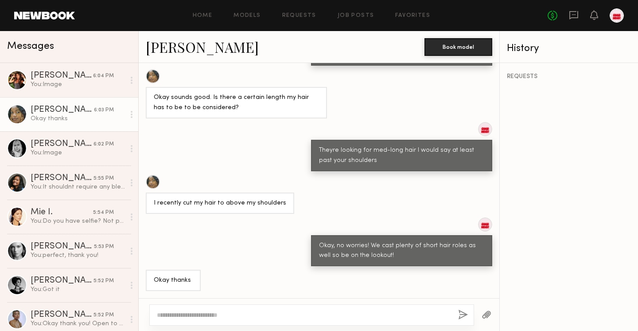
click at [103, 112] on div "6:03 PM" at bounding box center [104, 110] width 20 height 8
